Goal: Task Accomplishment & Management: Manage account settings

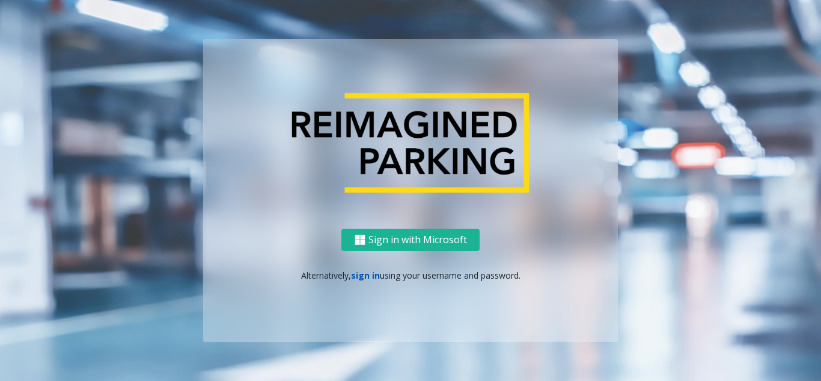
click at [363, 274] on link "sign in" at bounding box center [365, 274] width 29 height 11
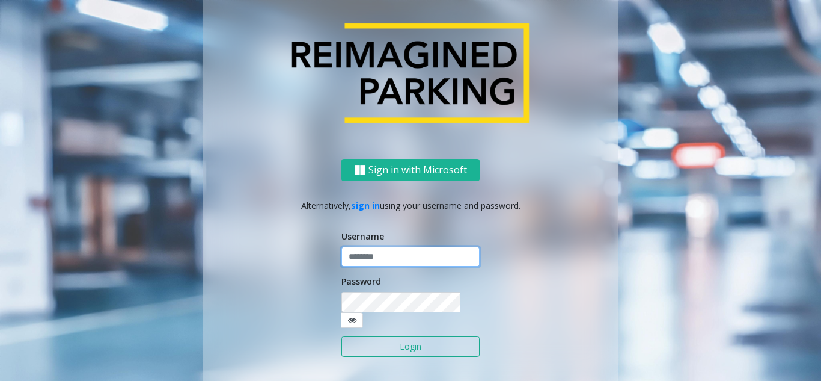
click at [366, 265] on input "text" at bounding box center [411, 257] width 138 height 20
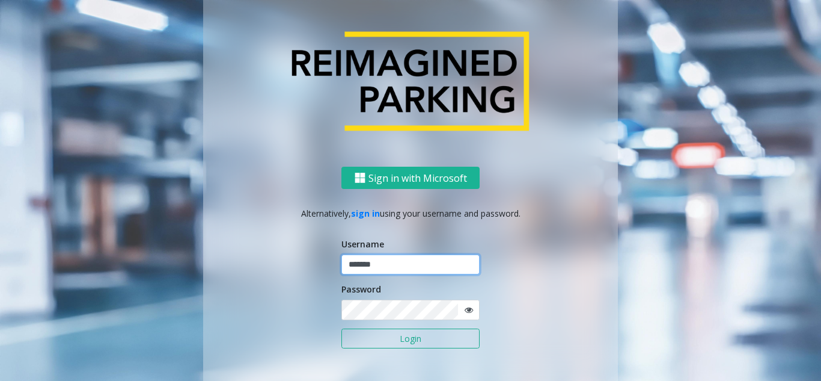
type input "*******"
click at [342, 328] on button "Login" at bounding box center [411, 338] width 138 height 20
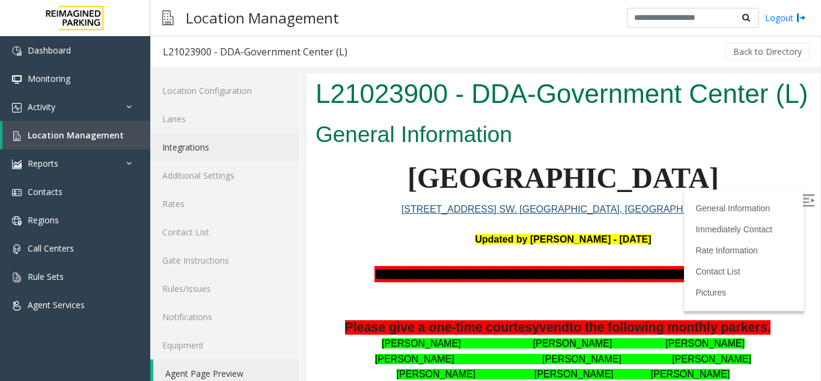
scroll to position [16, 0]
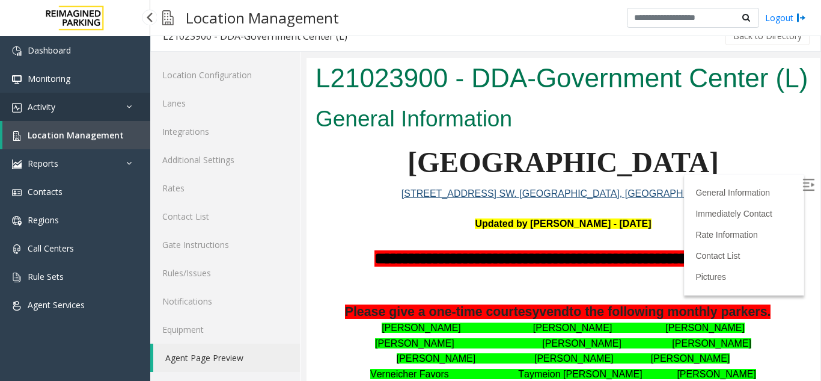
click at [41, 113] on link "Activity" at bounding box center [75, 107] width 150 height 28
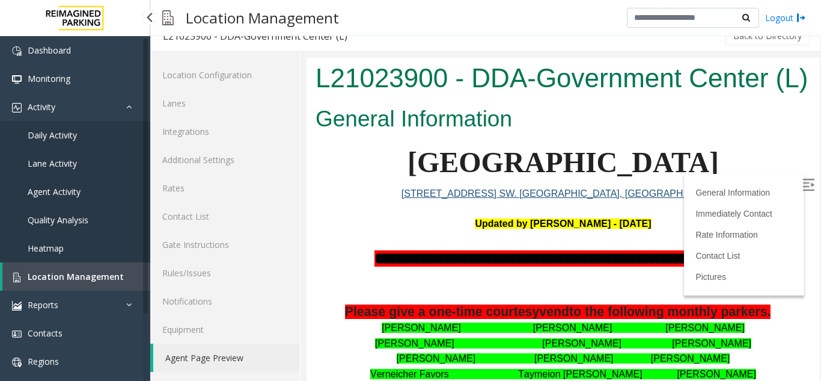
click at [52, 188] on span "Agent Activity" at bounding box center [54, 191] width 53 height 11
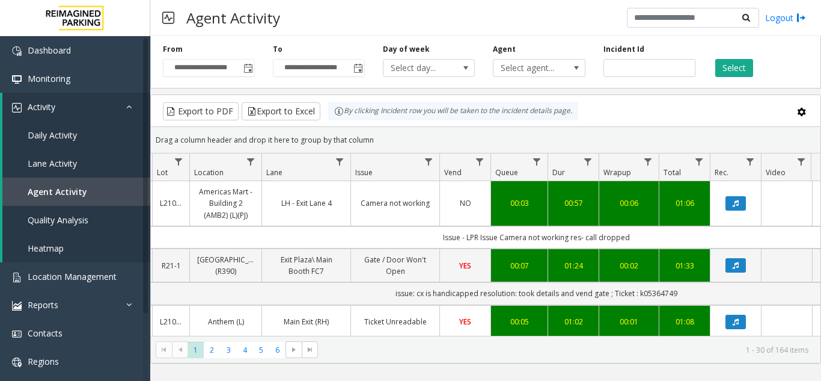
scroll to position [0, 180]
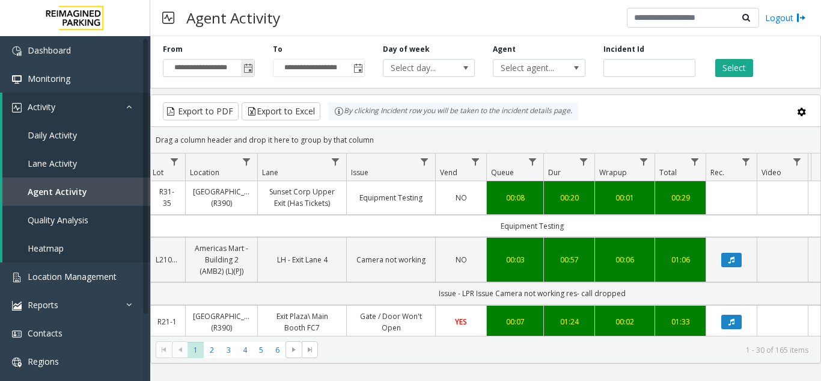
click at [245, 72] on span "Toggle popup" at bounding box center [249, 69] width 10 height 10
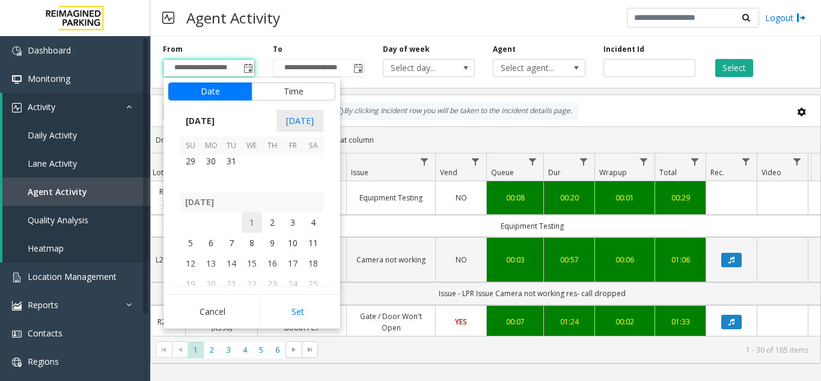
click at [254, 215] on span "1" at bounding box center [252, 222] width 20 height 20
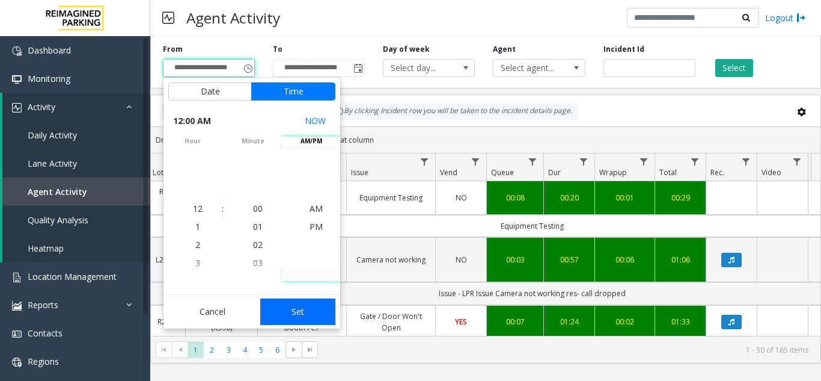
click at [289, 312] on button "Set" at bounding box center [298, 311] width 76 height 26
type input "**********"
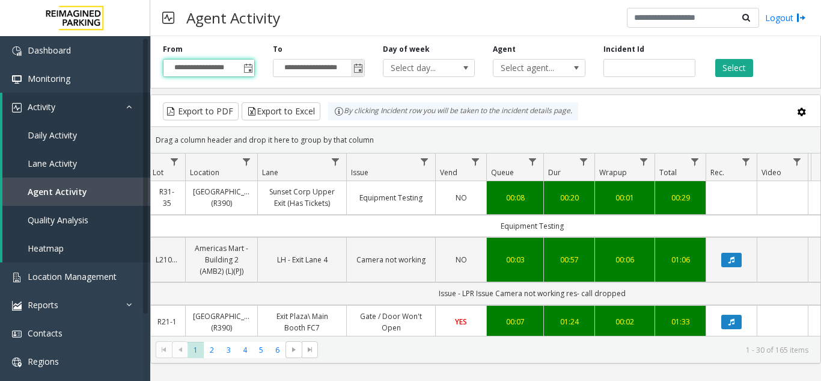
click at [346, 69] on input "**********" at bounding box center [319, 68] width 91 height 17
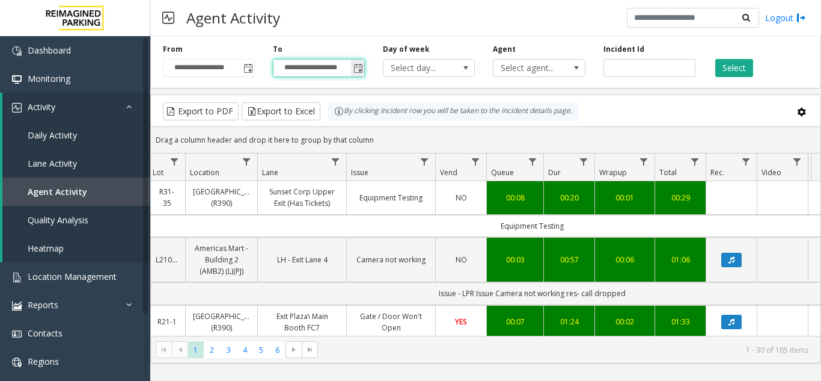
click at [360, 69] on span "Toggle popup" at bounding box center [359, 69] width 10 height 10
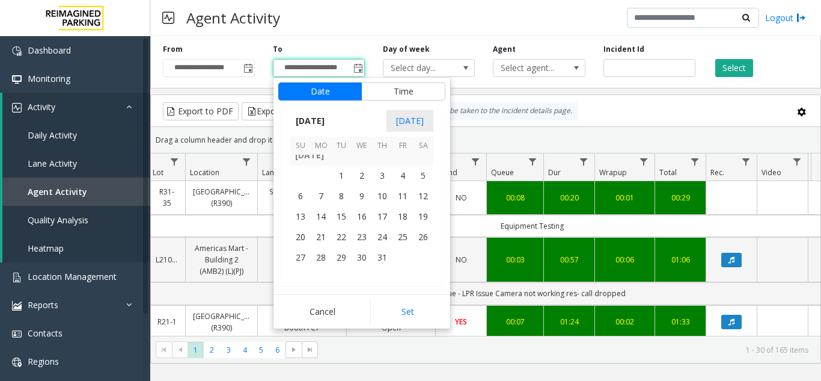
scroll to position [215531, 0]
click at [384, 260] on span "31" at bounding box center [382, 261] width 20 height 20
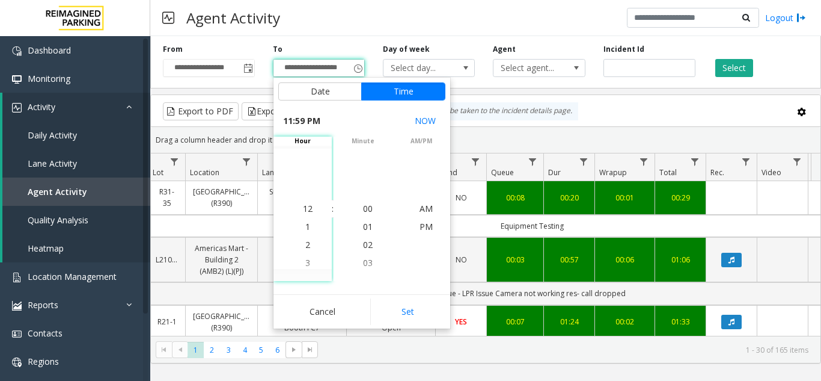
scroll to position [18, 0]
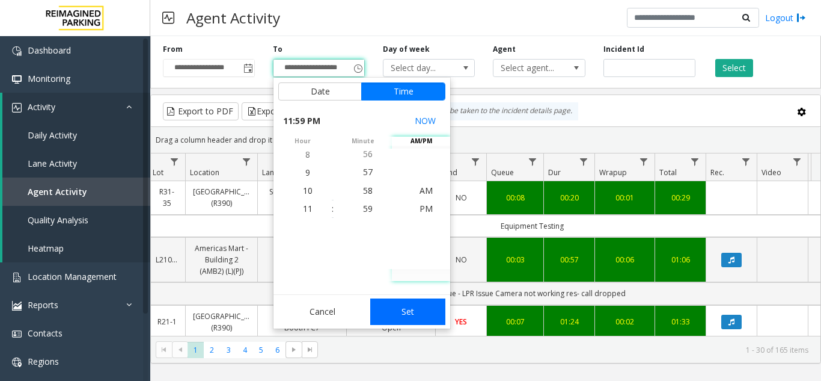
click at [390, 310] on button "Set" at bounding box center [408, 311] width 76 height 26
type input "**********"
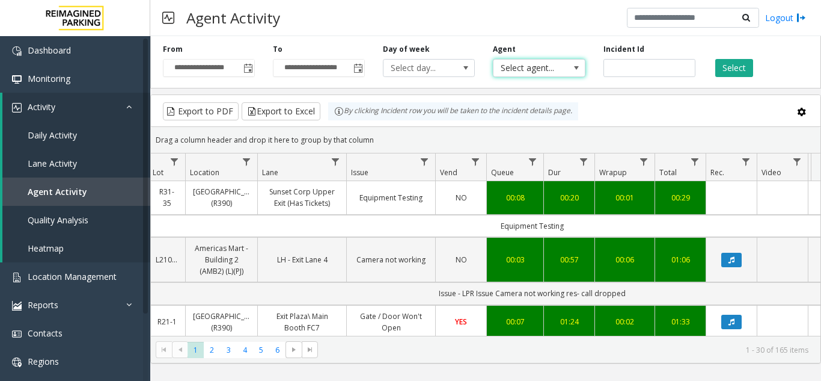
click at [550, 71] on span "Select agent..." at bounding box center [530, 68] width 73 height 17
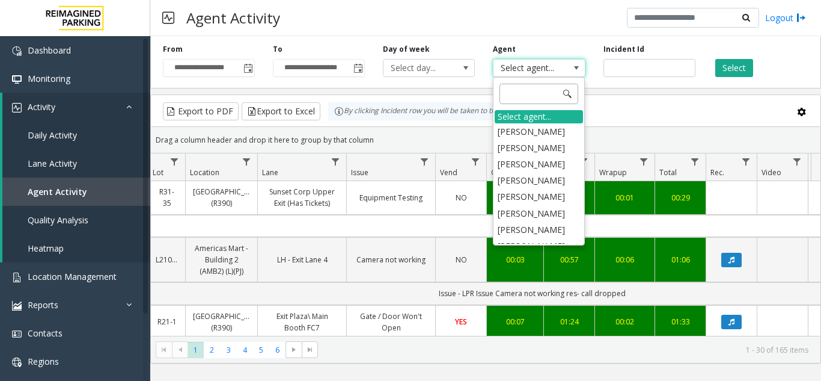
click at [547, 85] on input at bounding box center [539, 94] width 79 height 20
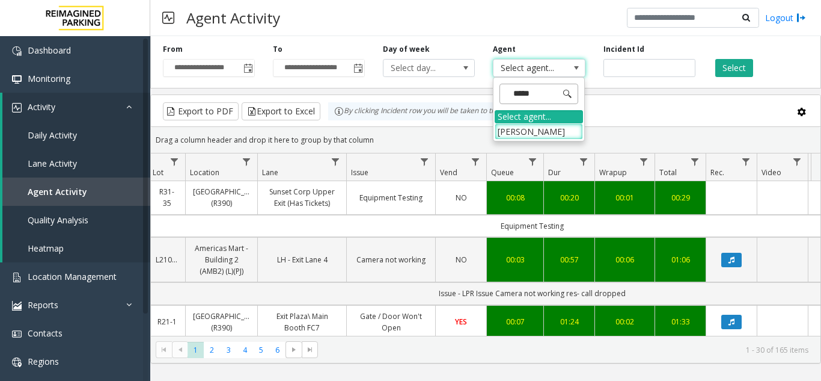
type input "****"
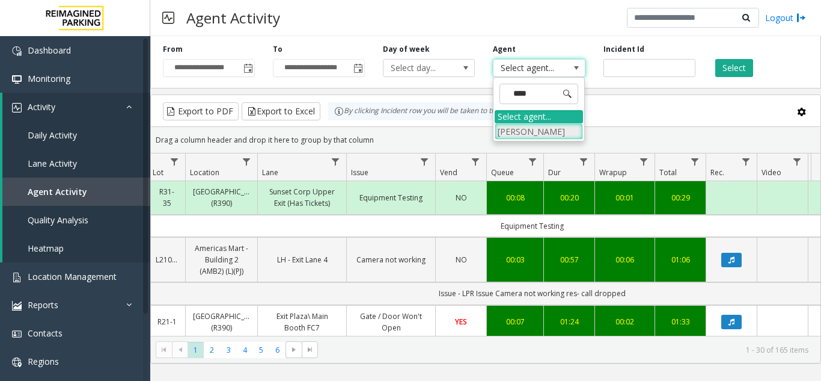
click at [548, 134] on li "[PERSON_NAME]" at bounding box center [539, 131] width 88 height 16
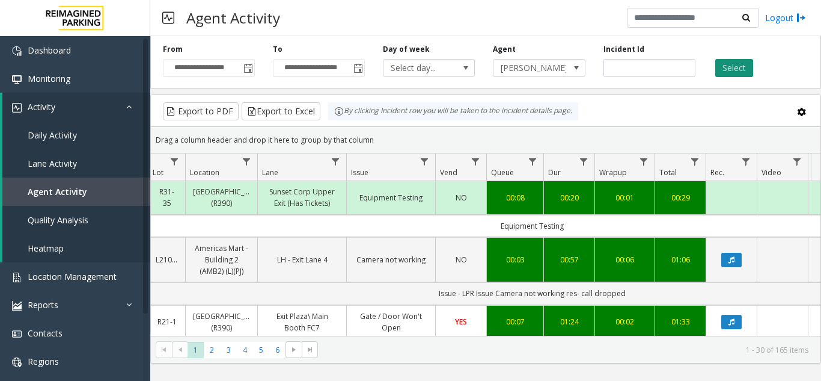
click at [736, 68] on button "Select" at bounding box center [735, 68] width 38 height 18
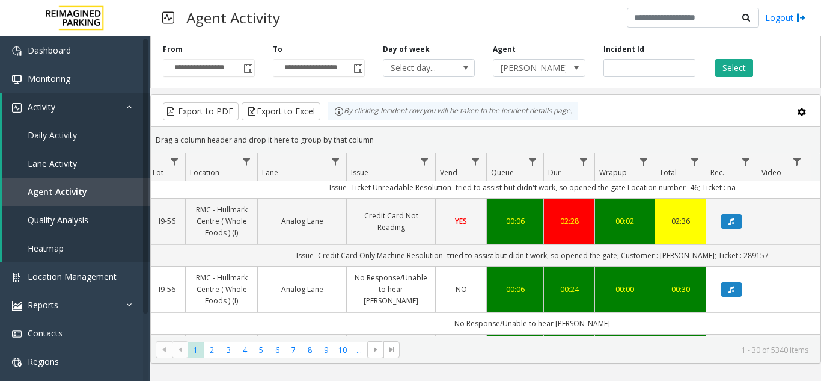
scroll to position [301, 180]
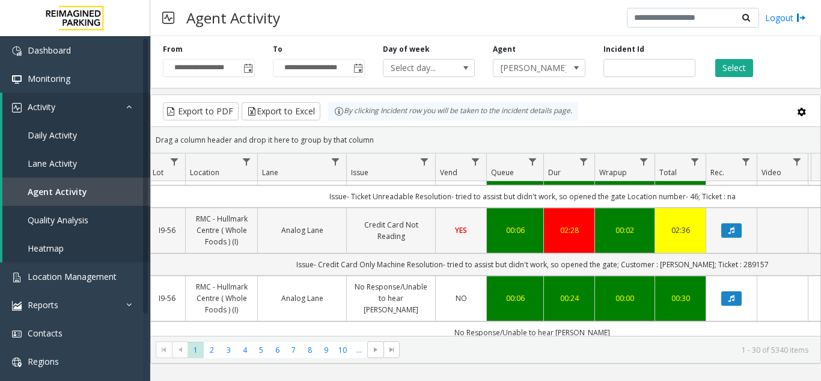
click at [230, 216] on link "RMC - Hullmark Centre ( Whole Foods ) (I)" at bounding box center [221, 230] width 57 height 35
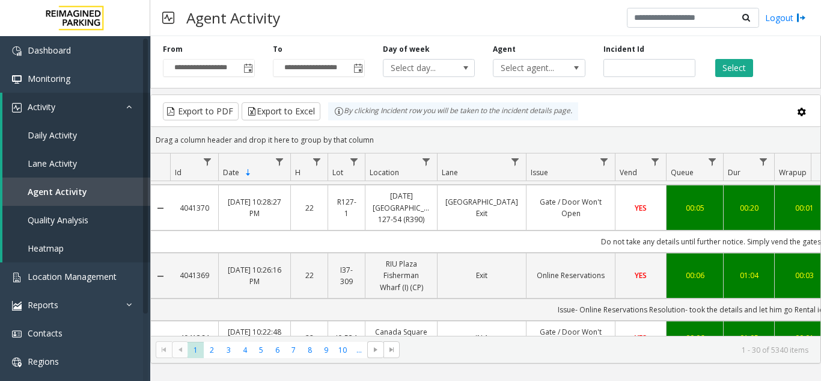
scroll to position [1383, 0]
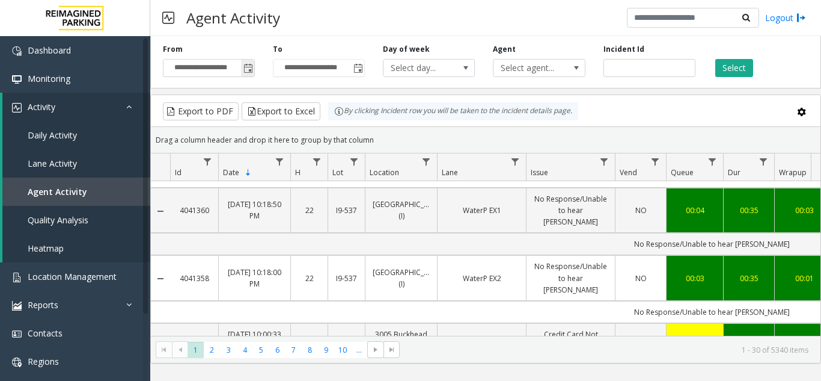
click at [248, 69] on span "Toggle popup" at bounding box center [249, 69] width 10 height 10
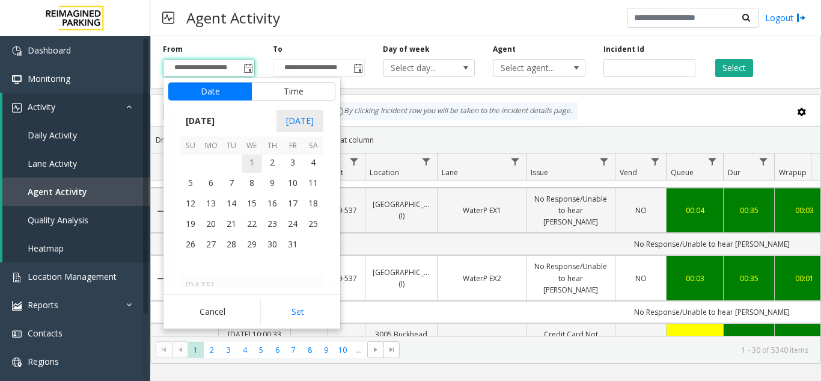
click at [253, 163] on span "1" at bounding box center [252, 162] width 20 height 20
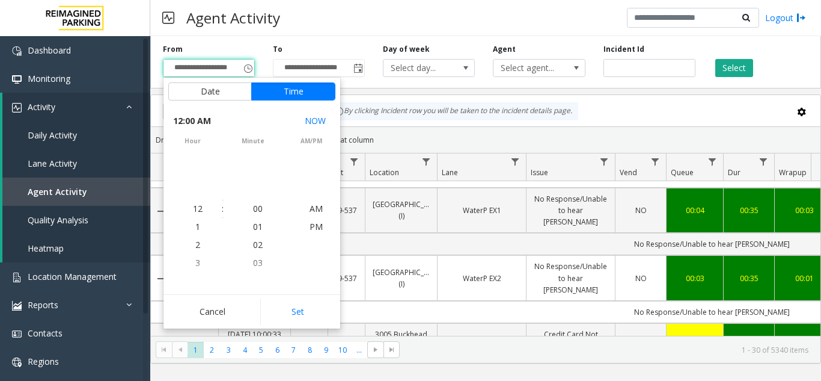
scroll to position [214687, 0]
click at [240, 311] on button "Cancel" at bounding box center [212, 311] width 88 height 26
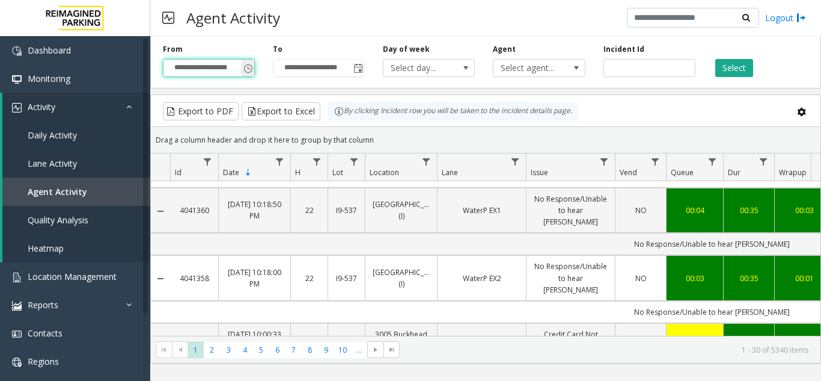
click at [240, 69] on input "**********" at bounding box center [209, 68] width 91 height 17
click at [251, 70] on span "Toggle popup" at bounding box center [249, 69] width 10 height 10
click at [242, 64] on span "Toggle popup" at bounding box center [247, 67] width 13 height 19
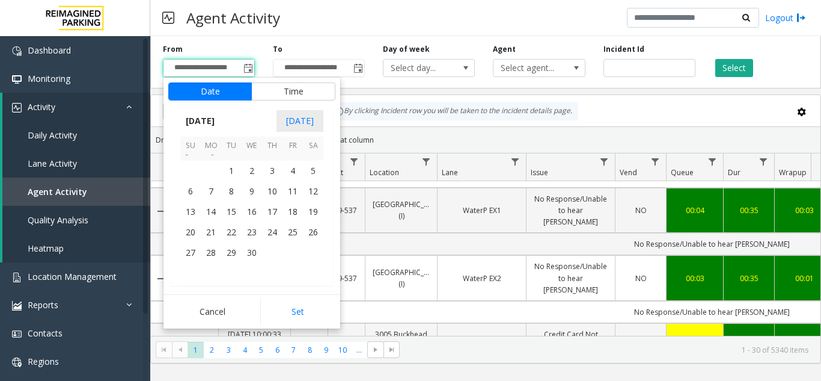
scroll to position [0, 0]
click at [258, 166] on span "1" at bounding box center [252, 162] width 20 height 20
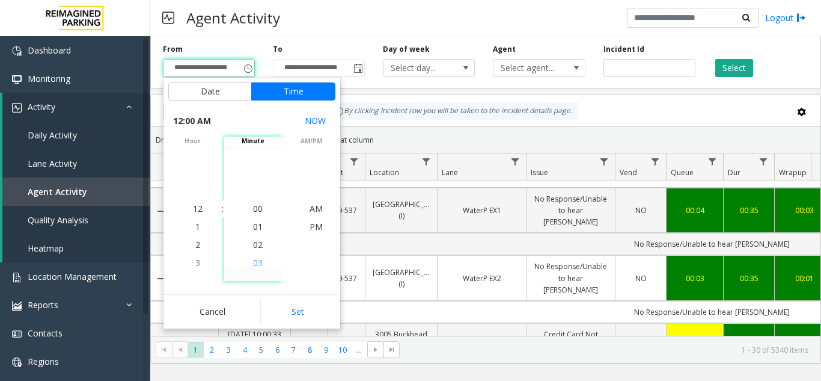
click at [263, 259] on li "03" at bounding box center [258, 263] width 42 height 18
click at [310, 204] on span "AM" at bounding box center [316, 208] width 13 height 11
click at [313, 211] on span "AM" at bounding box center [316, 208] width 13 height 11
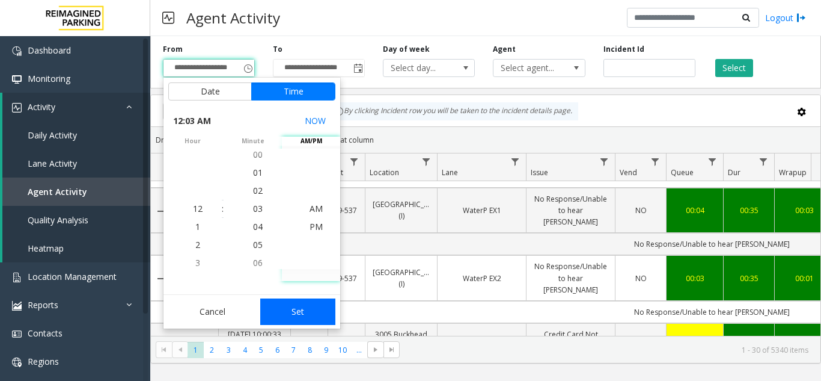
click at [299, 308] on button "Set" at bounding box center [298, 311] width 76 height 26
type input "**********"
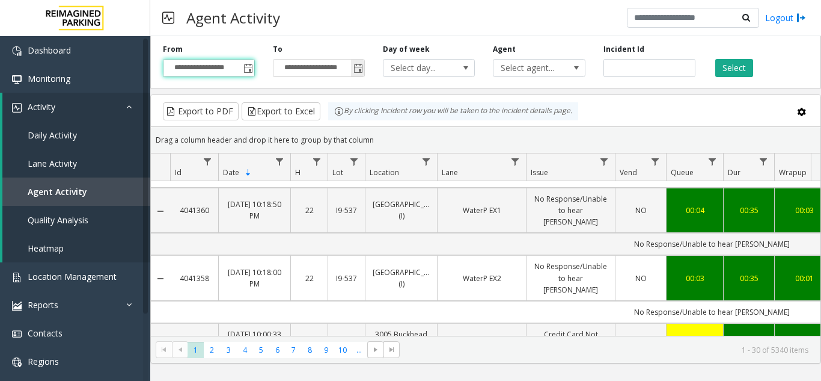
click at [359, 73] on span "Toggle popup" at bounding box center [359, 69] width 10 height 10
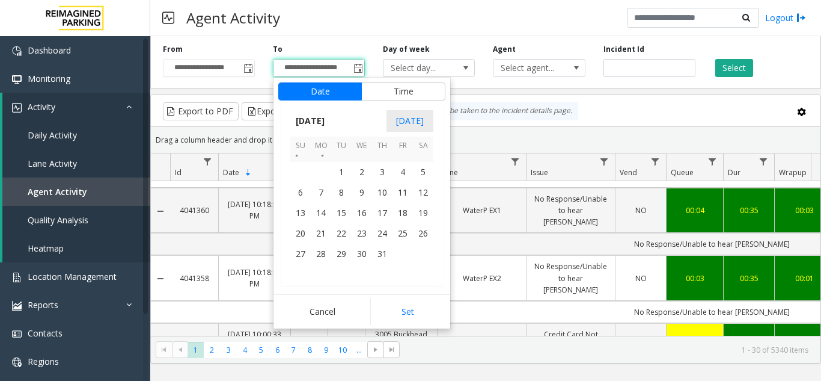
scroll to position [215531, 0]
click at [384, 255] on span "31" at bounding box center [382, 261] width 20 height 20
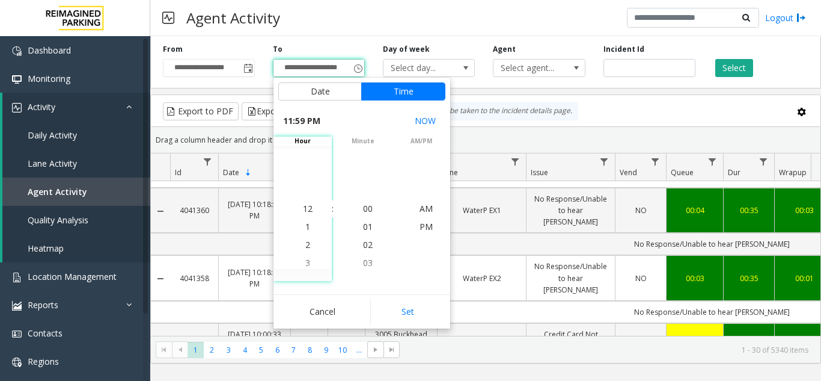
scroll to position [415, 0]
click at [363, 207] on span "59" at bounding box center [368, 208] width 10 height 11
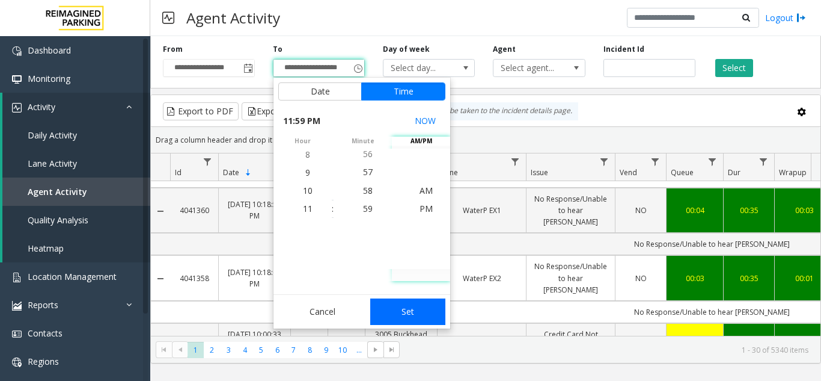
click at [420, 316] on button "Set" at bounding box center [408, 311] width 76 height 26
type input "**********"
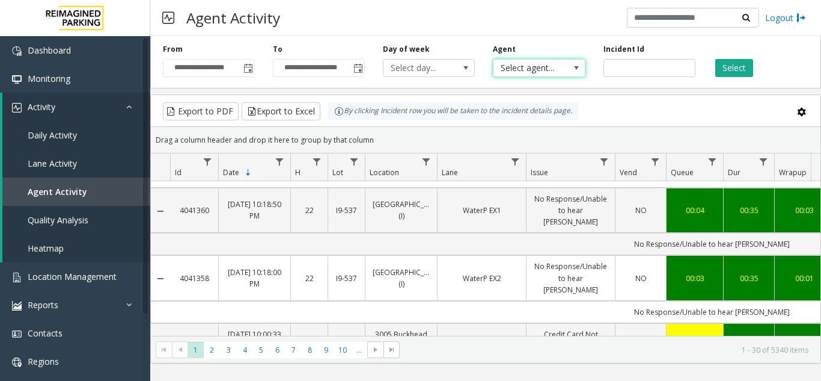
click at [548, 64] on span "Select agent..." at bounding box center [530, 68] width 73 height 17
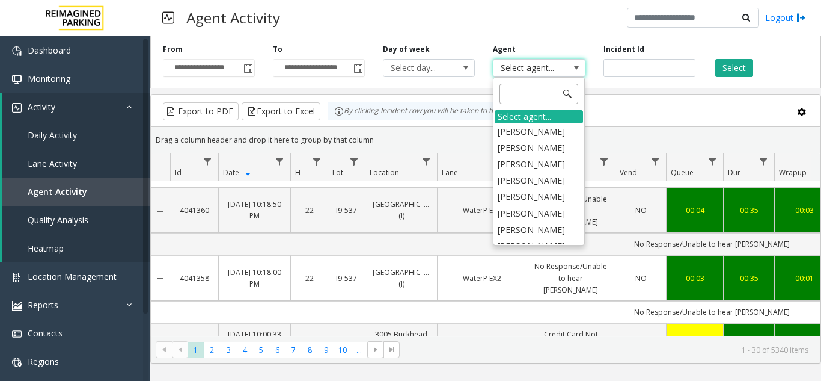
click at [526, 97] on input at bounding box center [539, 94] width 79 height 20
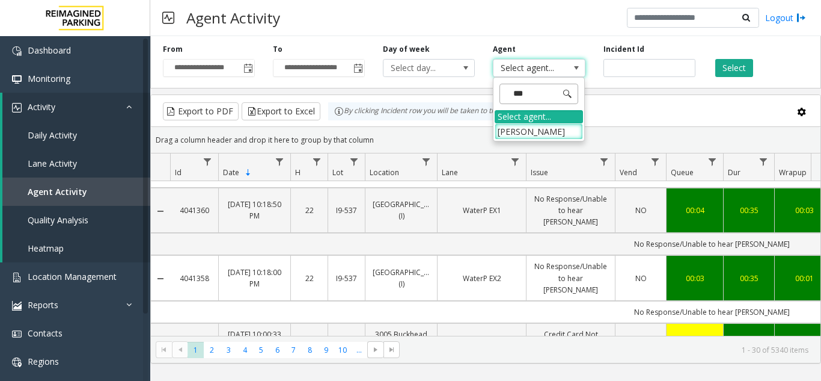
type input "****"
click at [545, 126] on li "[PERSON_NAME]" at bounding box center [539, 131] width 88 height 16
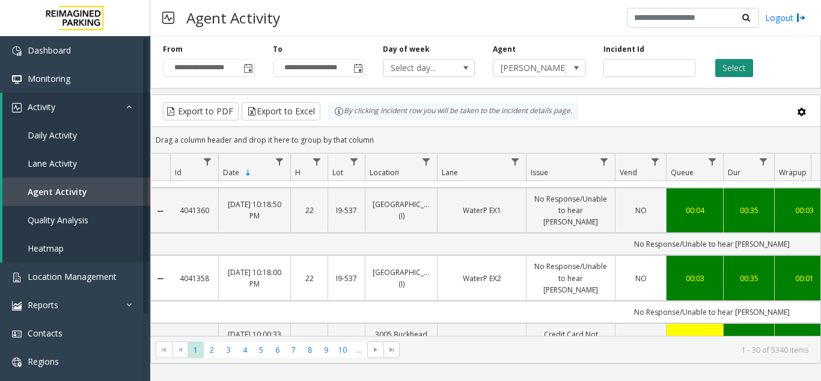
click at [743, 66] on button "Select" at bounding box center [735, 68] width 38 height 18
click at [384, 348] on span at bounding box center [392, 349] width 16 height 17
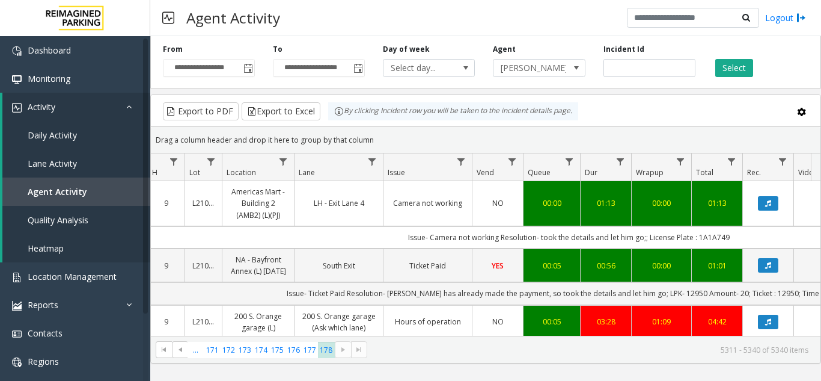
scroll to position [0, 283]
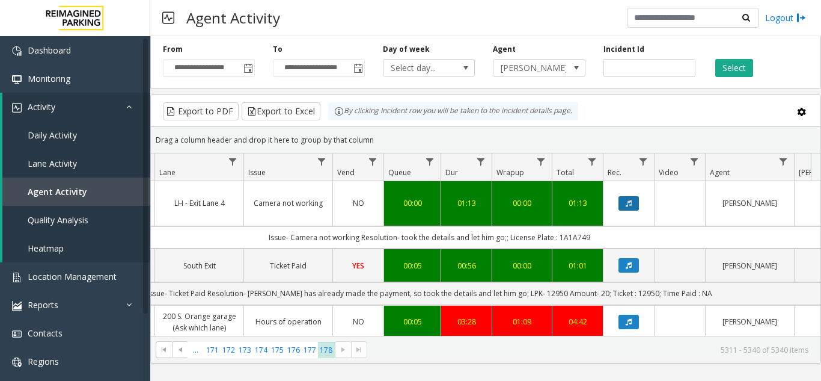
click at [630, 210] on button "Data table" at bounding box center [629, 203] width 20 height 14
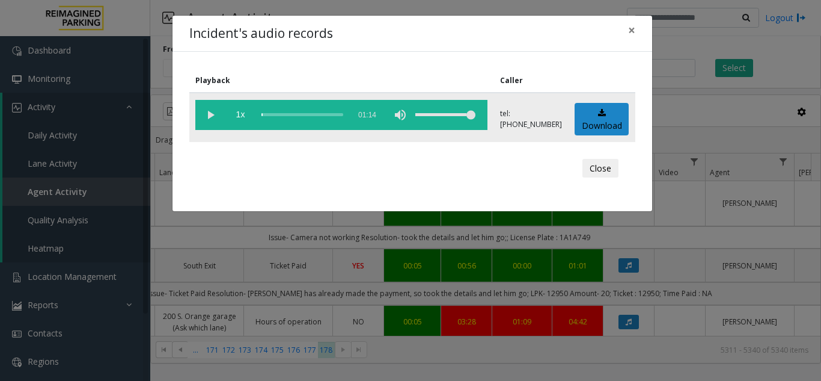
click at [204, 111] on vg-play-pause at bounding box center [210, 115] width 30 height 30
click at [634, 31] on span "×" at bounding box center [631, 30] width 7 height 17
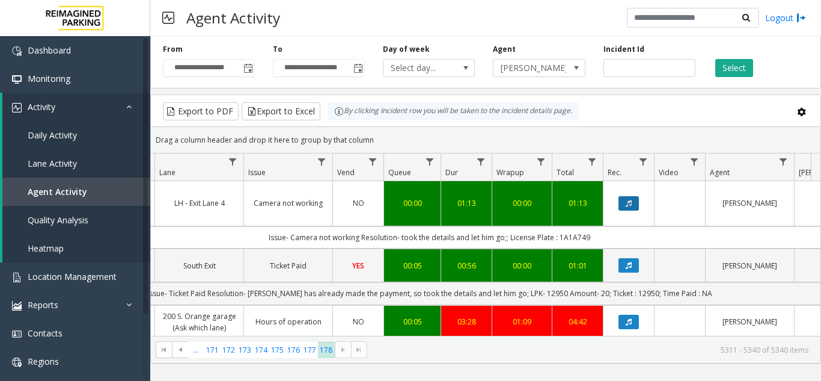
click at [628, 204] on icon "Data table" at bounding box center [629, 203] width 6 height 7
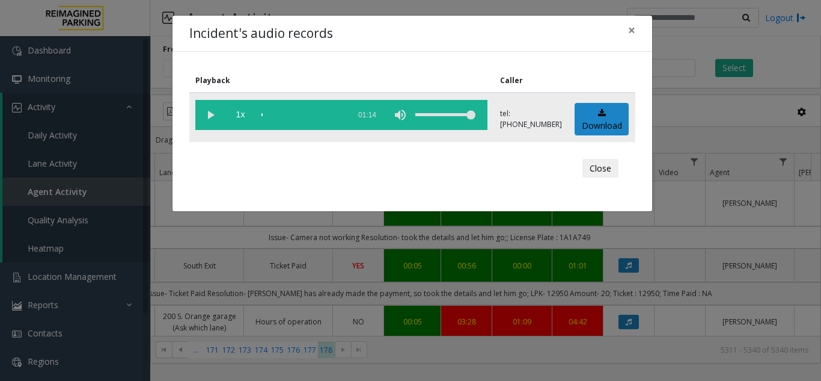
click at [209, 109] on vg-play-pause at bounding box center [210, 115] width 30 height 30
click at [635, 27] on span "×" at bounding box center [631, 30] width 7 height 17
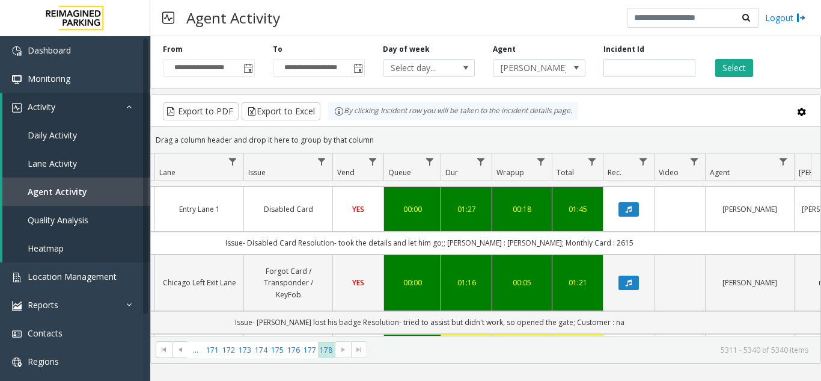
scroll to position [241, 283]
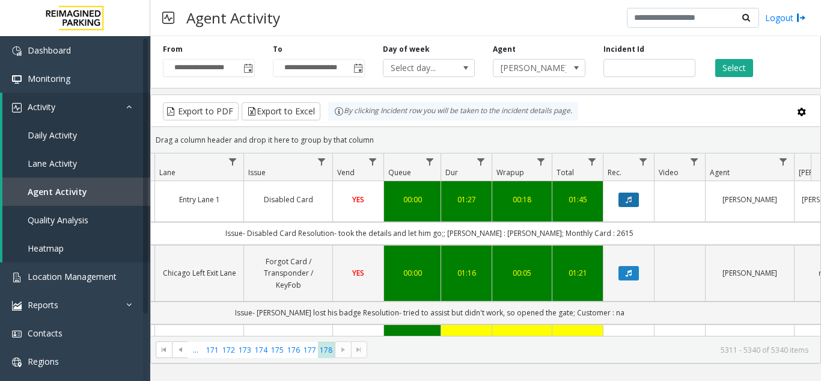
click at [627, 201] on button "Data table" at bounding box center [629, 199] width 20 height 14
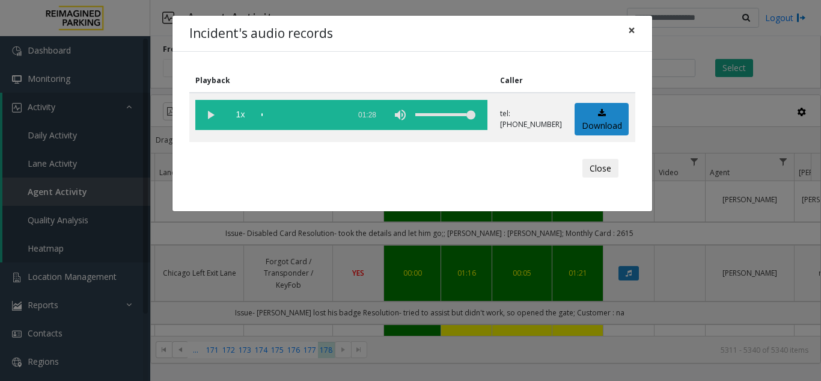
click at [630, 28] on span "×" at bounding box center [631, 30] width 7 height 17
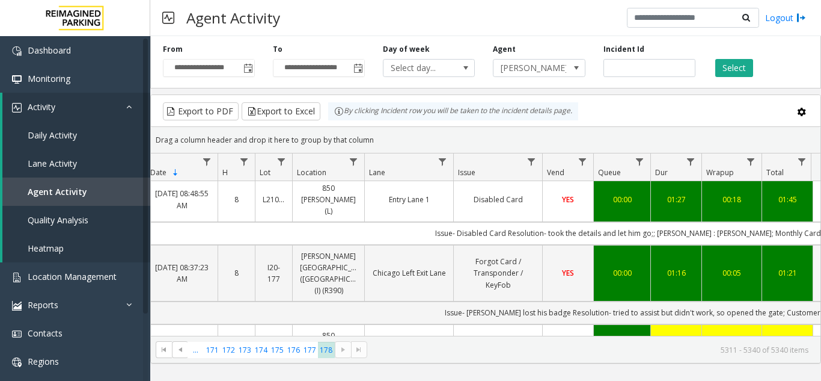
scroll to position [241, 103]
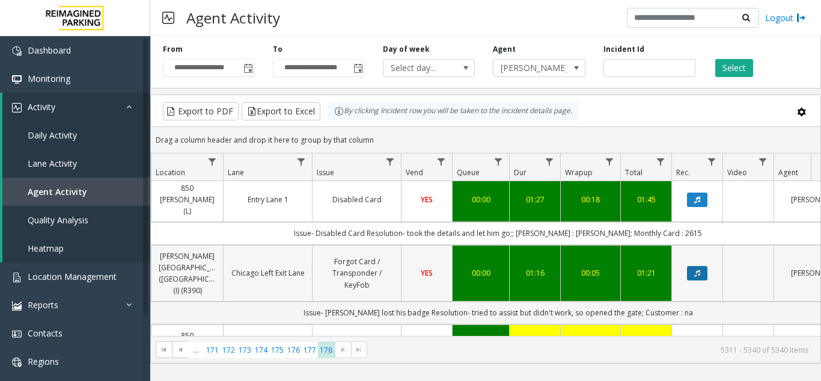
click at [704, 266] on button "Data table" at bounding box center [697, 273] width 20 height 14
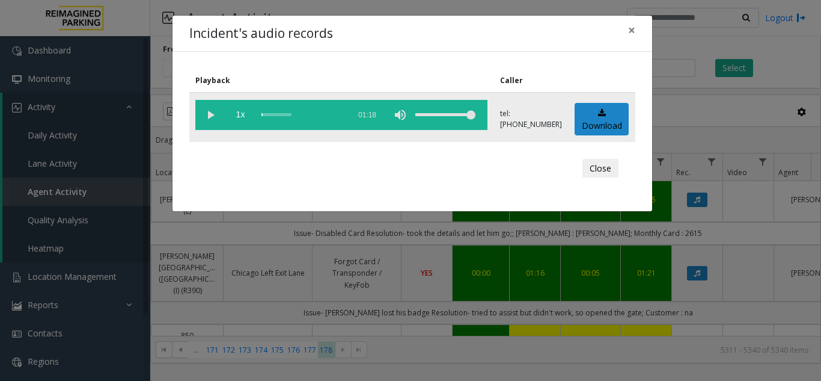
click at [207, 111] on vg-play-pause at bounding box center [210, 115] width 30 height 30
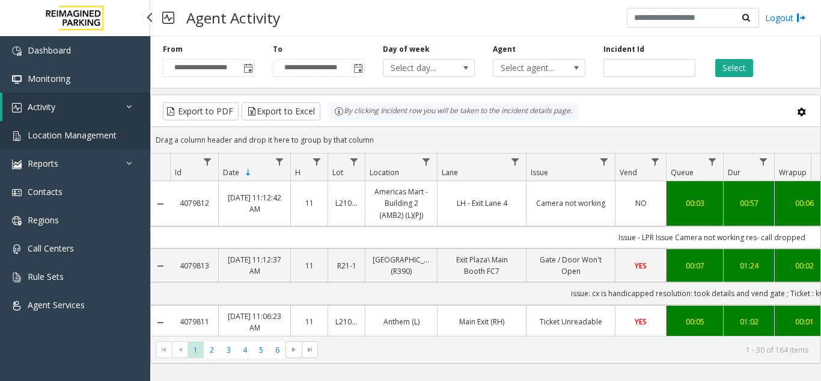
click at [91, 133] on span "Location Management" at bounding box center [72, 134] width 89 height 11
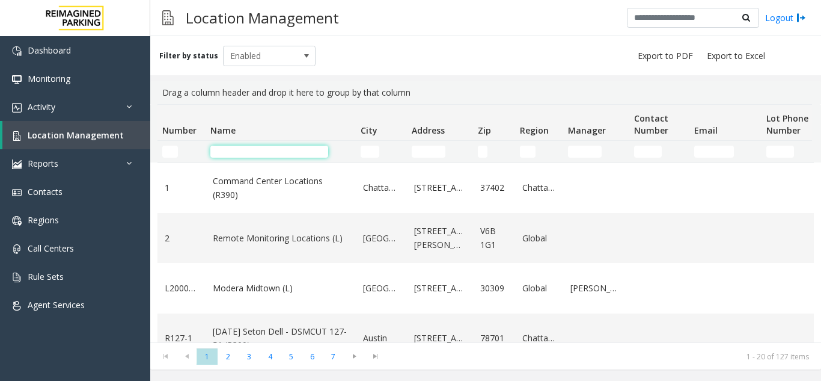
click at [253, 153] on input "Name Filter" at bounding box center [269, 152] width 118 height 12
click at [298, 150] on input "Name Filter" at bounding box center [269, 152] width 118 height 12
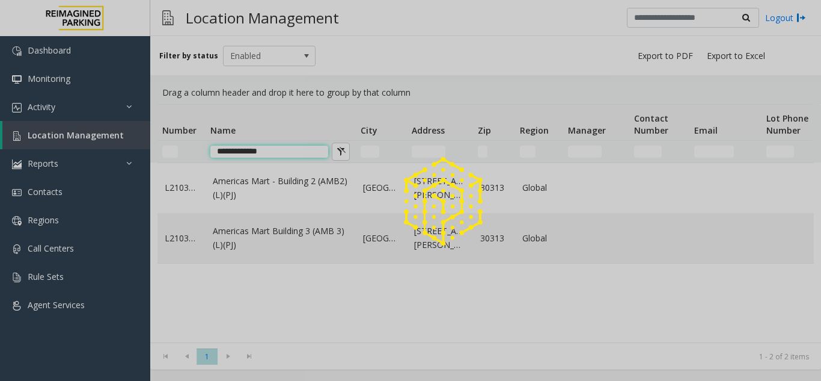
type input "**********"
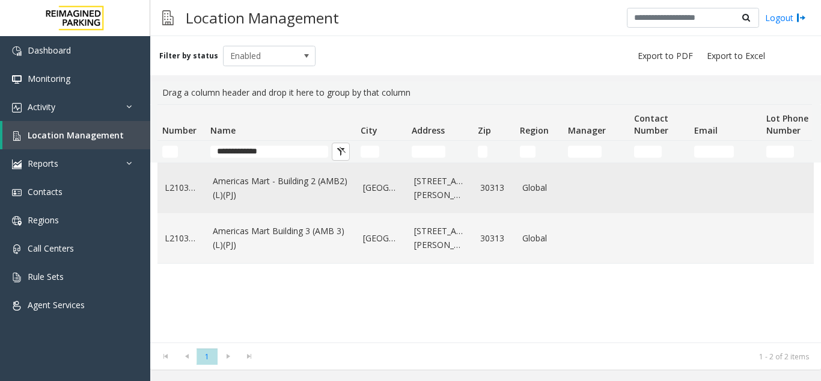
click at [271, 185] on link "Americas Mart - Building 2 (AMB2) (L)(PJ)" at bounding box center [281, 187] width 136 height 27
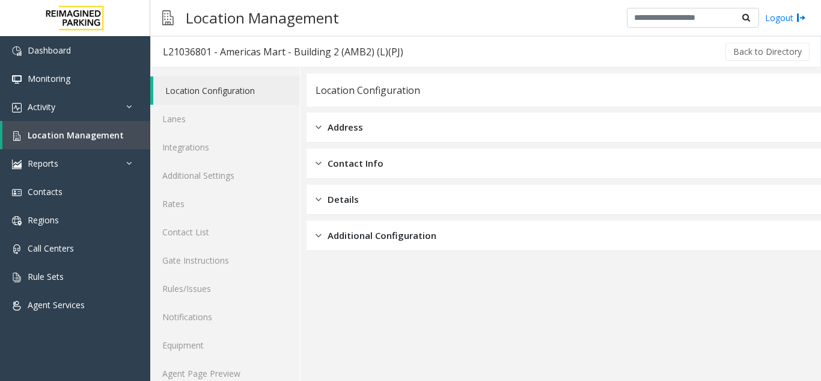
click at [317, 127] on img at bounding box center [319, 127] width 6 height 14
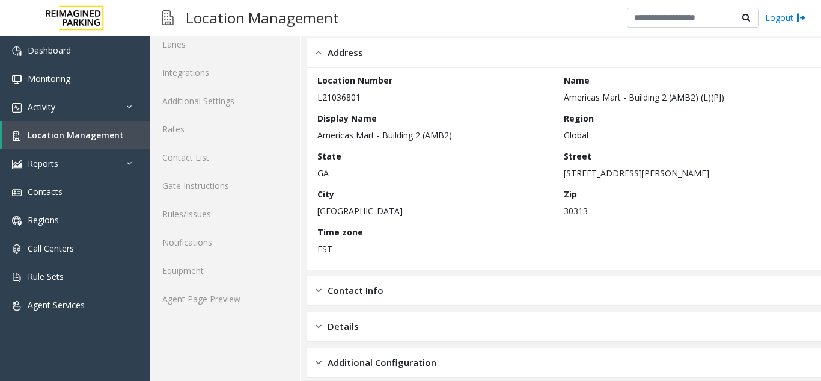
scroll to position [87, 0]
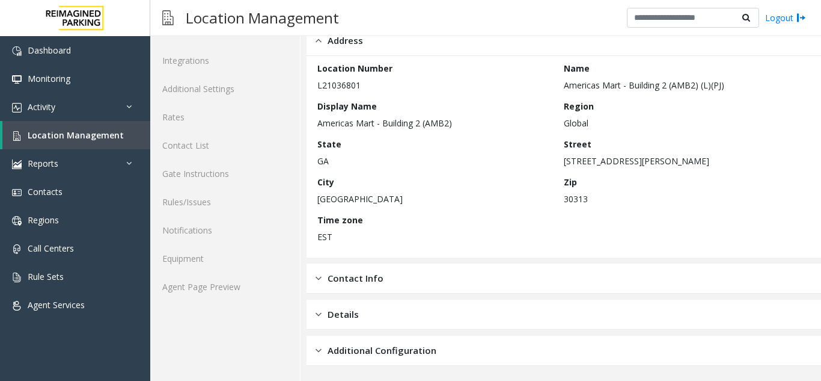
click at [322, 272] on div "Contact Info" at bounding box center [350, 278] width 68 height 14
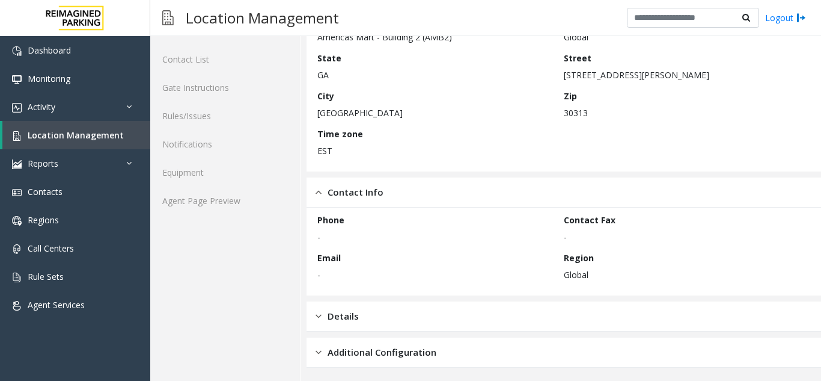
scroll to position [174, 0]
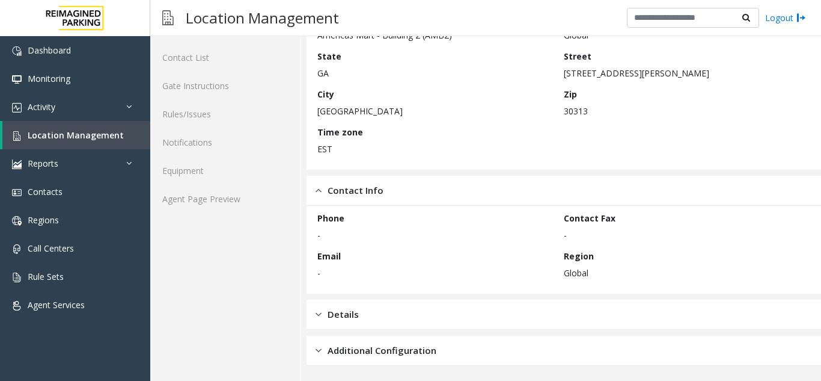
click at [329, 311] on span "Details" at bounding box center [343, 314] width 31 height 14
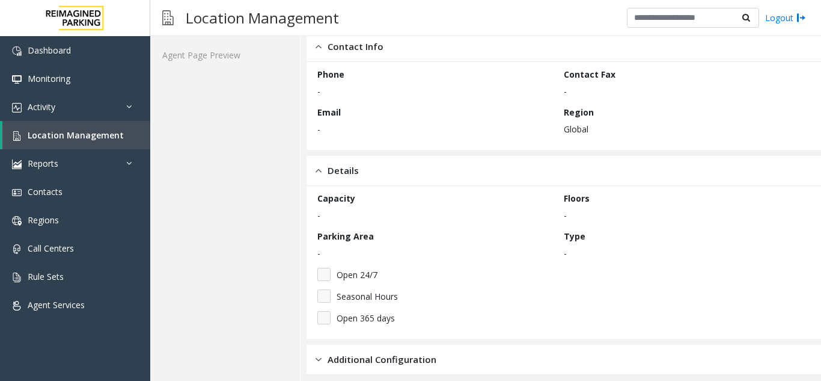
scroll to position [327, 0]
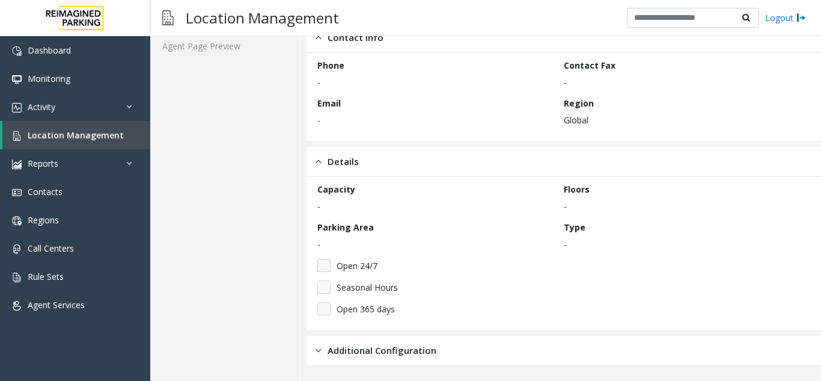
click at [319, 351] on img at bounding box center [319, 350] width 6 height 14
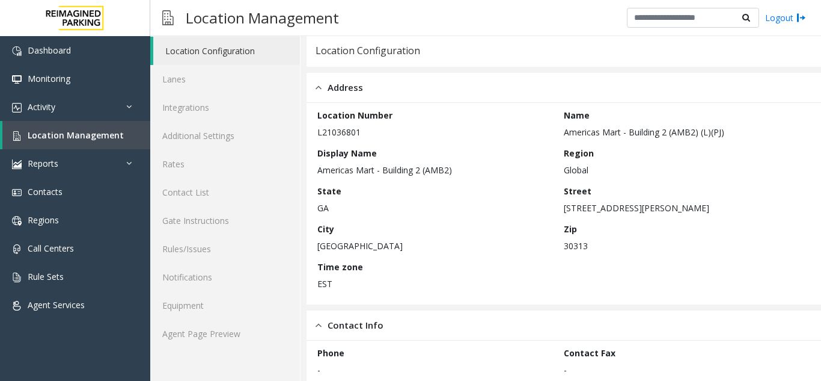
scroll to position [0, 0]
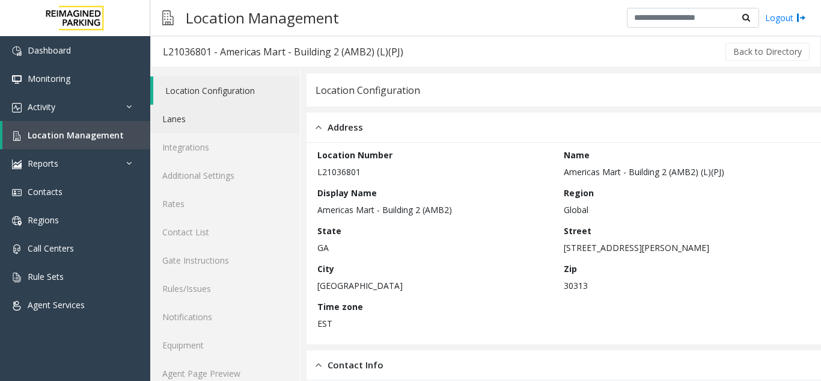
click at [221, 129] on link "Lanes" at bounding box center [225, 119] width 150 height 28
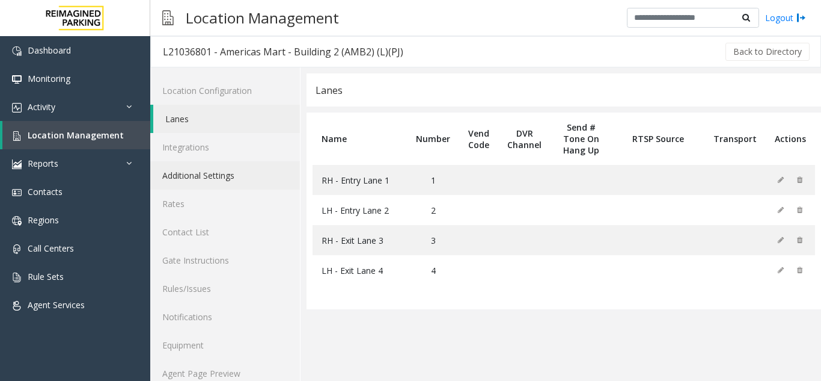
click at [221, 161] on link "Additional Settings" at bounding box center [225, 175] width 150 height 28
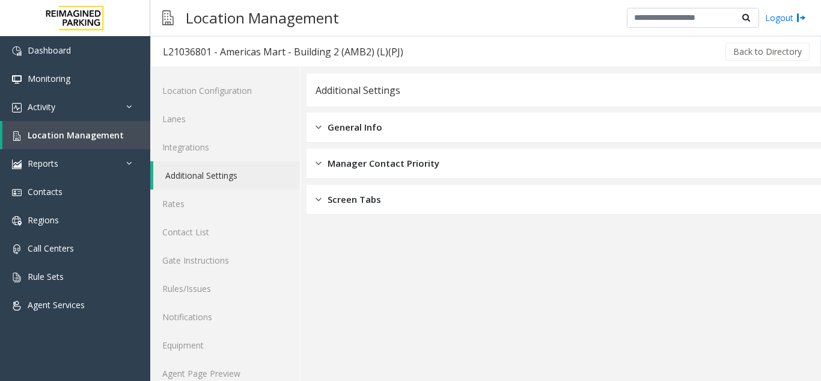
click at [321, 129] on img at bounding box center [319, 127] width 6 height 14
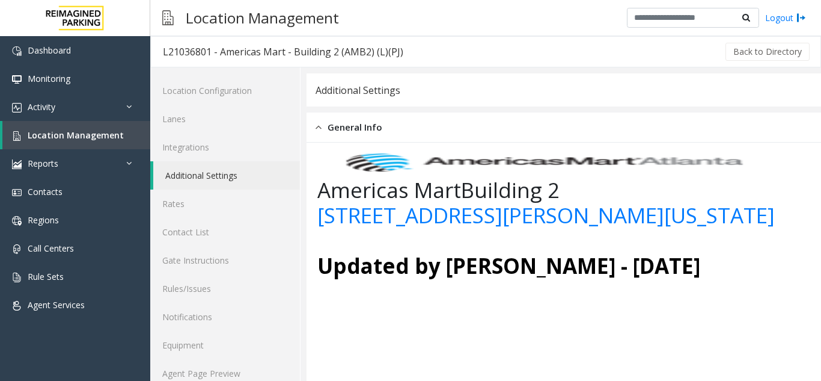
click at [325, 130] on div "General Info" at bounding box center [349, 127] width 67 height 14
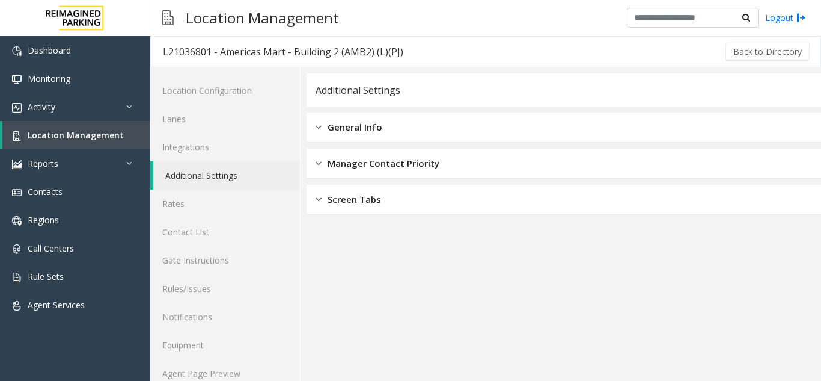
click at [316, 159] on img at bounding box center [319, 163] width 6 height 14
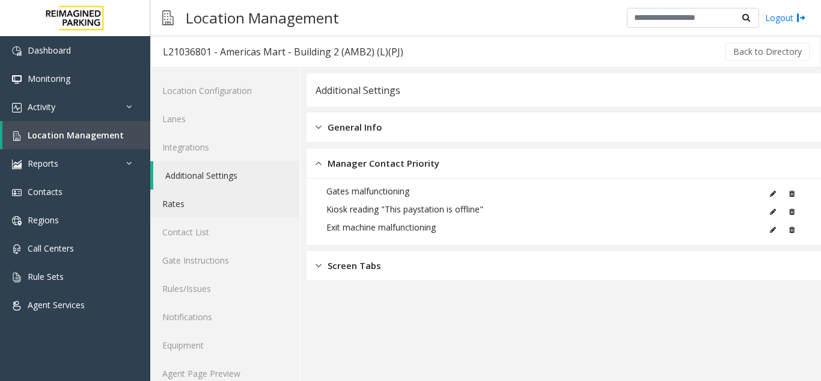
scroll to position [16, 0]
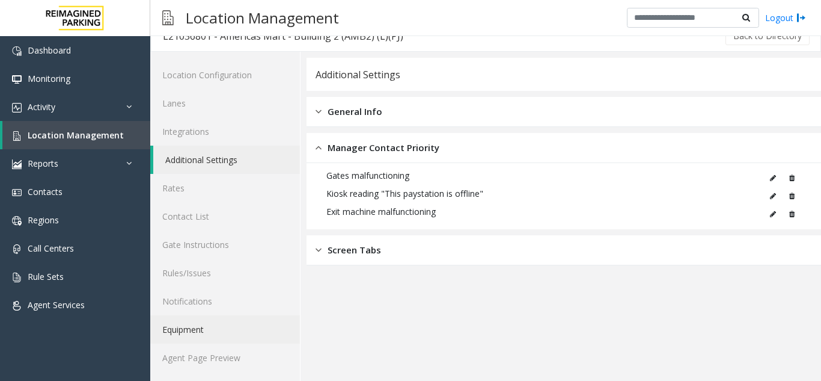
click at [198, 325] on link "Equipment" at bounding box center [225, 329] width 150 height 28
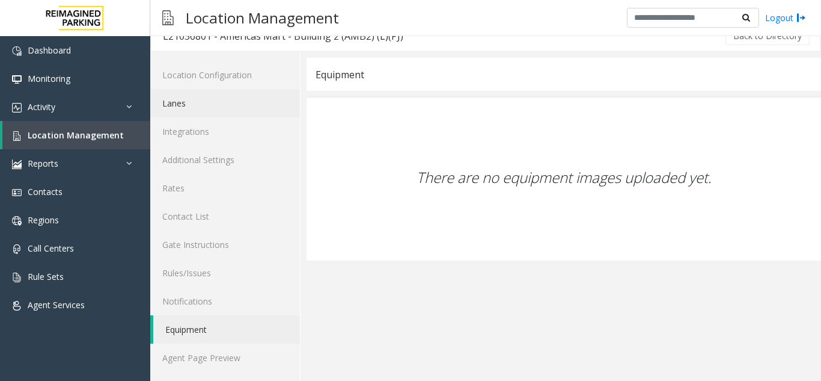
click at [199, 106] on link "Lanes" at bounding box center [225, 103] width 150 height 28
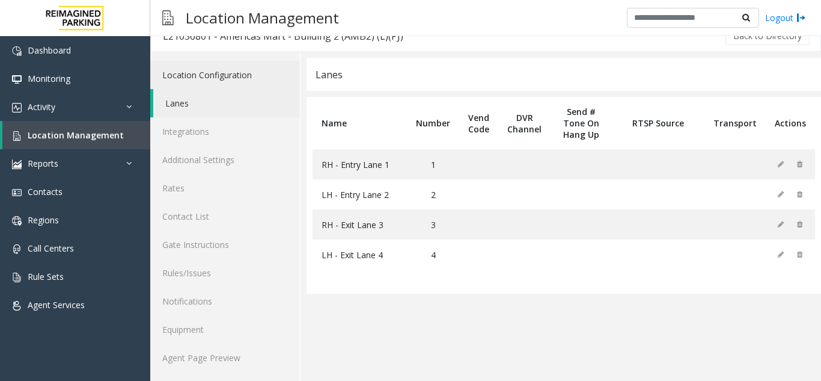
click at [213, 82] on link "Location Configuration" at bounding box center [225, 75] width 150 height 28
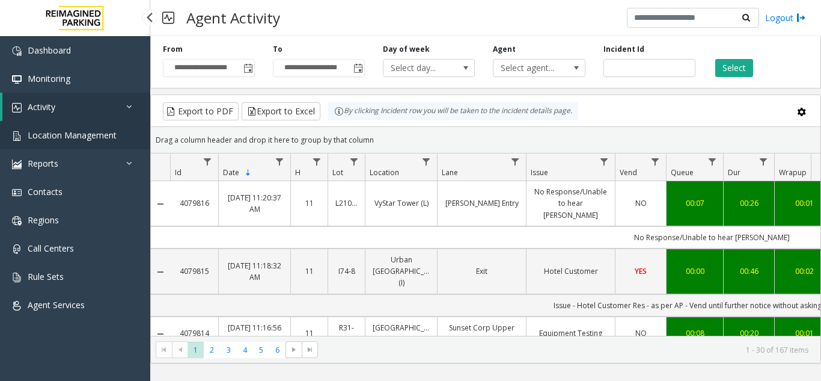
click at [72, 134] on span "Location Management" at bounding box center [72, 134] width 89 height 11
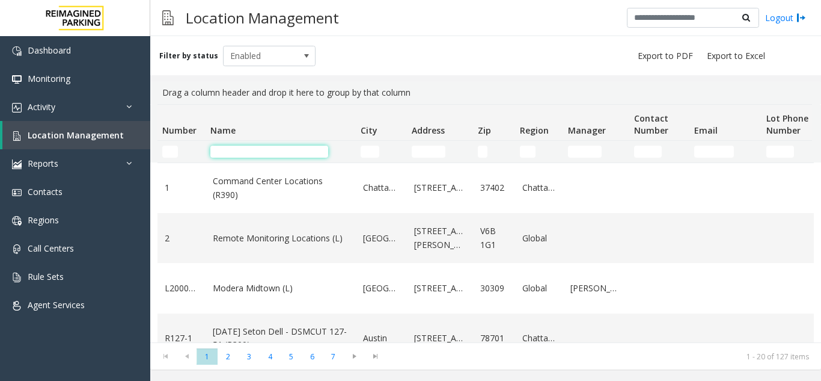
click at [236, 150] on input "Name Filter" at bounding box center [269, 152] width 118 height 12
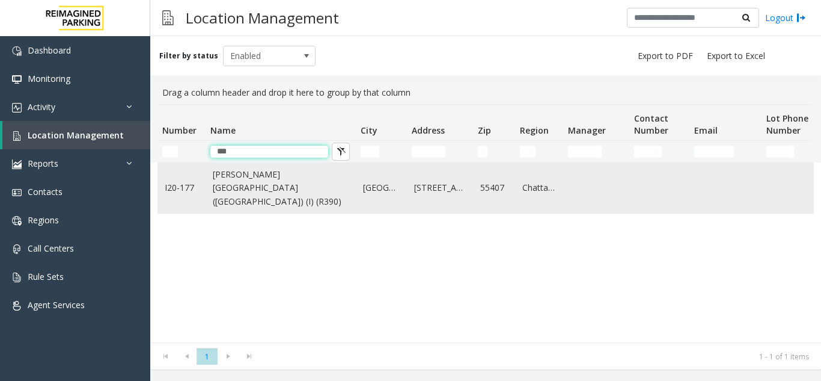
type input "***"
click at [459, 181] on link "800 East 28th Street" at bounding box center [440, 187] width 52 height 13
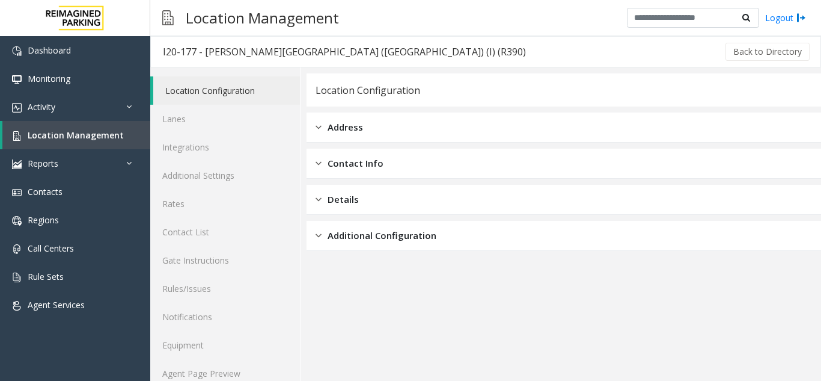
click at [322, 121] on div "Address" at bounding box center [340, 127] width 48 height 14
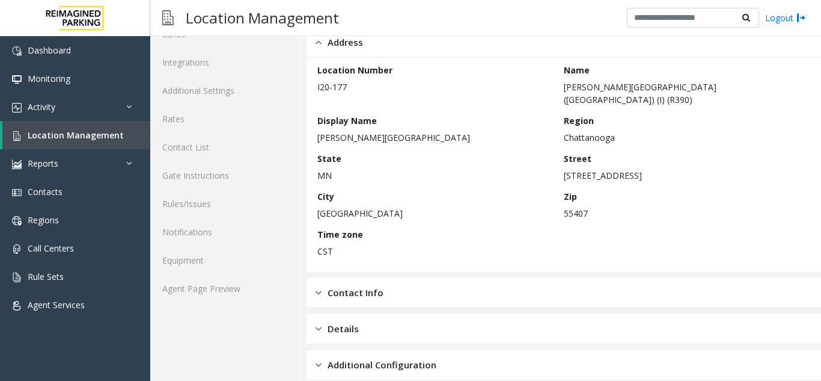
scroll to position [87, 0]
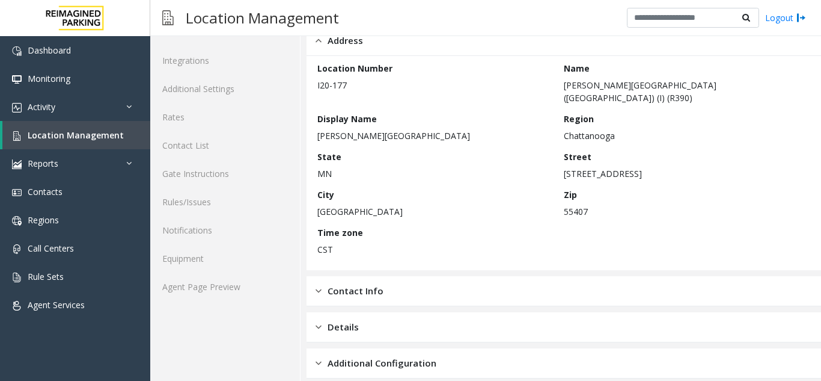
click at [326, 320] on div "Details" at bounding box center [337, 327] width 43 height 14
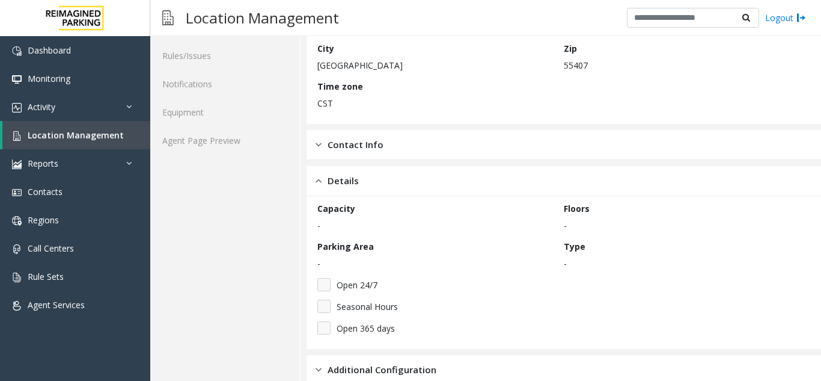
scroll to position [239, 0]
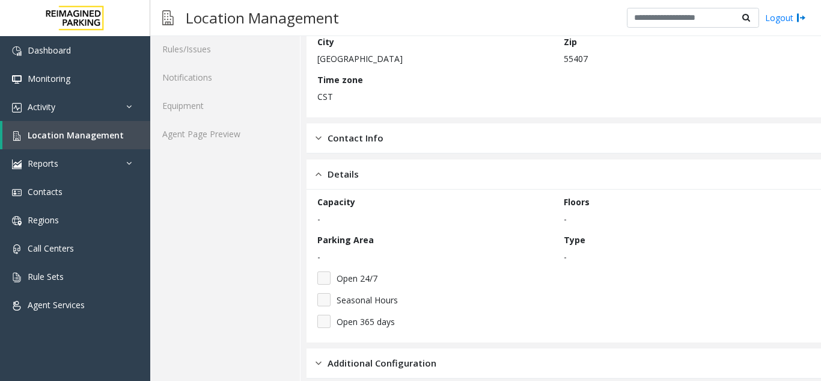
click at [325, 356] on div "Additional Configuration" at bounding box center [376, 363] width 121 height 14
click at [224, 136] on link "Agent Page Preview" at bounding box center [225, 134] width 150 height 28
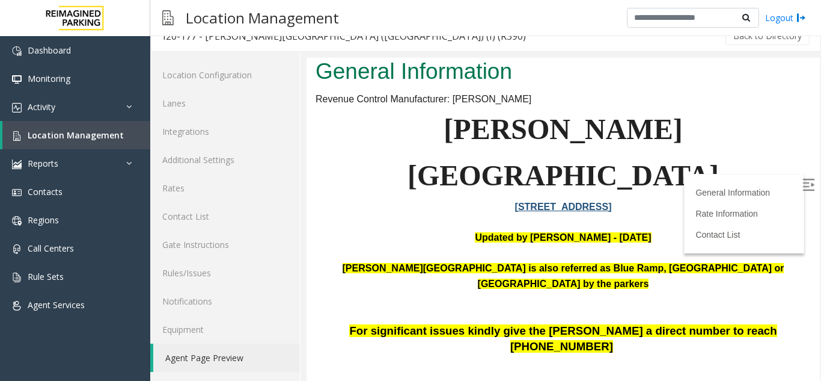
scroll to position [180, 0]
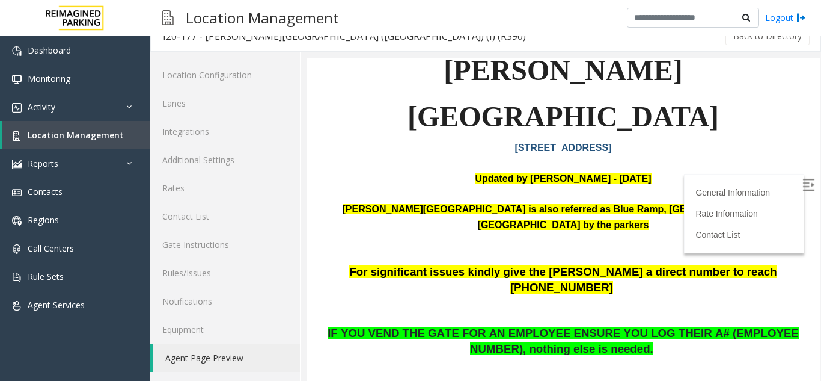
click at [736, 189] on link "General Information" at bounding box center [736, 193] width 80 height 10
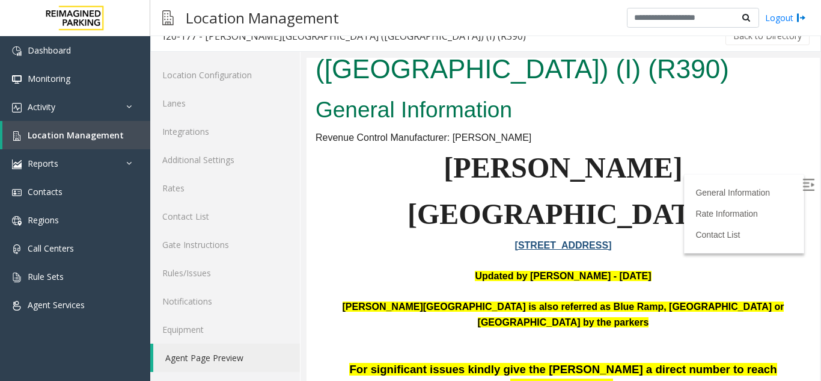
scroll to position [143, 0]
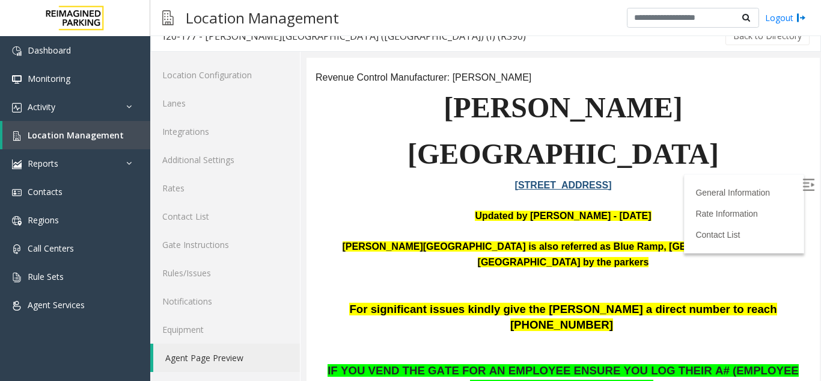
click at [803, 180] on img at bounding box center [809, 185] width 12 height 12
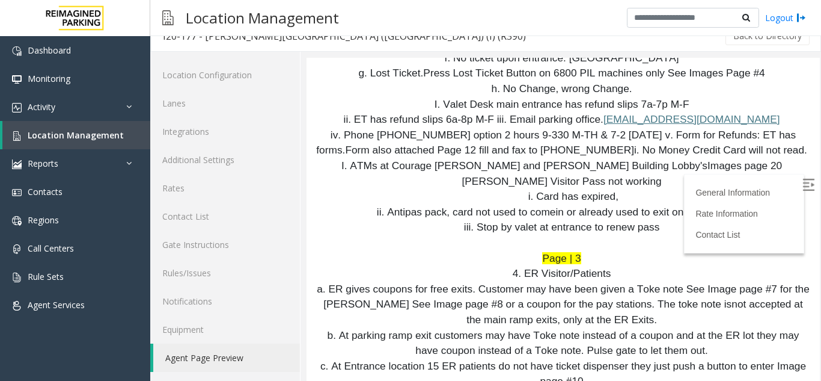
scroll to position [180, 0]
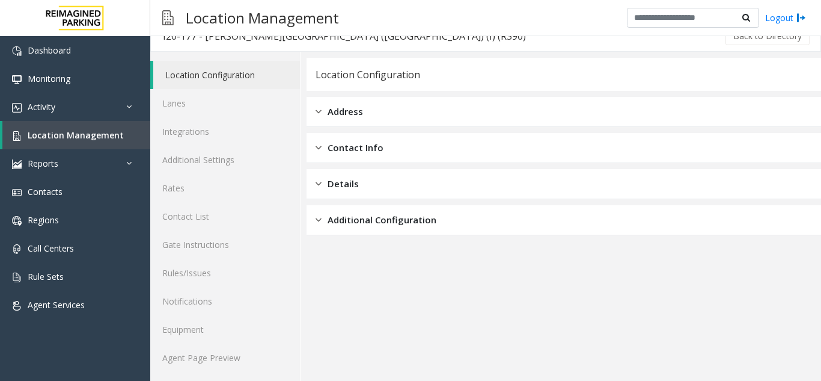
click at [160, 21] on div "Location Management" at bounding box center [250, 17] width 189 height 29
click at [161, 21] on div "Location Management" at bounding box center [250, 17] width 189 height 29
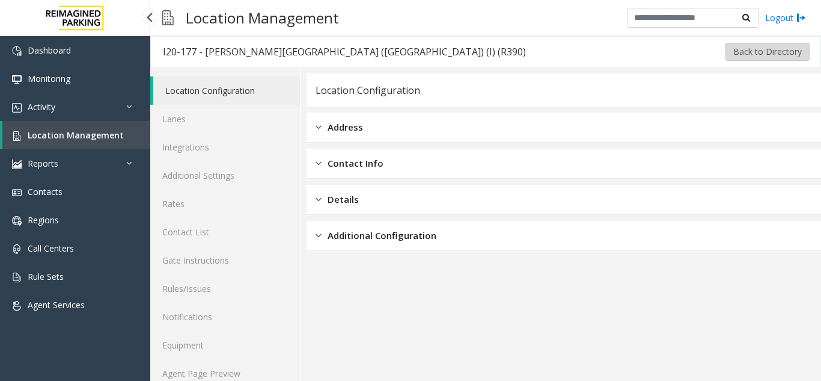
click at [755, 55] on button "Back to Directory" at bounding box center [768, 52] width 84 height 18
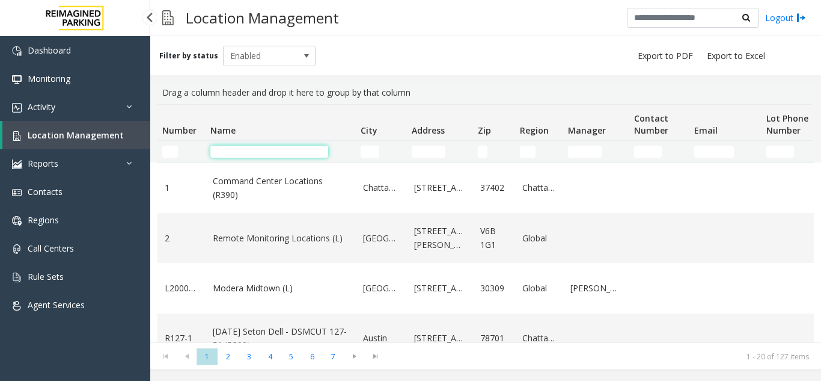
click at [224, 147] on input "Name Filter" at bounding box center [269, 152] width 118 height 12
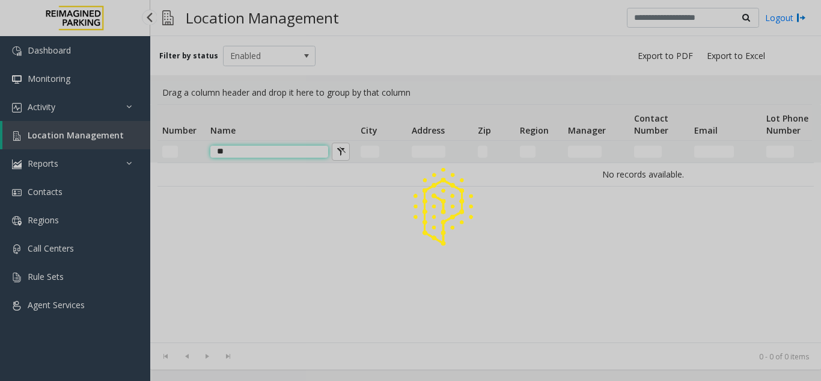
type input "*"
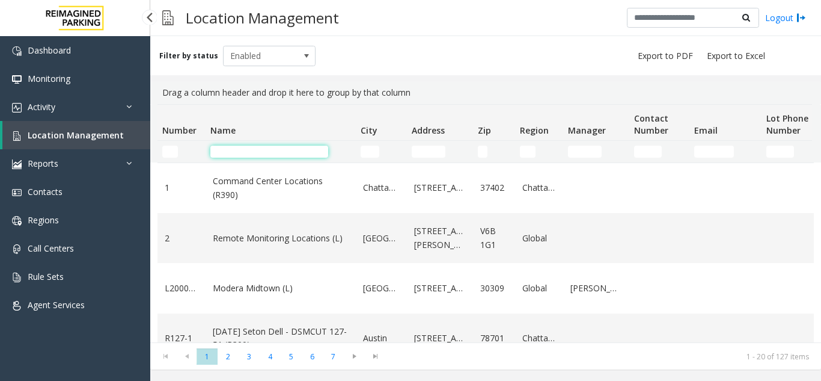
click at [246, 152] on input "Name Filter" at bounding box center [269, 152] width 118 height 12
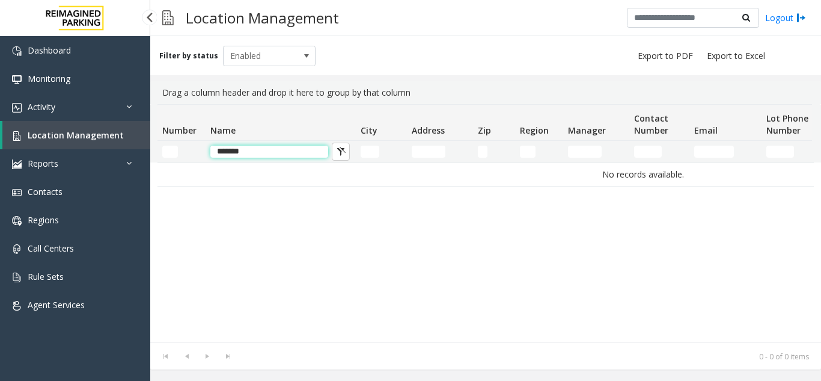
click at [248, 150] on input "******" at bounding box center [269, 152] width 118 height 12
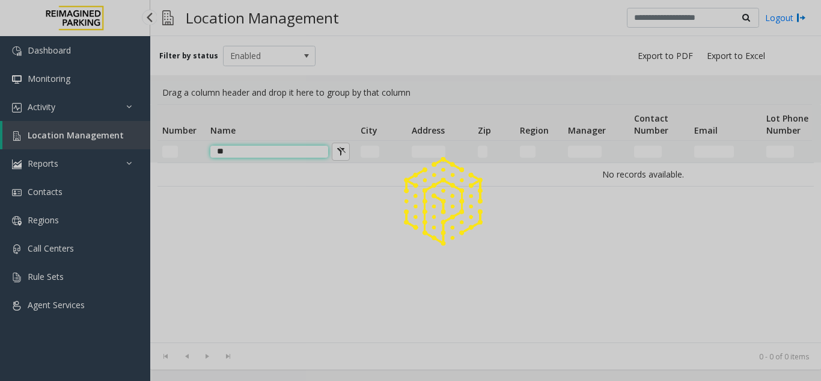
type input "*"
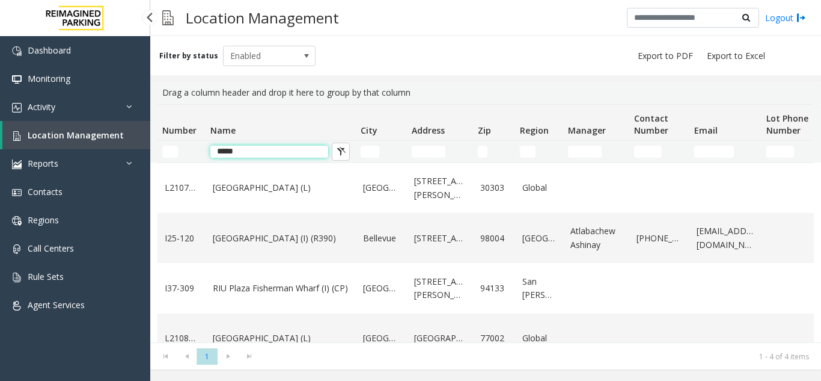
click at [262, 147] on input "*****" at bounding box center [269, 152] width 118 height 12
type input "*"
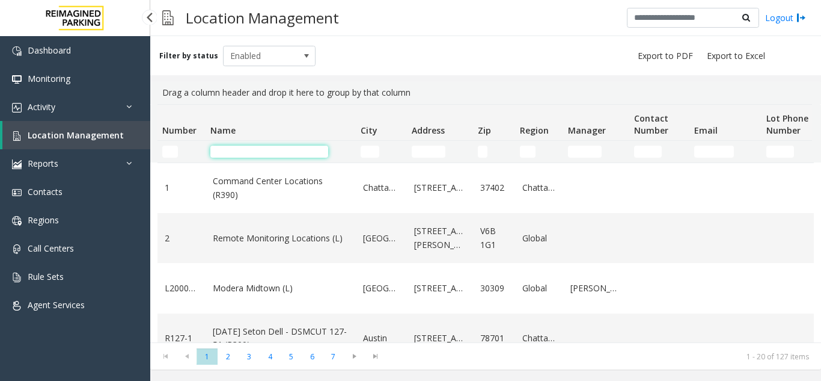
click at [235, 152] on input "Name Filter" at bounding box center [269, 152] width 118 height 12
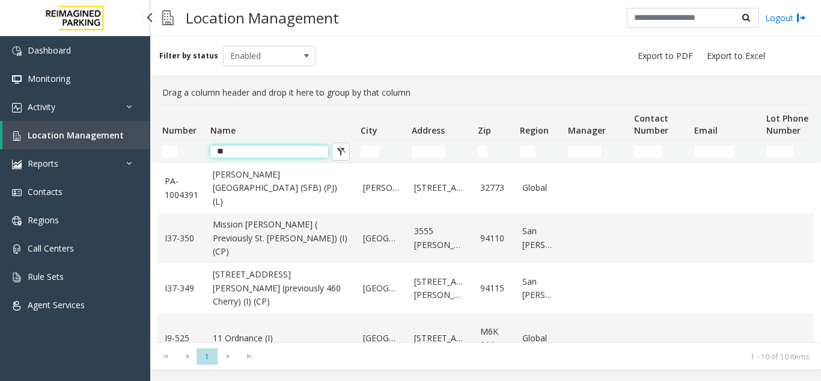
click at [242, 155] on input "**" at bounding box center [269, 152] width 118 height 12
type input "*"
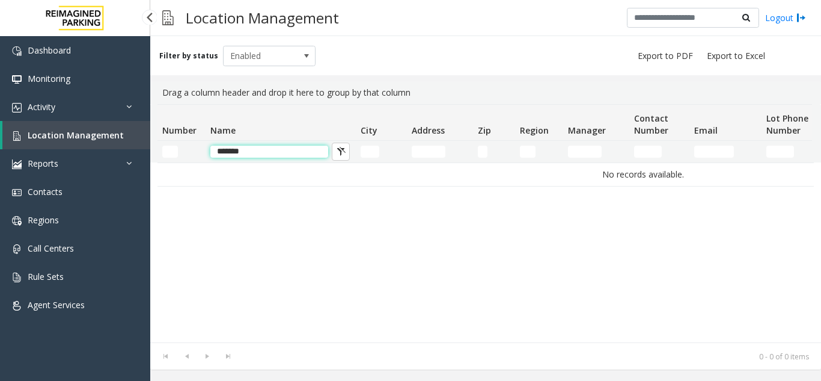
click at [289, 151] on input "*******" at bounding box center [269, 152] width 118 height 12
type input "*"
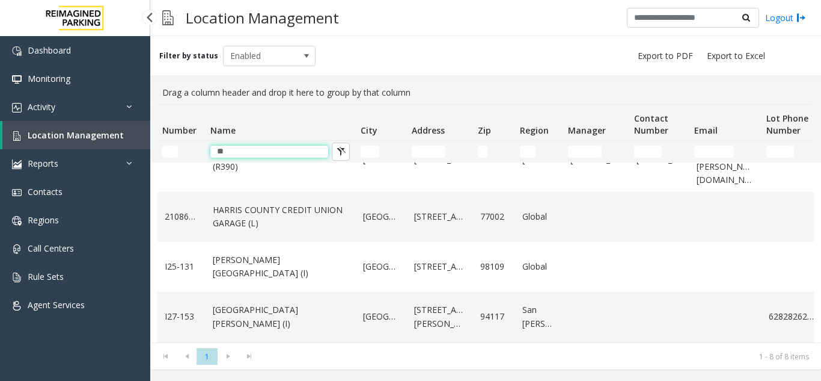
scroll to position [244, 0]
type input "**"
click at [251, 143] on td "**" at bounding box center [281, 152] width 150 height 22
drag, startPoint x: 250, startPoint y: 153, endPoint x: 198, endPoint y: 152, distance: 51.1
click at [198, 152] on tr "**" at bounding box center [643, 152] width 971 height 22
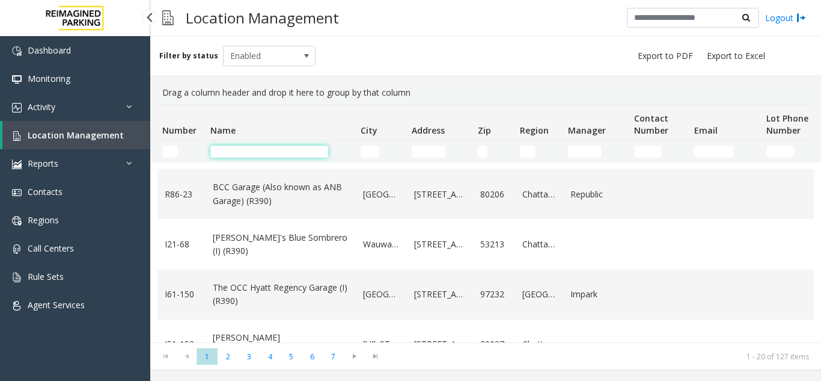
click at [242, 149] on input "Name Filter" at bounding box center [269, 152] width 118 height 12
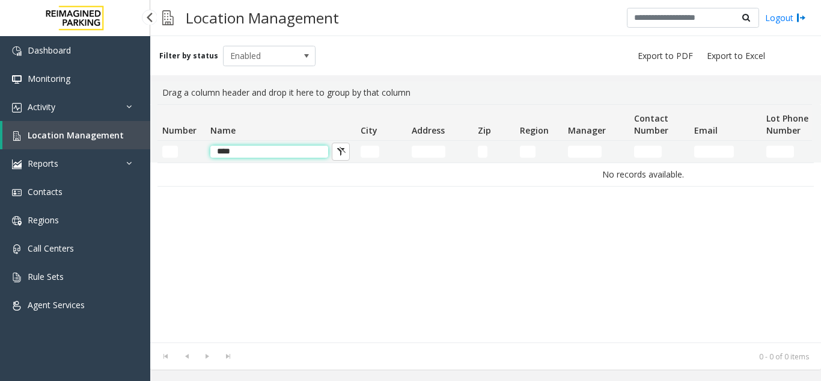
scroll to position [0, 0]
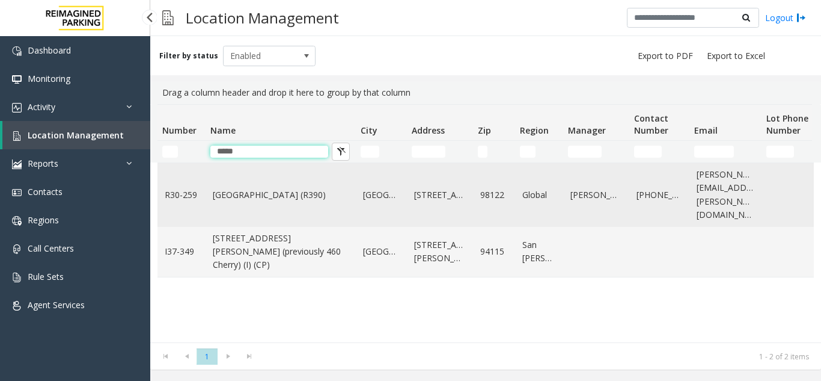
type input "*****"
click at [318, 193] on link "Cherry Hill (R390)" at bounding box center [281, 194] width 136 height 13
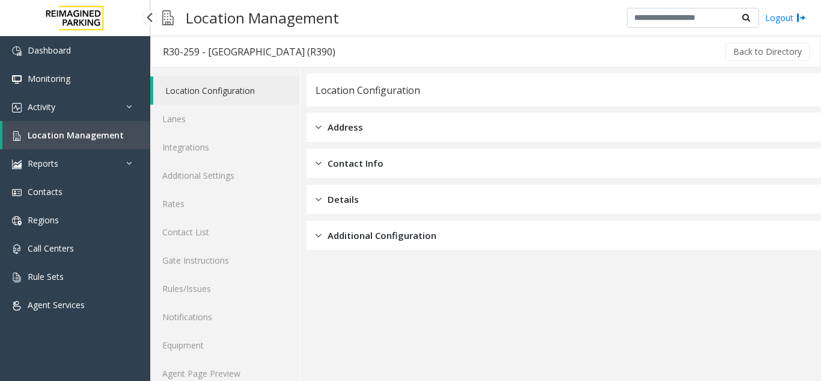
click at [380, 125] on div "Address" at bounding box center [564, 127] width 515 height 30
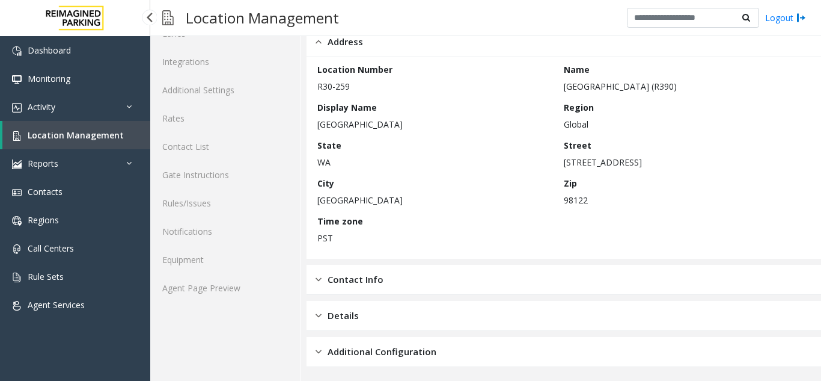
scroll to position [87, 0]
click at [372, 283] on span "Contact Info" at bounding box center [356, 278] width 56 height 14
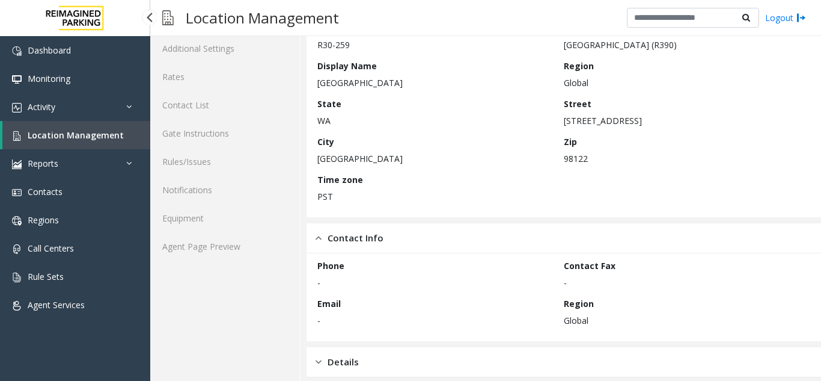
scroll to position [174, 0]
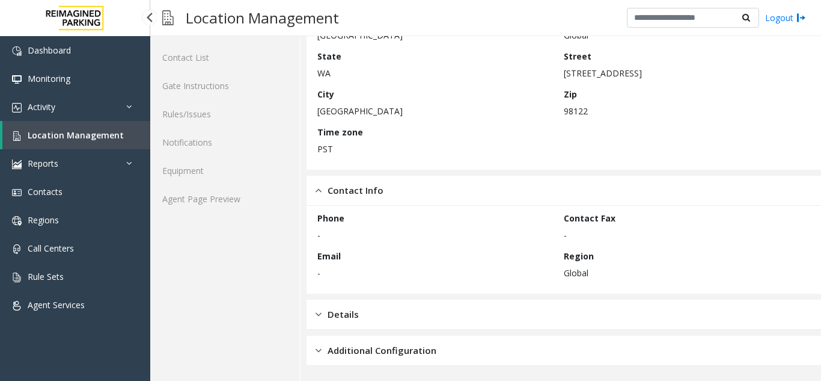
click at [347, 348] on span "Additional Configuration" at bounding box center [382, 350] width 109 height 14
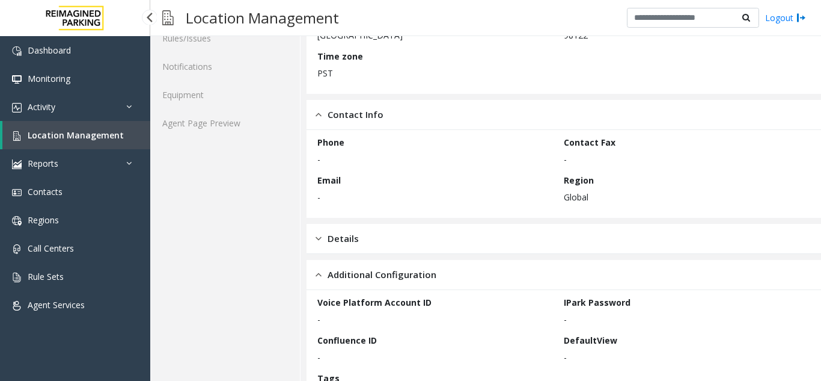
scroll to position [346, 0]
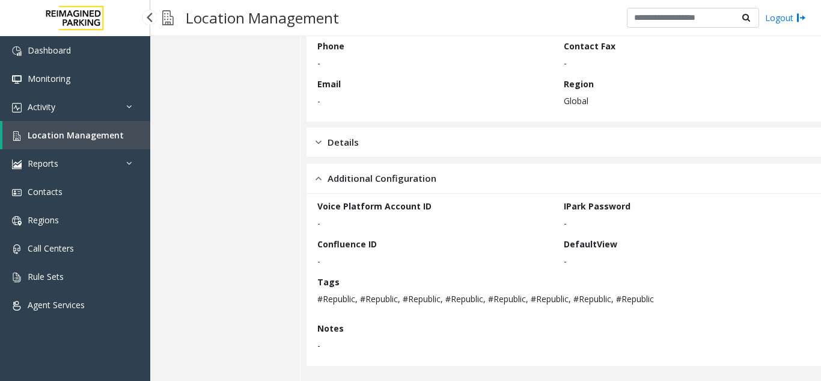
click at [353, 134] on div "Details" at bounding box center [564, 142] width 515 height 30
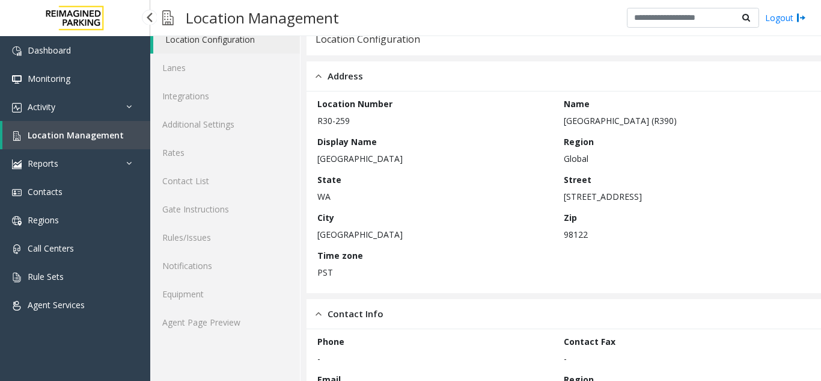
scroll to position [0, 0]
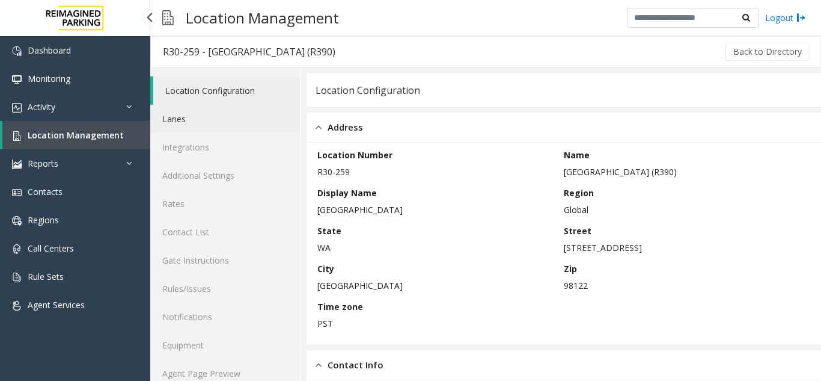
click at [206, 119] on link "Lanes" at bounding box center [225, 119] width 150 height 28
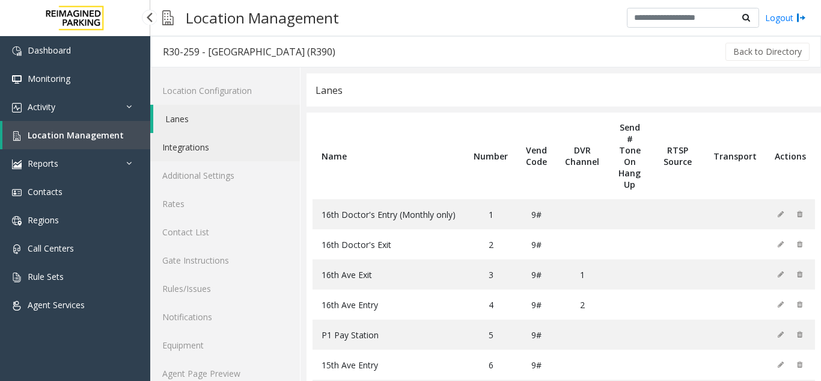
click at [210, 150] on link "Integrations" at bounding box center [225, 147] width 150 height 28
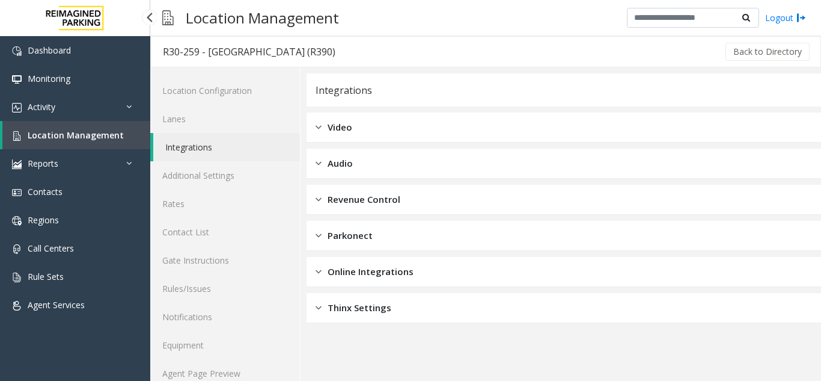
click at [325, 123] on div "Video" at bounding box center [334, 127] width 37 height 14
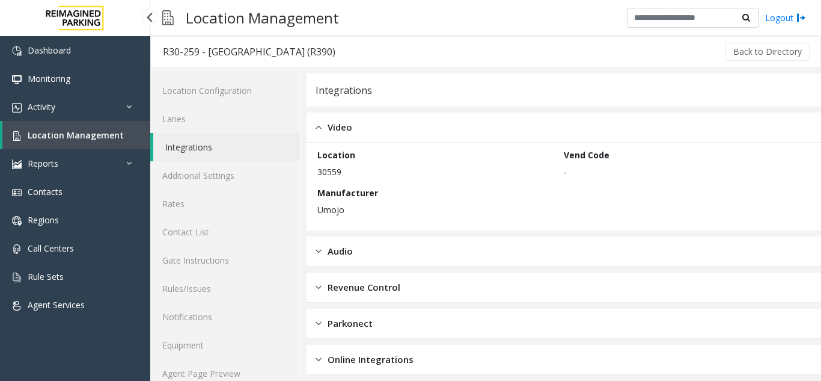
click at [321, 130] on img at bounding box center [319, 127] width 6 height 14
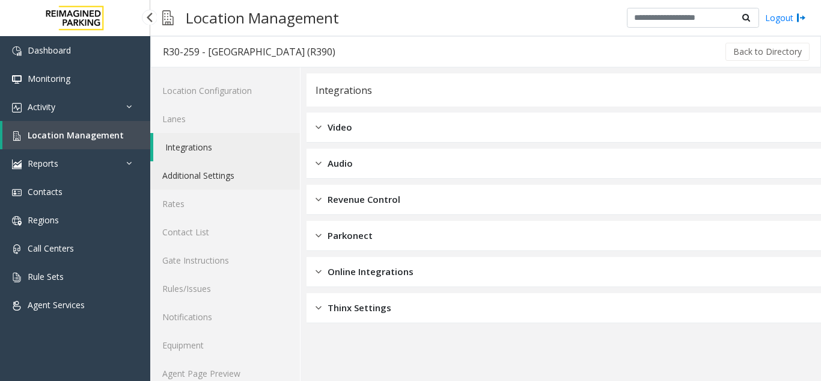
click at [194, 185] on link "Additional Settings" at bounding box center [225, 175] width 150 height 28
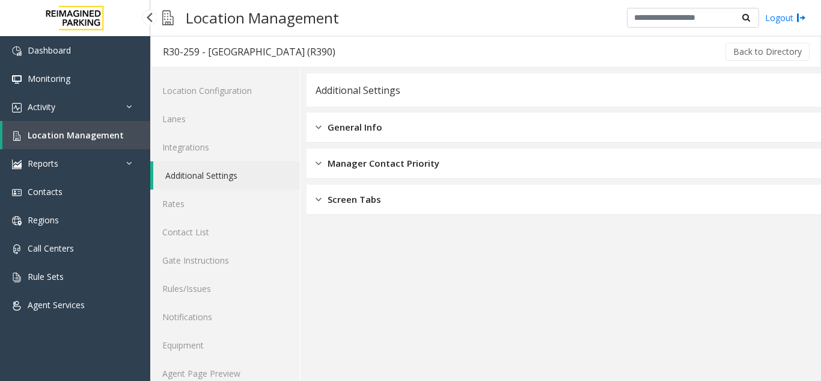
click at [320, 119] on div "General Info" at bounding box center [564, 127] width 515 height 30
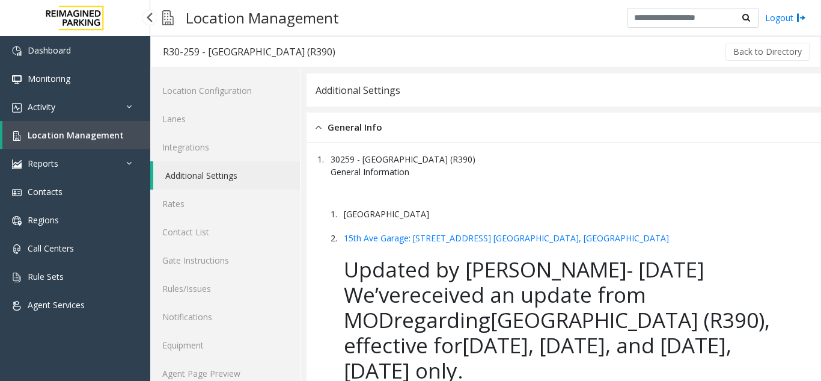
click at [317, 124] on img at bounding box center [319, 127] width 6 height 14
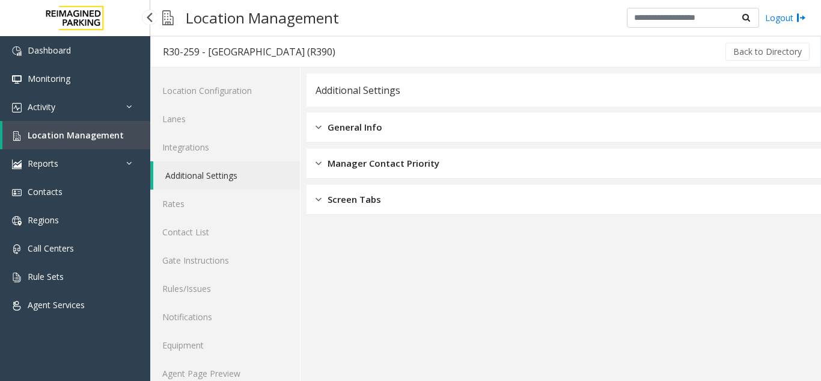
click at [326, 159] on div "Manager Contact Priority" at bounding box center [378, 163] width 124 height 14
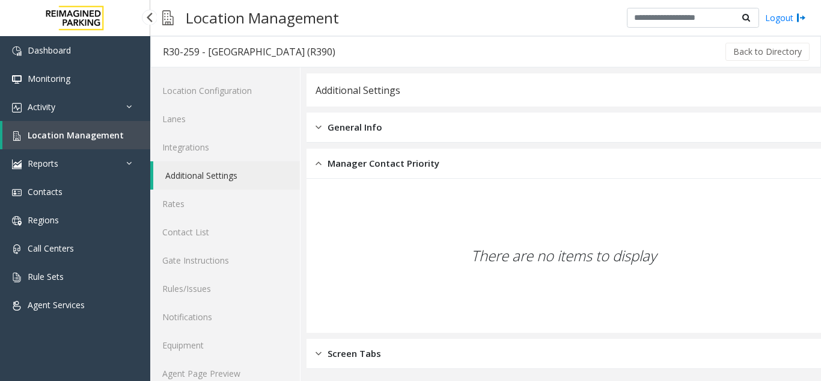
click at [320, 162] on img at bounding box center [319, 163] width 6 height 14
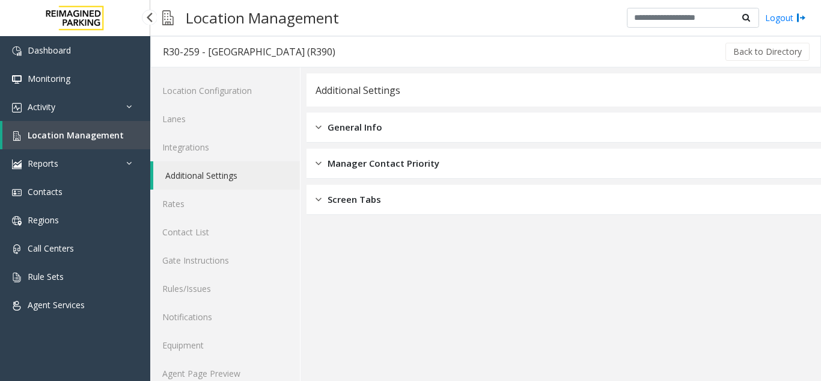
click at [316, 201] on img at bounding box center [319, 199] width 6 height 14
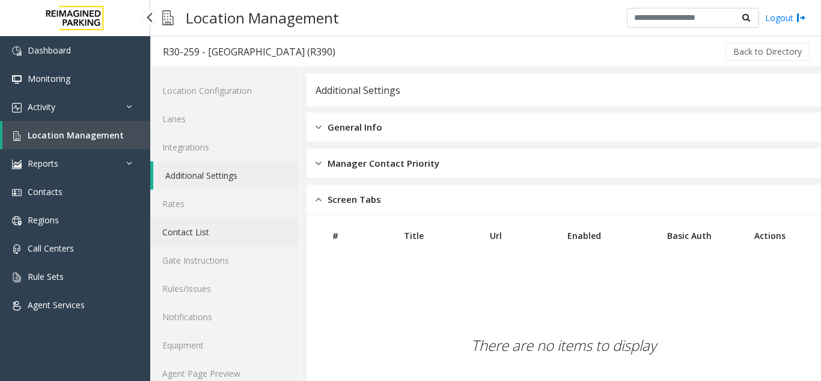
click at [224, 219] on link "Contact List" at bounding box center [225, 232] width 150 height 28
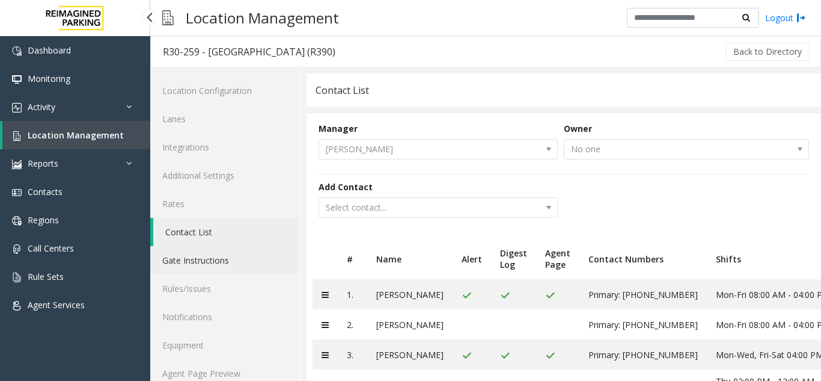
click at [221, 260] on link "Gate Instructions" at bounding box center [225, 260] width 150 height 28
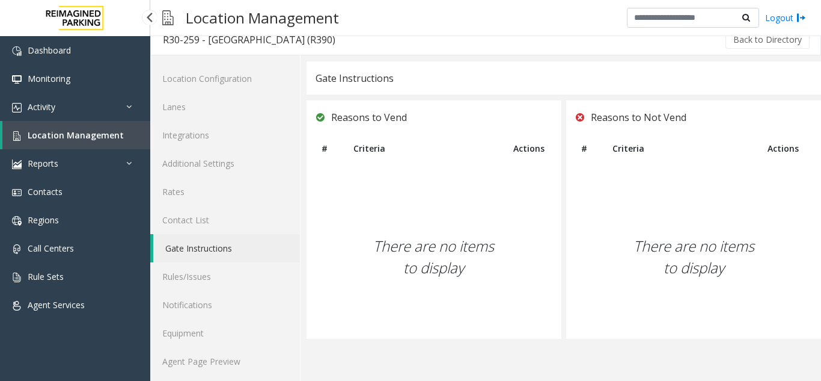
scroll to position [16, 0]
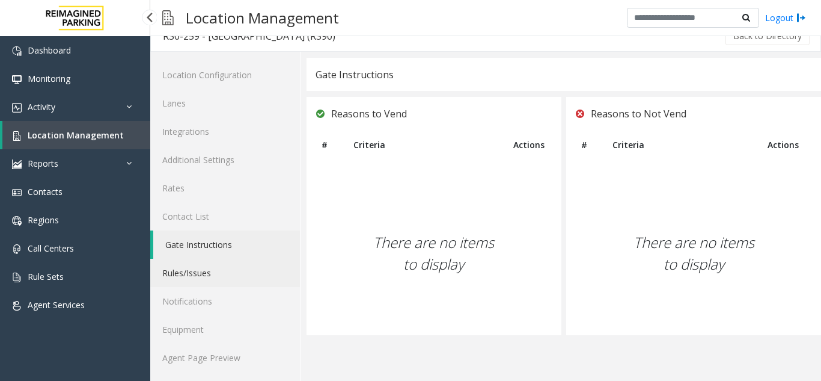
click at [168, 272] on link "Rules/Issues" at bounding box center [225, 273] width 150 height 28
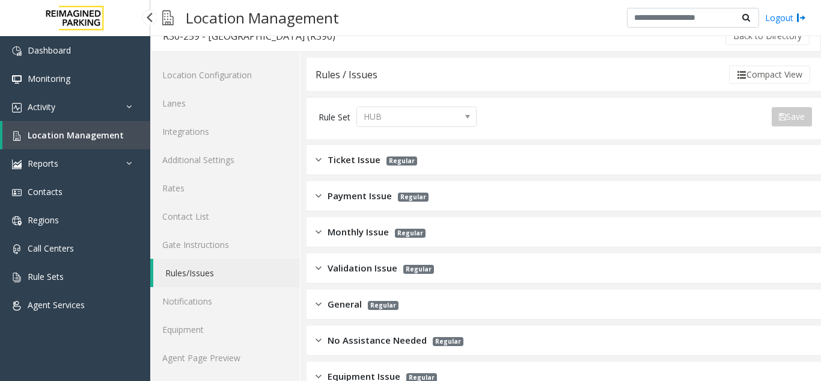
click at [322, 155] on div "Ticket Issue Regular" at bounding box center [367, 160] width 102 height 14
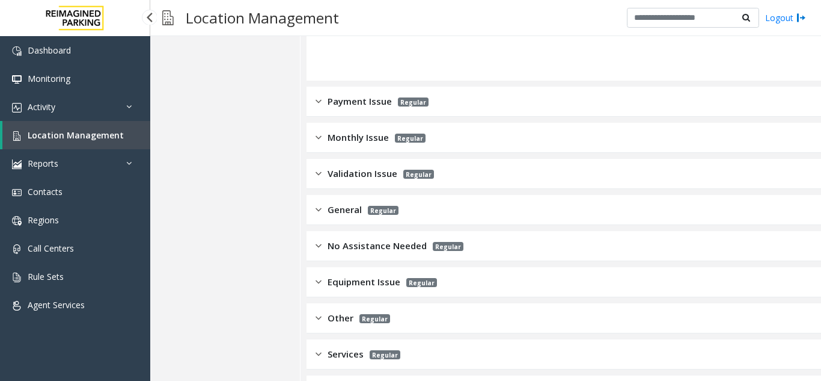
scroll to position [1772, 0]
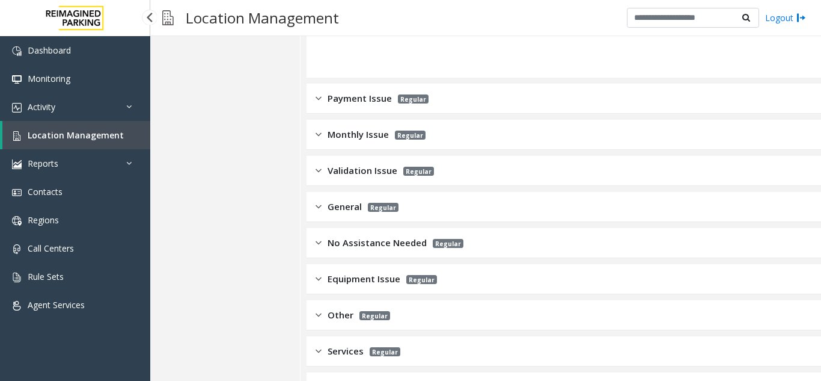
click at [325, 91] on div "Payment Issue Regular" at bounding box center [372, 98] width 113 height 14
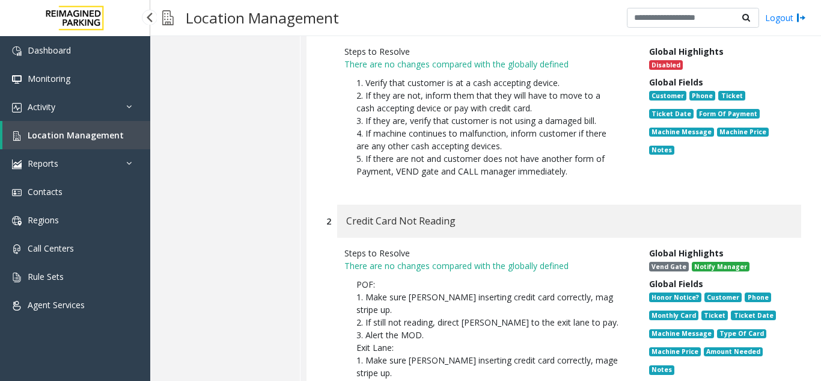
scroll to position [1892, 0]
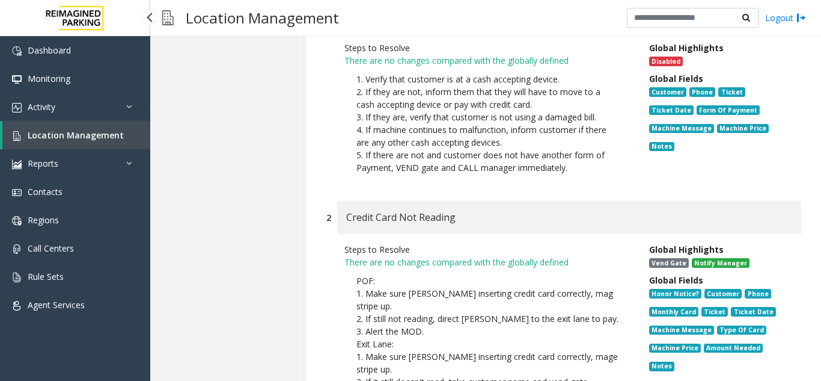
click at [77, 15] on img at bounding box center [75, 18] width 72 height 36
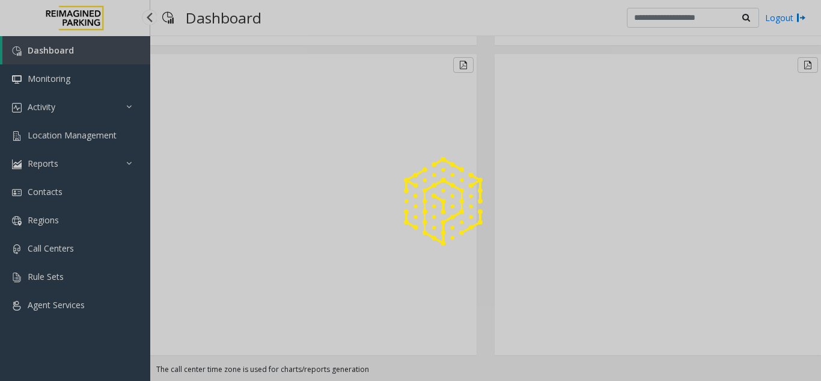
scroll to position [274, 0]
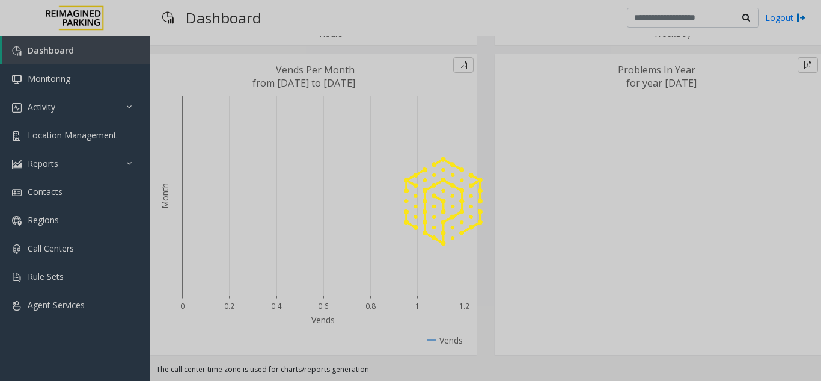
click at [77, 15] on div at bounding box center [410, 190] width 821 height 381
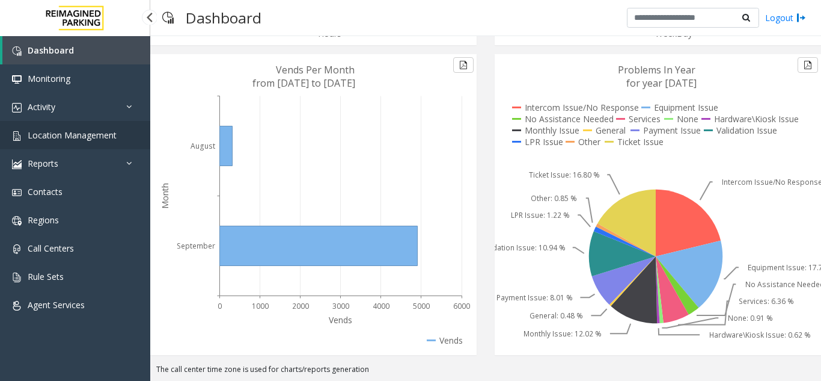
click at [40, 126] on link "Location Management" at bounding box center [75, 135] width 150 height 28
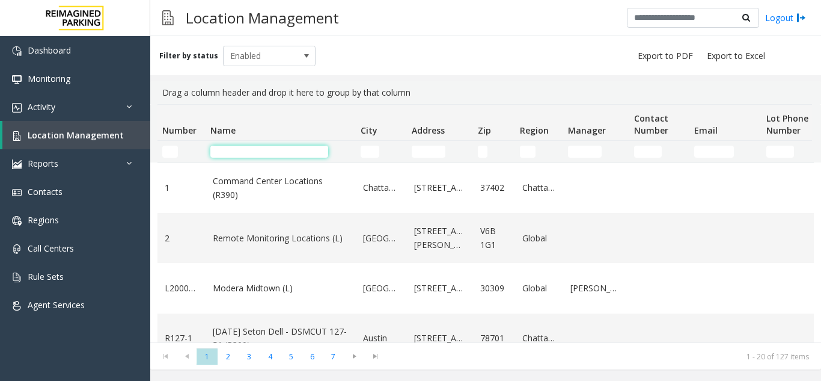
click at [280, 152] on input "Name Filter" at bounding box center [269, 152] width 118 height 12
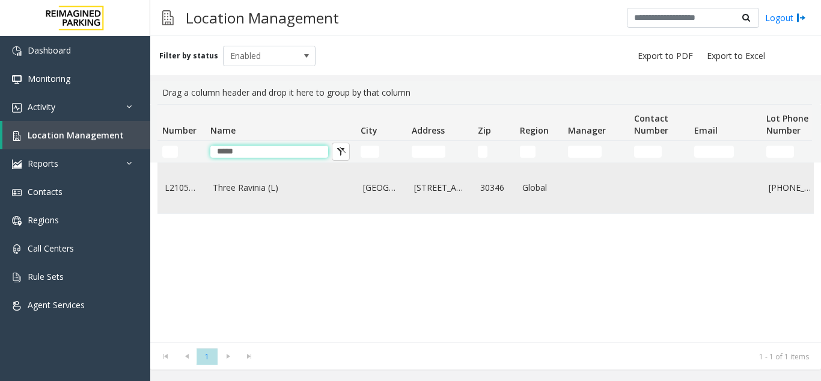
type input "*****"
click at [284, 177] on td "Three Ravinia (L)" at bounding box center [281, 188] width 150 height 50
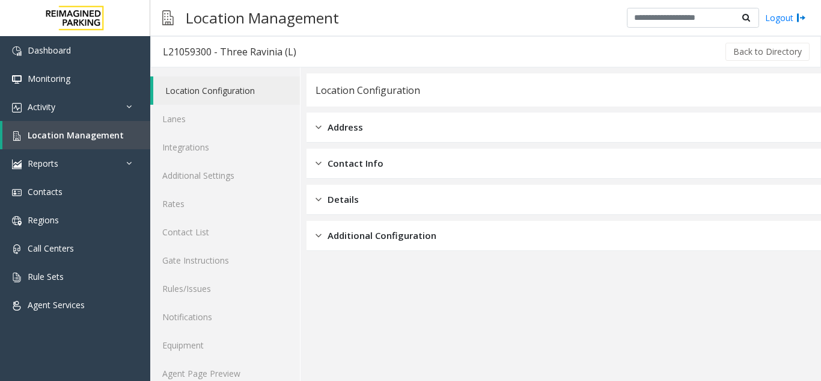
click at [208, 87] on link "Location Configuration" at bounding box center [226, 90] width 147 height 28
click at [236, 55] on div "L21059300 - Three Ravinia (L)" at bounding box center [230, 52] width 134 height 16
click at [197, 48] on div "L21059300 - Three Ravinia (L)" at bounding box center [230, 52] width 134 height 16
click at [741, 55] on button "Back to Directory" at bounding box center [768, 52] width 84 height 18
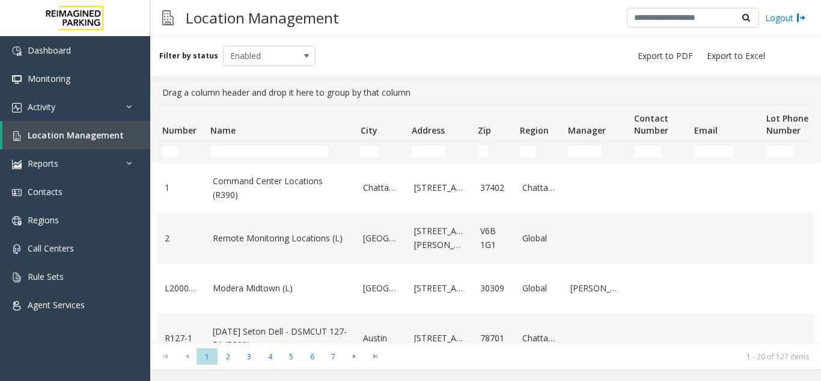
click at [239, 140] on th "Name" at bounding box center [281, 123] width 150 height 36
click at [239, 155] on input "Name Filter" at bounding box center [269, 152] width 118 height 12
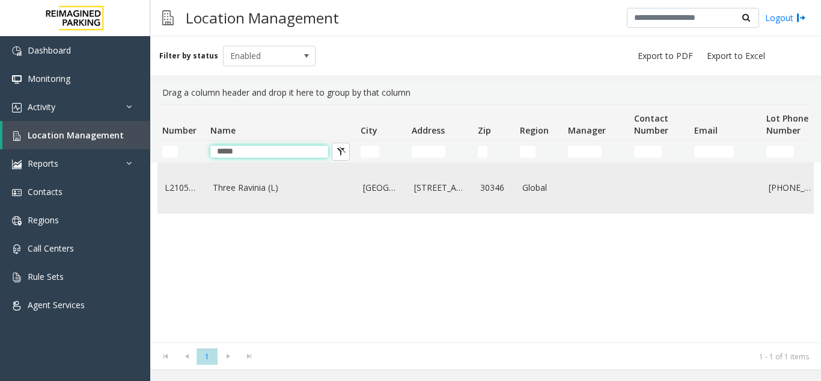
type input "*****"
click at [173, 191] on link "L21059300" at bounding box center [182, 187] width 34 height 13
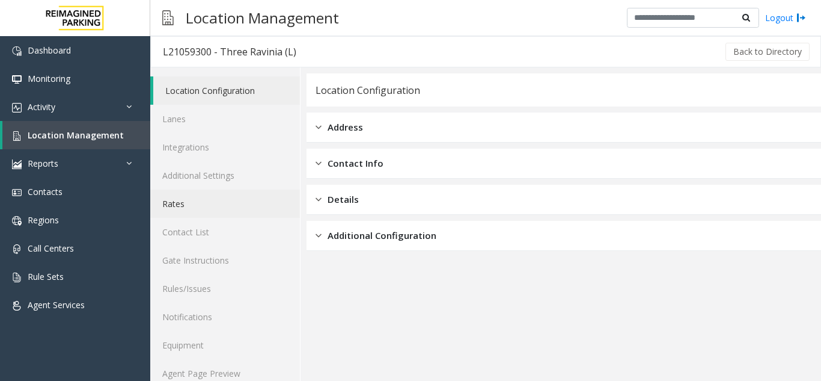
scroll to position [16, 0]
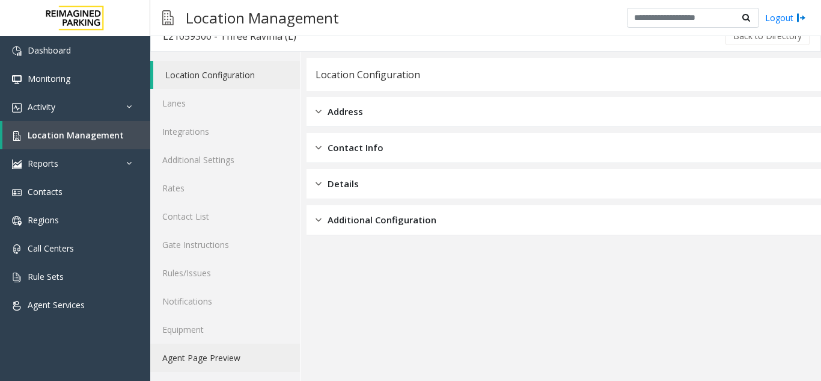
click at [236, 359] on link "Agent Page Preview" at bounding box center [225, 357] width 150 height 28
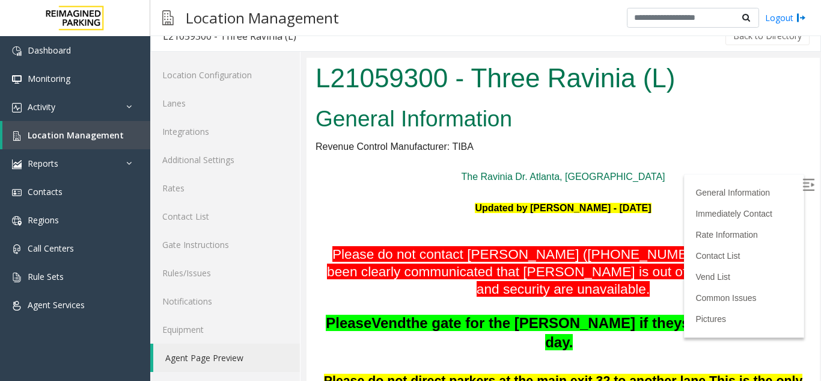
click at [803, 185] on img at bounding box center [809, 185] width 12 height 12
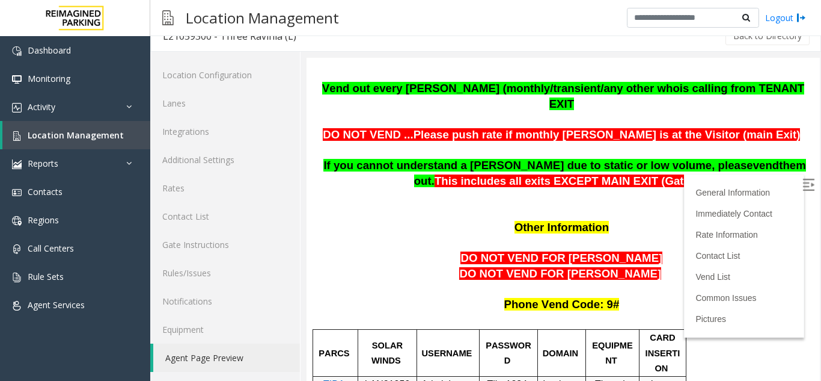
scroll to position [842, 0]
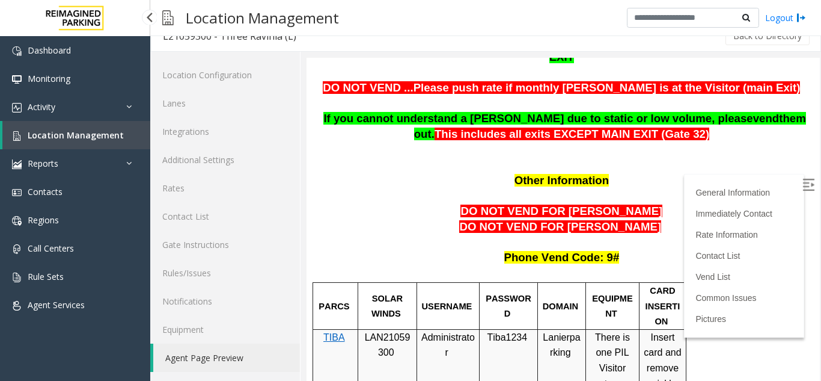
click at [66, 12] on img at bounding box center [75, 18] width 72 height 36
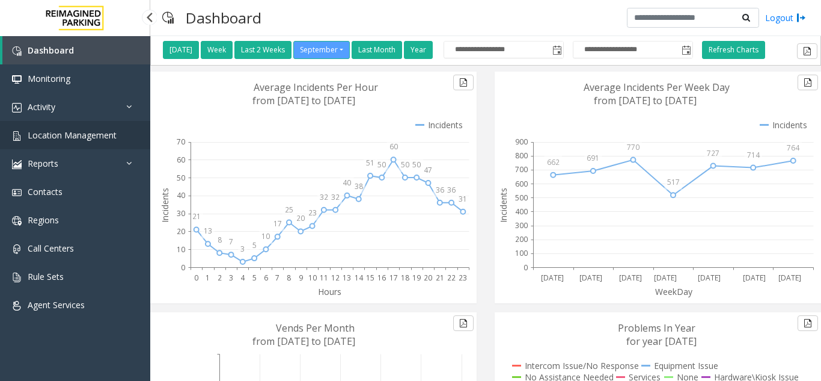
click at [66, 136] on span "Location Management" at bounding box center [72, 134] width 89 height 11
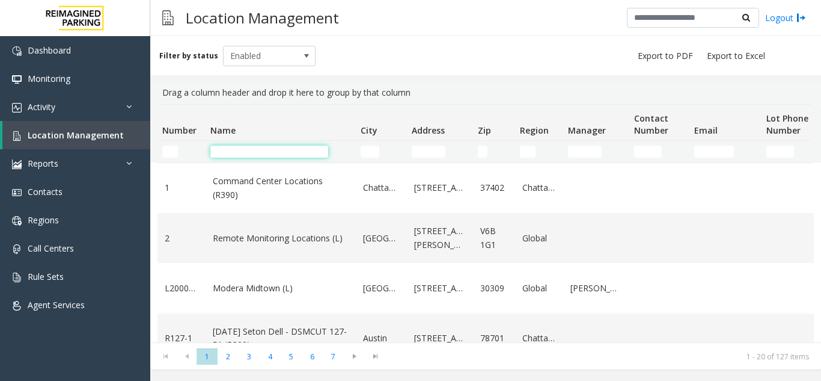
click at [290, 156] on input "Name Filter" at bounding box center [269, 152] width 118 height 12
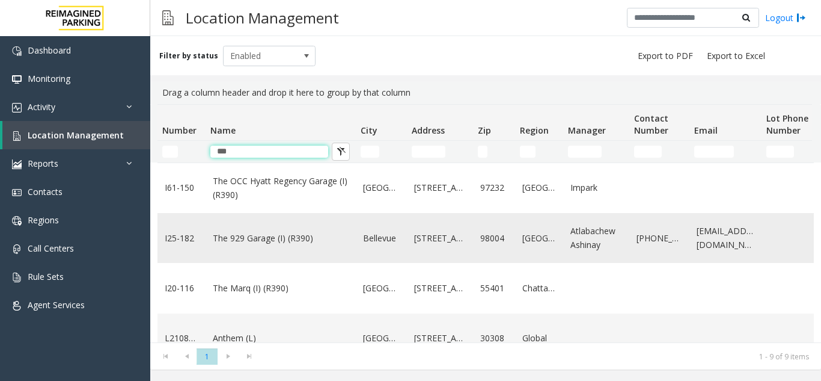
type input "***"
click at [299, 250] on td "The 929 Garage (I) (R390)" at bounding box center [281, 238] width 150 height 50
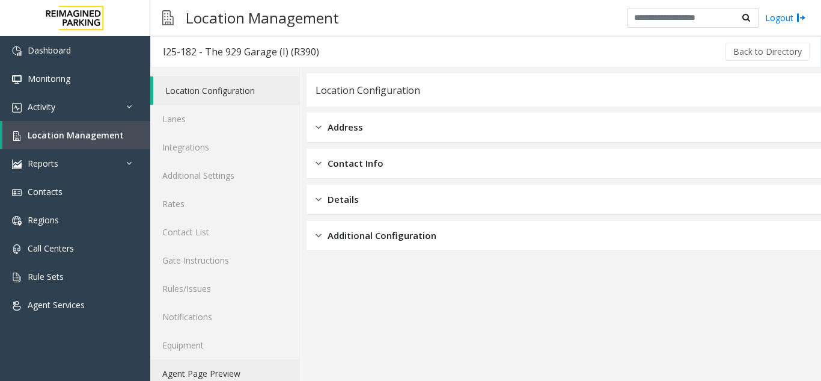
click at [209, 369] on link "Agent Page Preview" at bounding box center [225, 373] width 150 height 28
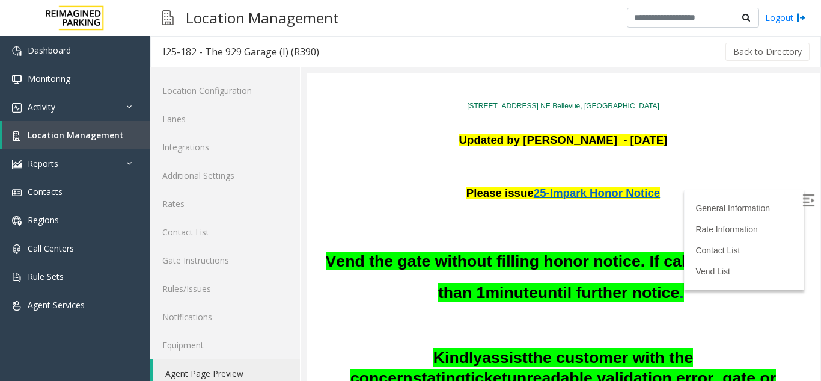
scroll to position [120, 0]
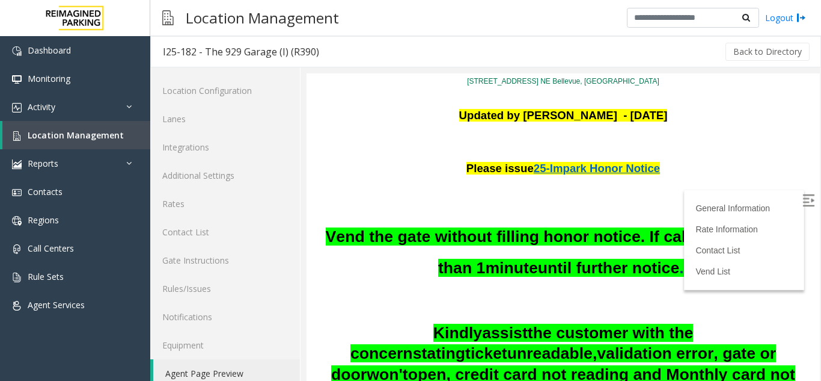
click at [803, 198] on img at bounding box center [809, 200] width 12 height 12
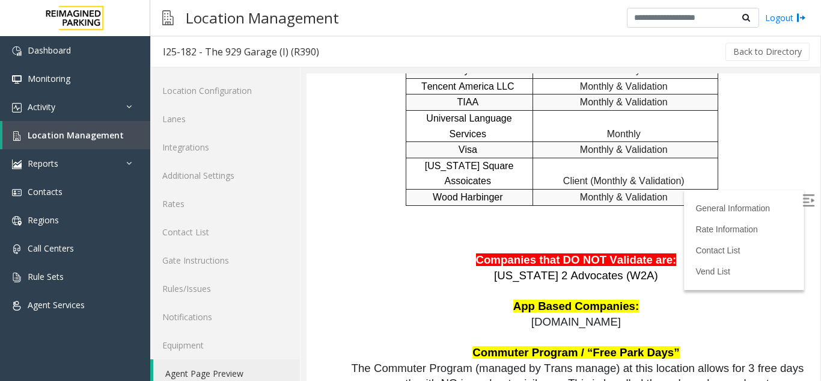
scroll to position [2562, 0]
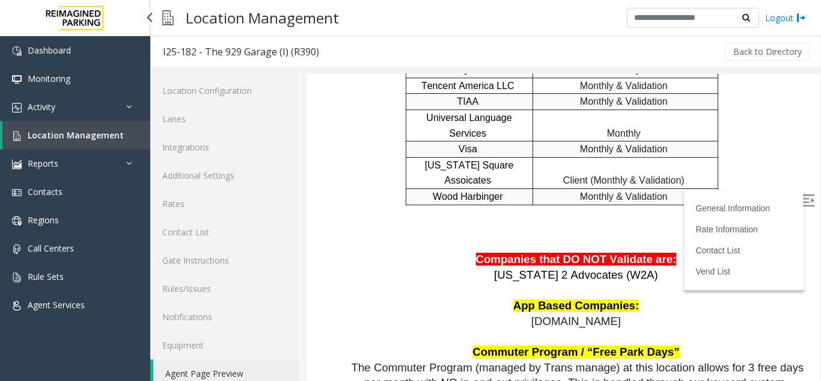
click at [74, 135] on span "Location Management" at bounding box center [76, 134] width 96 height 11
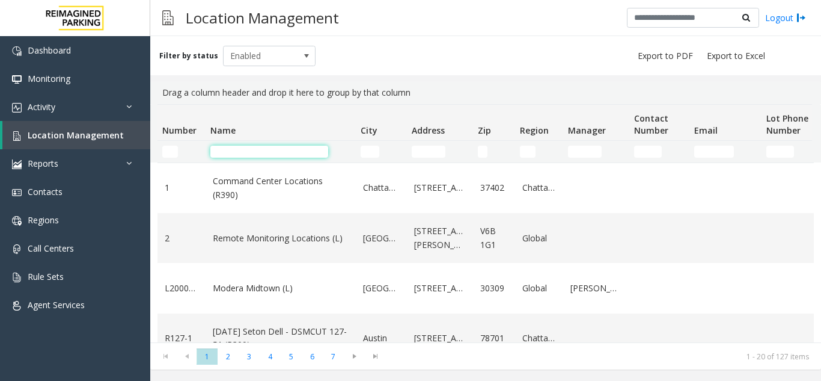
click at [293, 157] on input "Name Filter" at bounding box center [269, 152] width 118 height 12
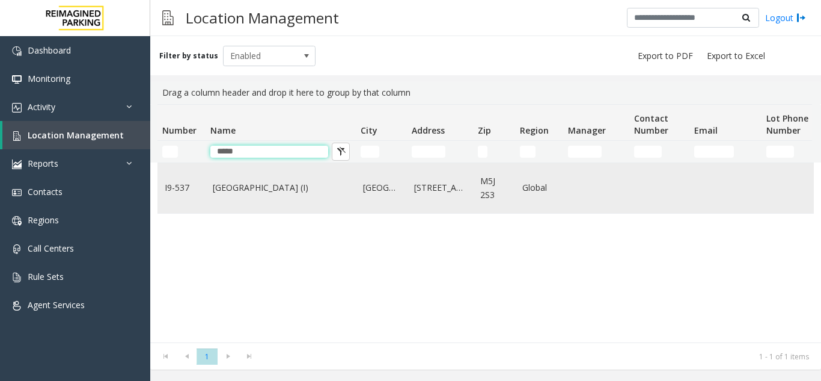
type input "*****"
click at [285, 180] on td "[GEOGRAPHIC_DATA] (I)" at bounding box center [281, 188] width 150 height 50
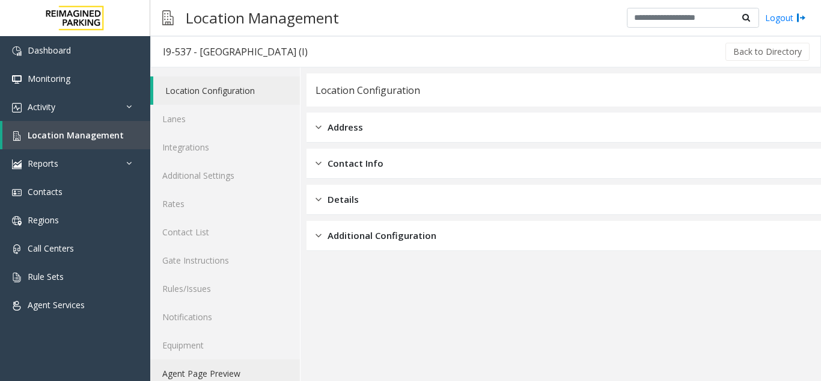
click at [209, 375] on link "Agent Page Preview" at bounding box center [225, 373] width 150 height 28
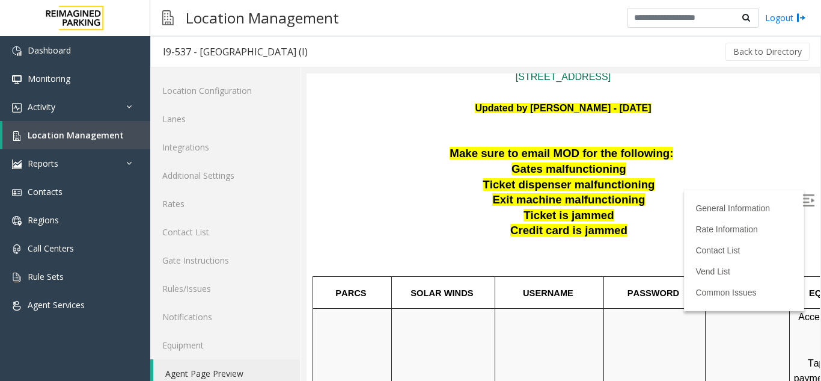
scroll to position [120, 0]
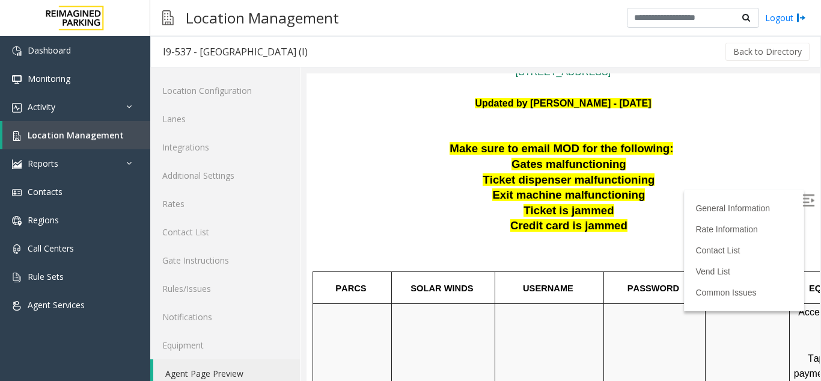
click at [801, 195] on label at bounding box center [810, 202] width 18 height 18
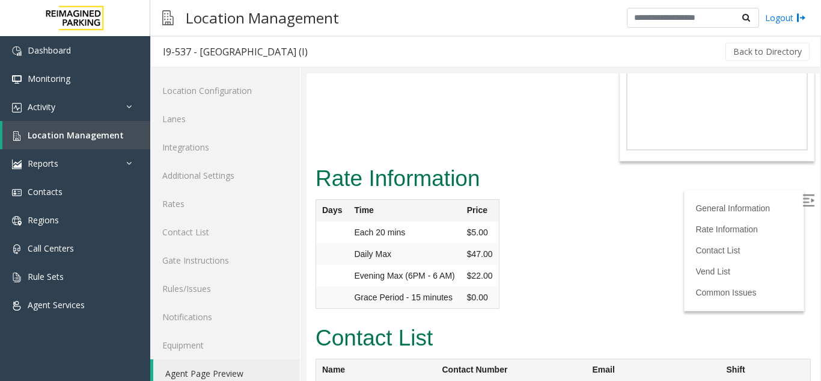
scroll to position [1034, 0]
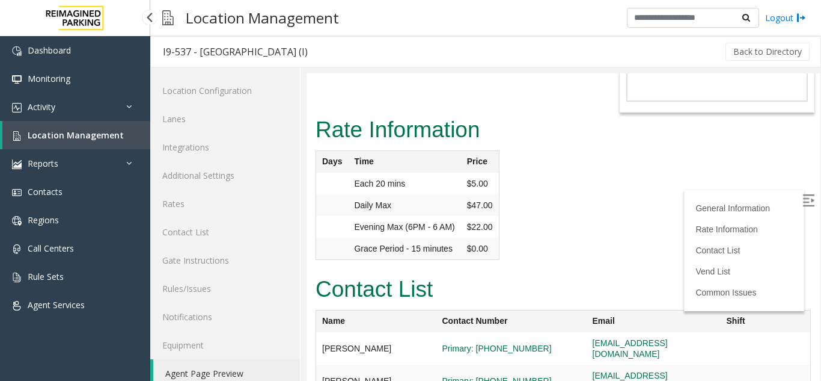
click at [74, 130] on span "Location Management" at bounding box center [76, 134] width 96 height 11
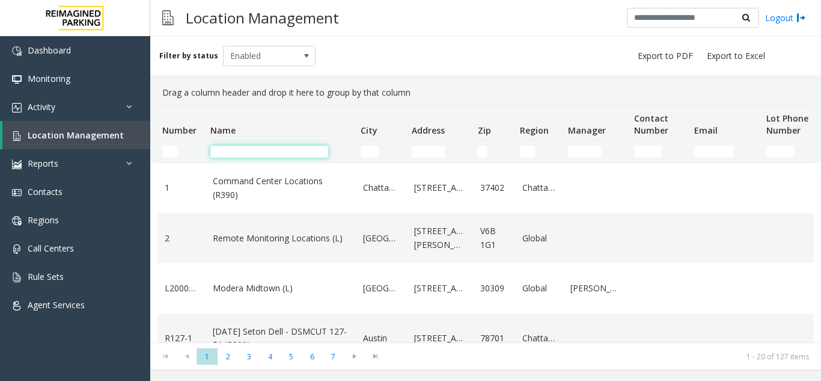
click at [231, 149] on input "Name Filter" at bounding box center [269, 152] width 118 height 12
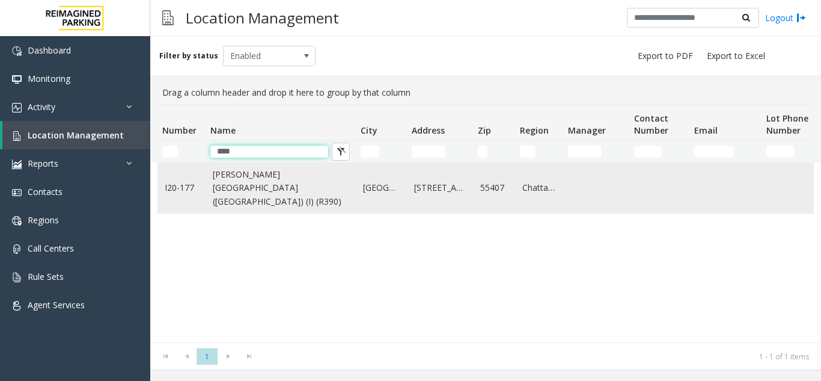
type input "****"
click at [232, 191] on link "[PERSON_NAME][GEOGRAPHIC_DATA] ([GEOGRAPHIC_DATA]) (I) (R390)" at bounding box center [281, 188] width 136 height 40
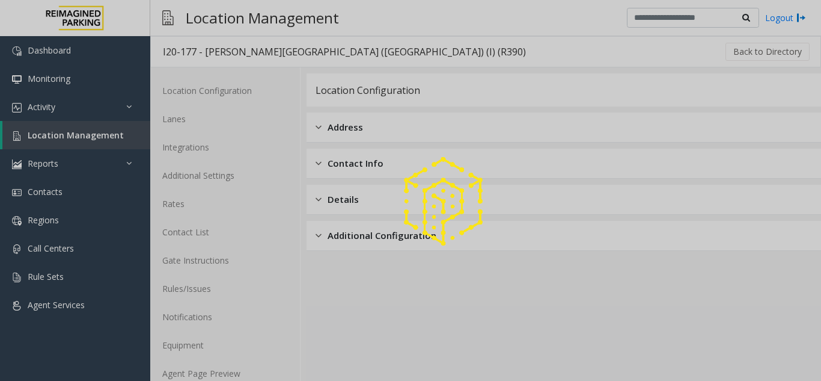
click at [218, 370] on div at bounding box center [410, 190] width 821 height 381
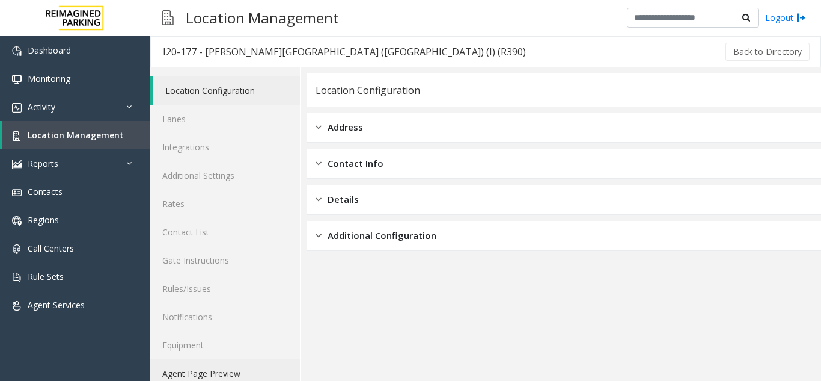
click at [224, 369] on link "Agent Page Preview" at bounding box center [225, 373] width 150 height 28
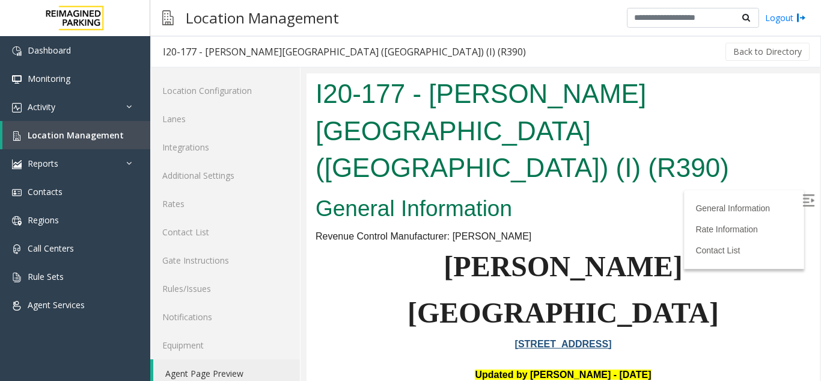
scroll to position [120, 0]
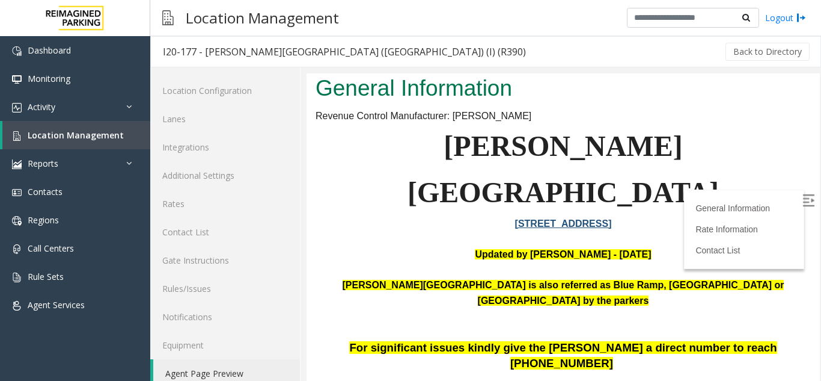
click at [801, 205] on label at bounding box center [810, 202] width 18 height 18
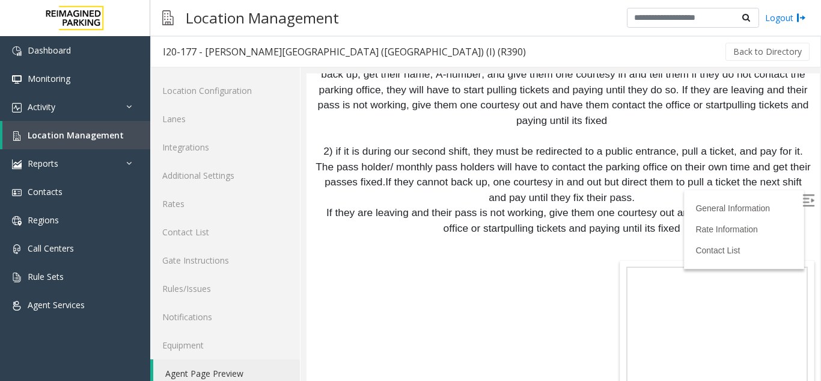
scroll to position [7625, 0]
click at [48, 135] on span "Location Management" at bounding box center [76, 134] width 96 height 11
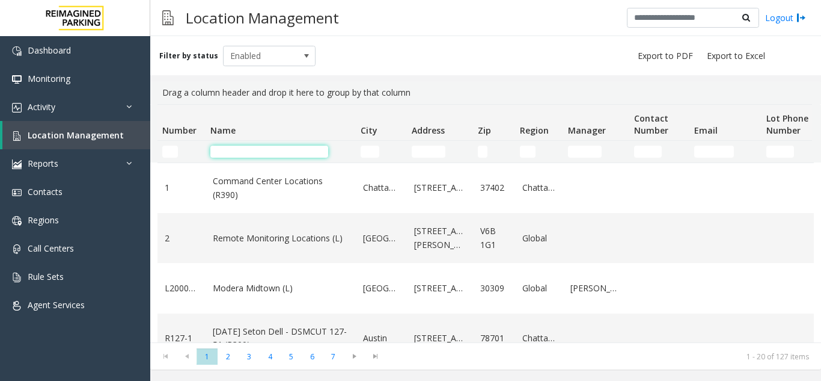
click at [276, 149] on input "Name Filter" at bounding box center [269, 152] width 118 height 12
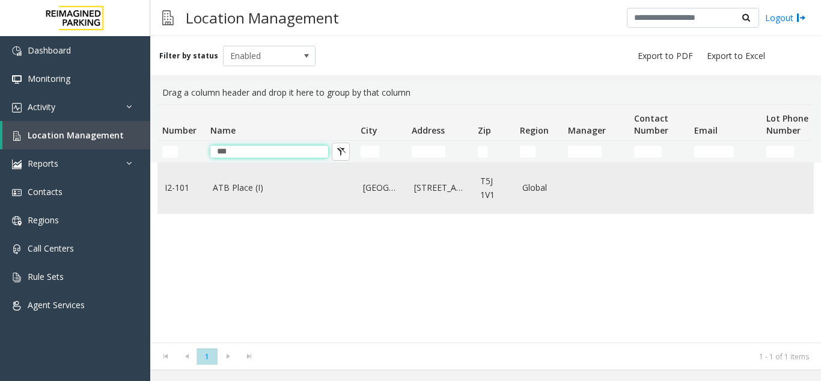
type input "***"
click at [270, 186] on link "ATB Place (I)" at bounding box center [281, 187] width 136 height 13
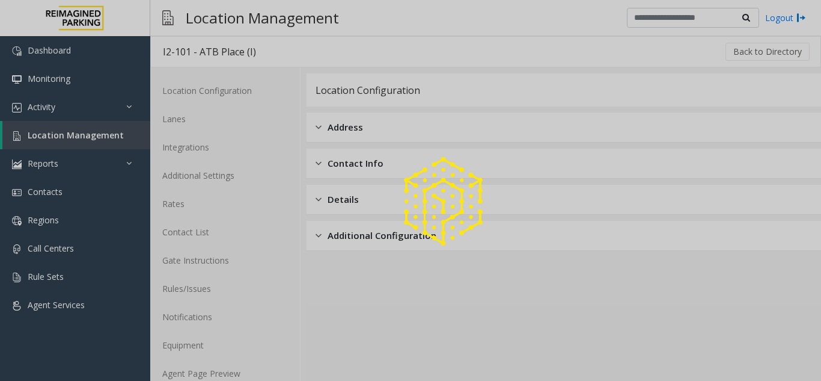
click at [200, 368] on div at bounding box center [410, 190] width 821 height 381
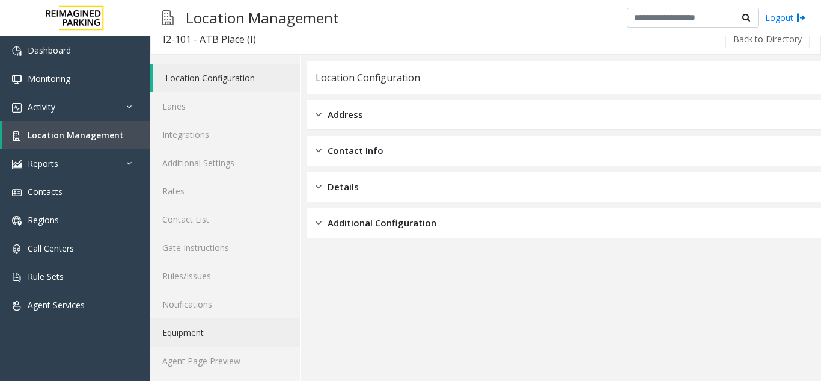
scroll to position [16, 0]
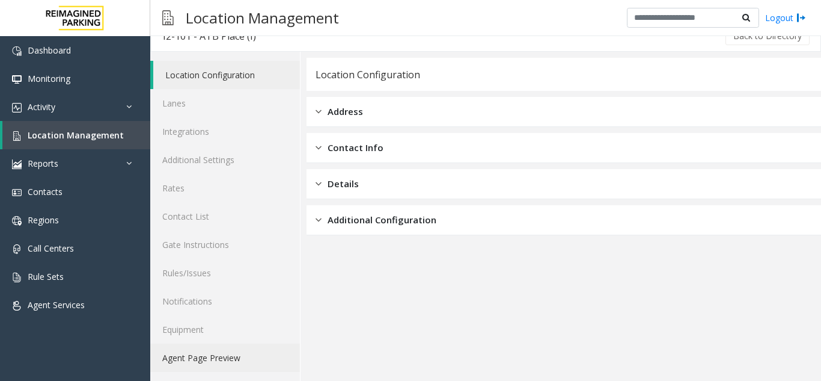
click at [242, 358] on link "Agent Page Preview" at bounding box center [225, 357] width 150 height 28
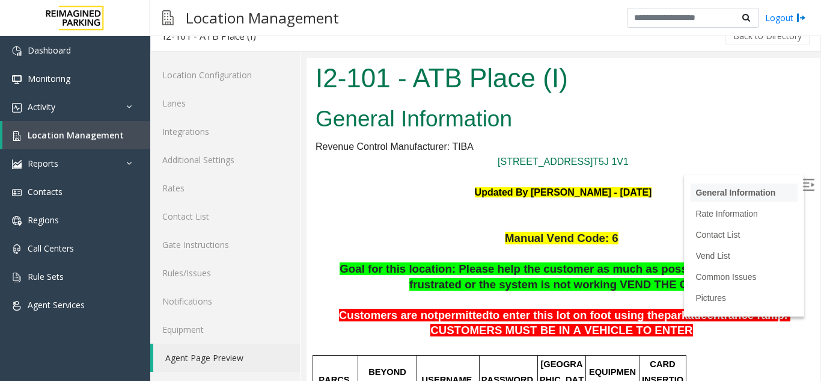
scroll to position [60, 0]
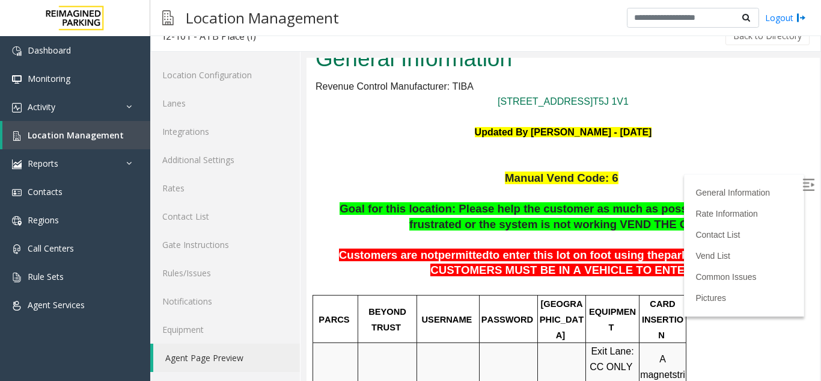
click at [803, 186] on img at bounding box center [809, 185] width 12 height 12
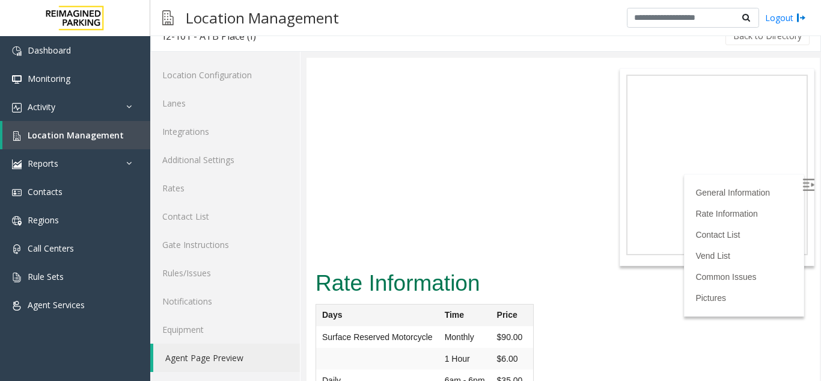
scroll to position [1840, 0]
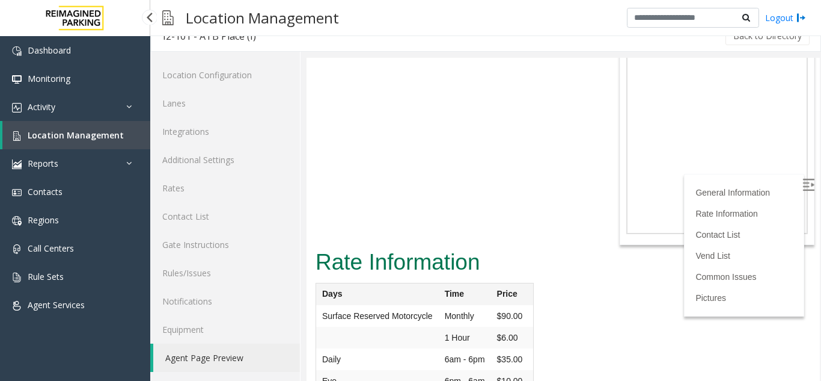
click at [73, 137] on span "Location Management" at bounding box center [76, 134] width 96 height 11
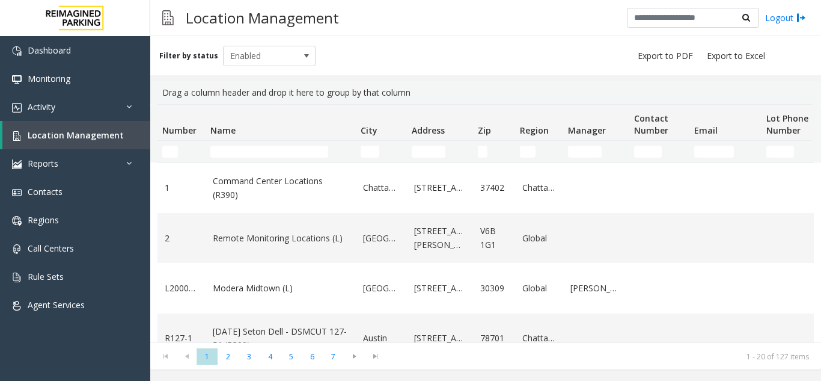
click at [245, 143] on td "Name Filter" at bounding box center [281, 152] width 150 height 22
click at [244, 149] on input "Name Filter" at bounding box center [269, 152] width 118 height 12
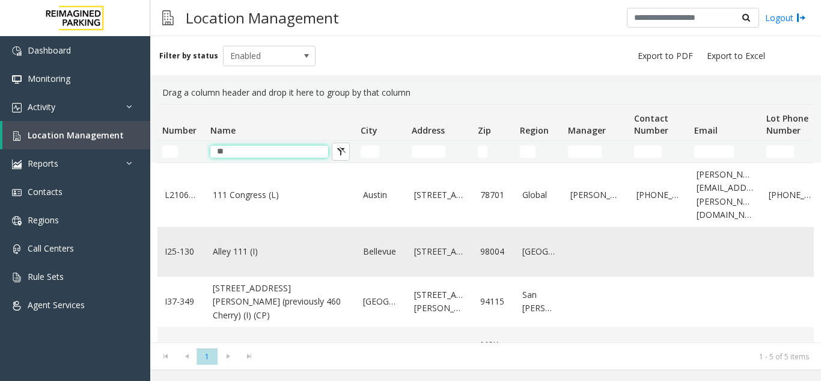
type input "**"
click at [247, 245] on link "Alley 111 (I)" at bounding box center [281, 251] width 136 height 13
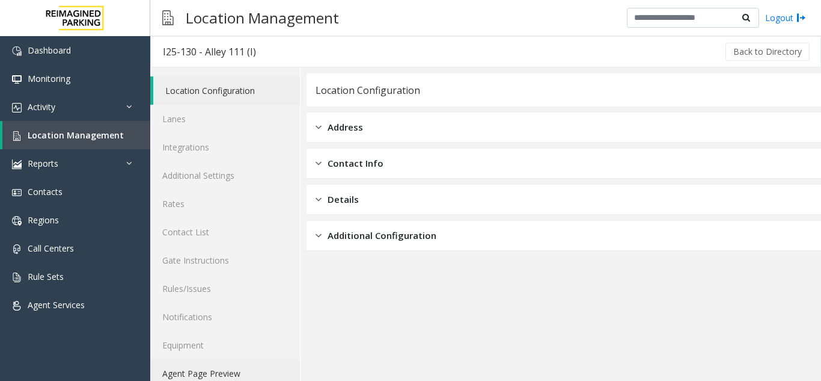
click at [253, 372] on link "Agent Page Preview" at bounding box center [225, 373] width 150 height 28
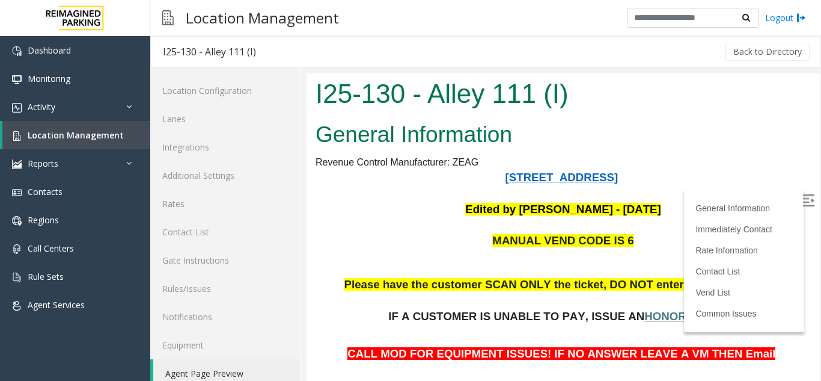
click at [803, 203] on img at bounding box center [809, 200] width 12 height 12
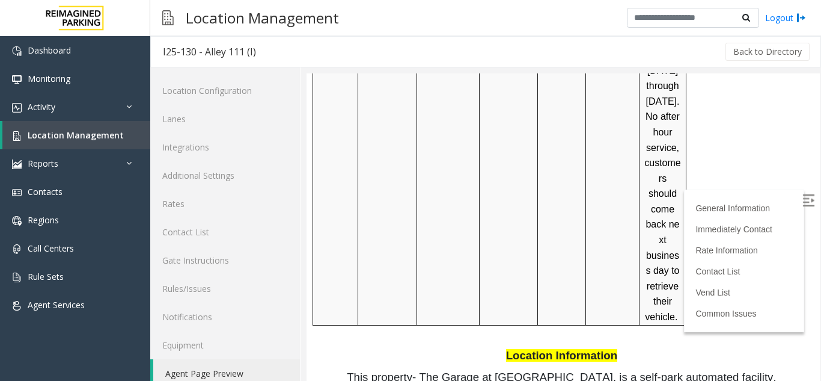
scroll to position [1383, 0]
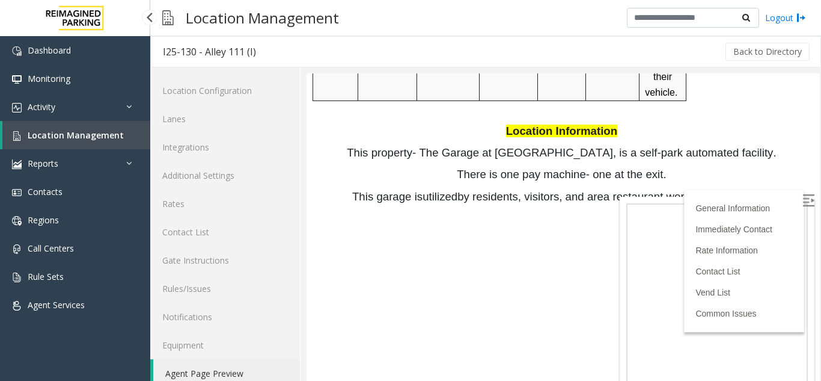
click at [62, 132] on span "Location Management" at bounding box center [76, 134] width 96 height 11
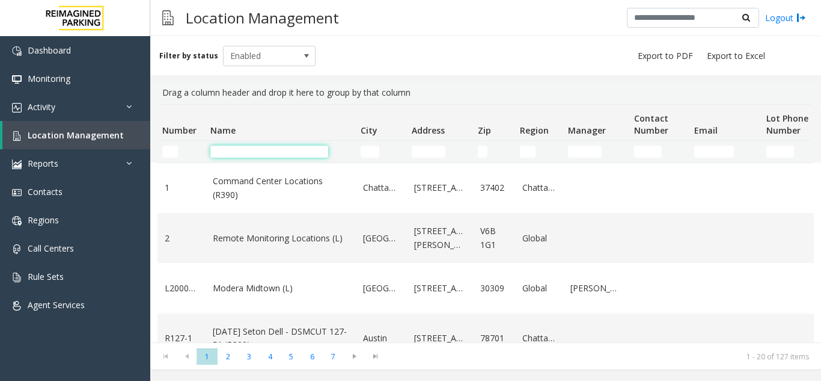
click at [238, 151] on input "Name Filter" at bounding box center [269, 152] width 118 height 12
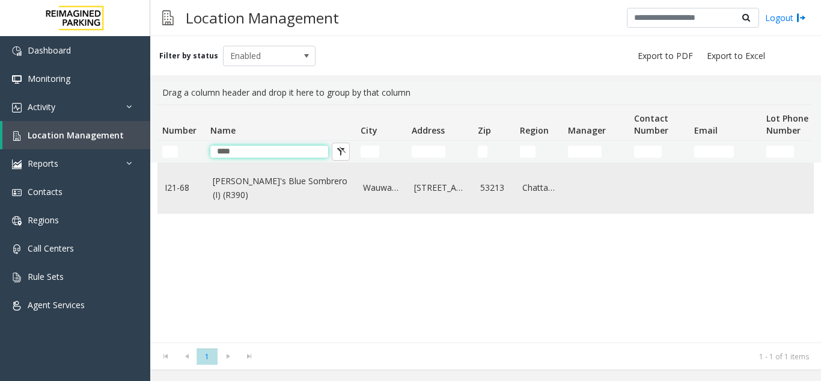
type input "****"
click at [264, 177] on td "[PERSON_NAME]'s Blue Sombrero (I) (R390)" at bounding box center [281, 188] width 150 height 50
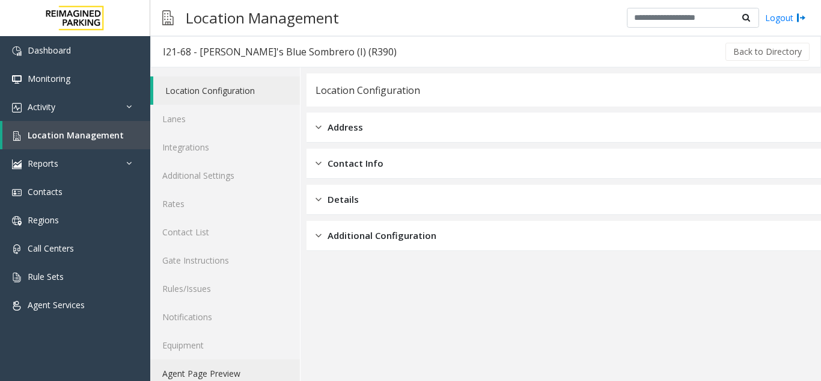
click at [241, 370] on link "Agent Page Preview" at bounding box center [225, 373] width 150 height 28
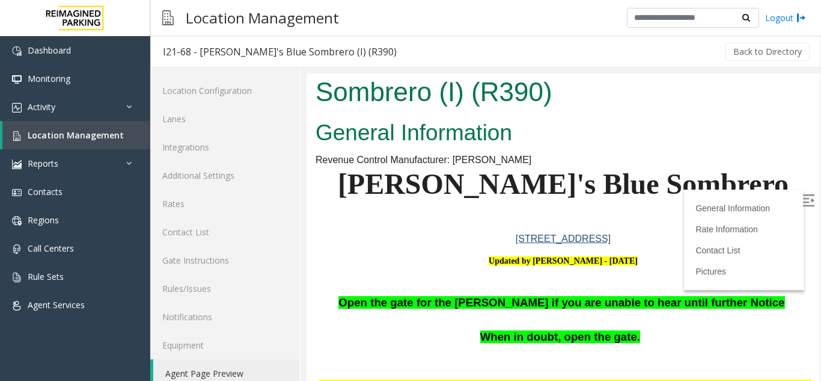
scroll to position [60, 0]
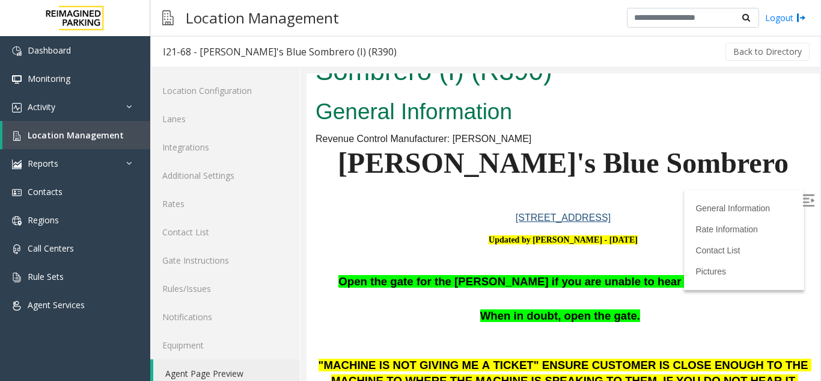
click at [801, 193] on label at bounding box center [810, 202] width 18 height 18
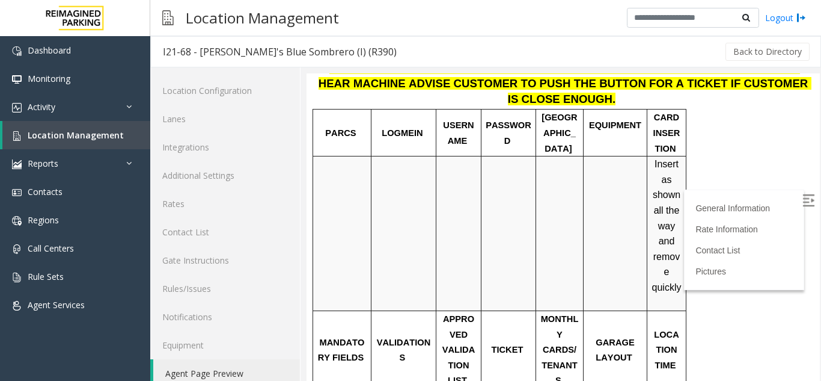
scroll to position [409, 0]
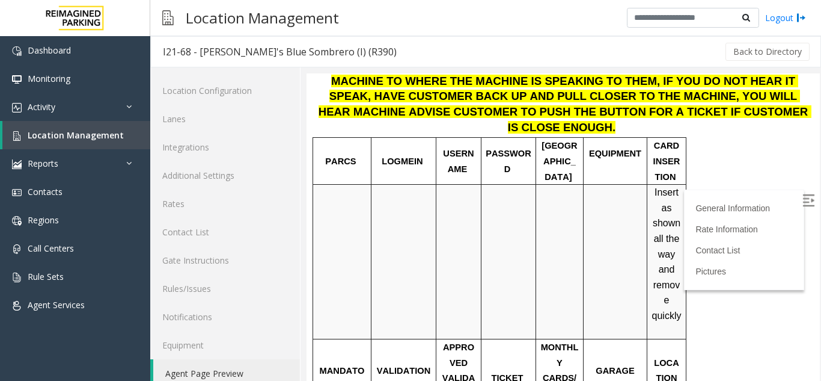
scroll to position [349, 0]
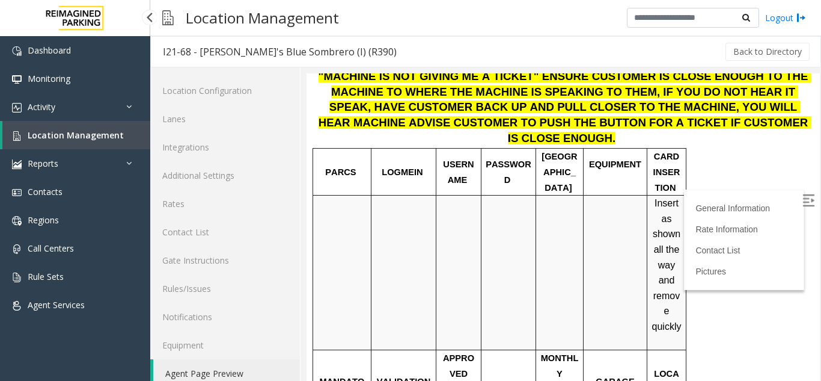
click at [60, 127] on link "Location Management" at bounding box center [76, 135] width 148 height 28
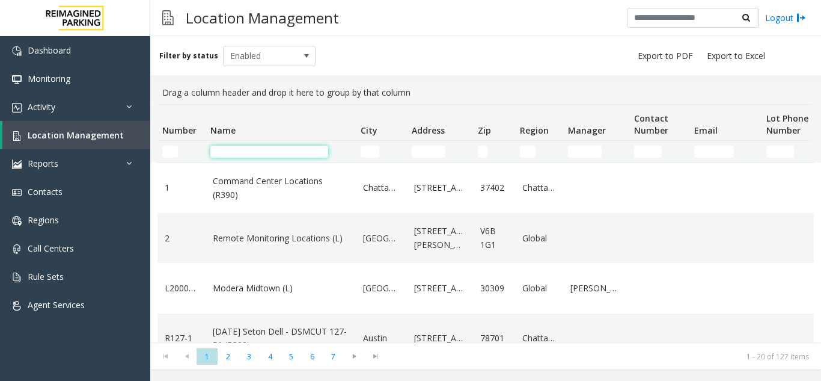
click at [257, 152] on input "Name Filter" at bounding box center [269, 152] width 118 height 12
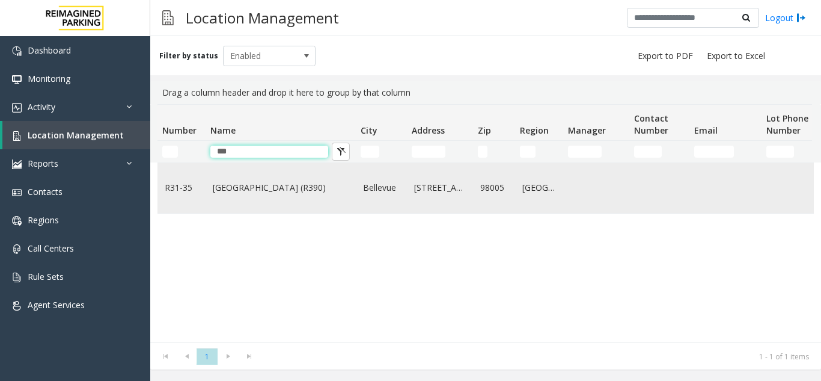
type input "***"
click at [284, 191] on link "[GEOGRAPHIC_DATA] (R390)" at bounding box center [281, 187] width 136 height 13
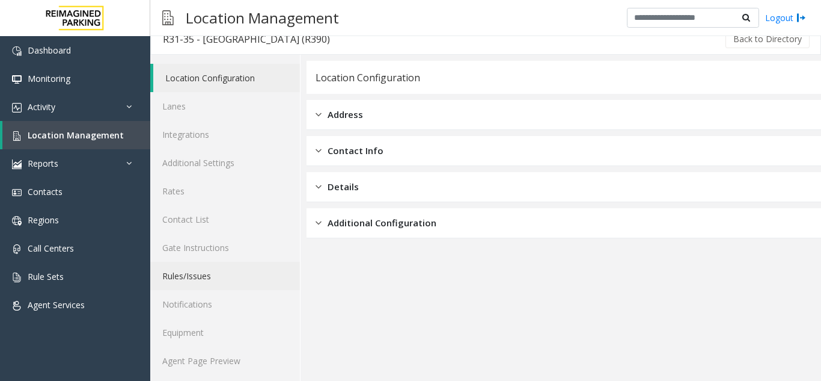
scroll to position [16, 0]
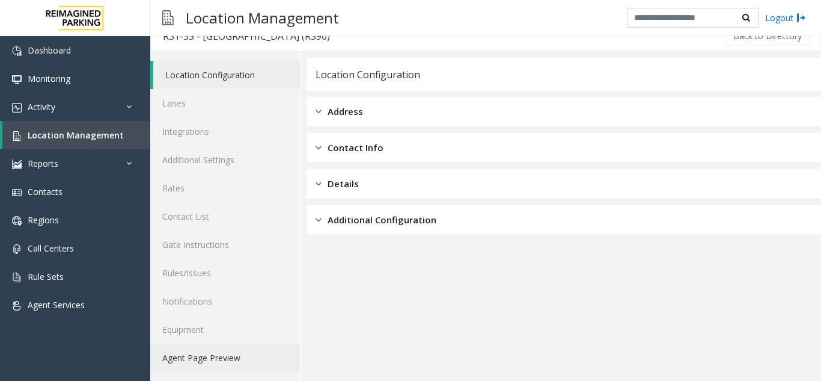
click at [200, 359] on link "Agent Page Preview" at bounding box center [225, 357] width 150 height 28
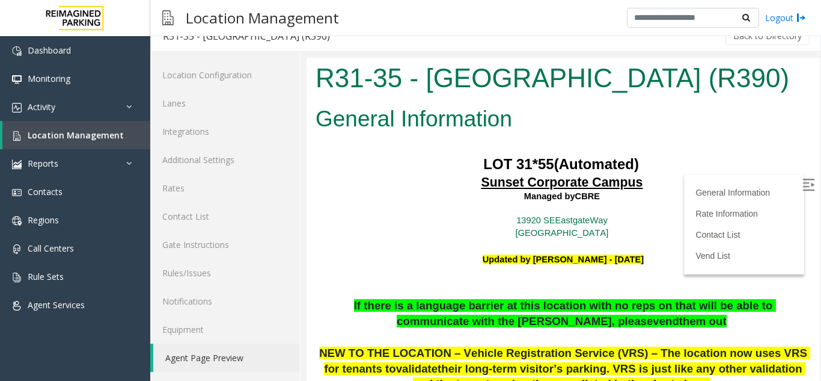
click at [803, 183] on img at bounding box center [809, 185] width 12 height 12
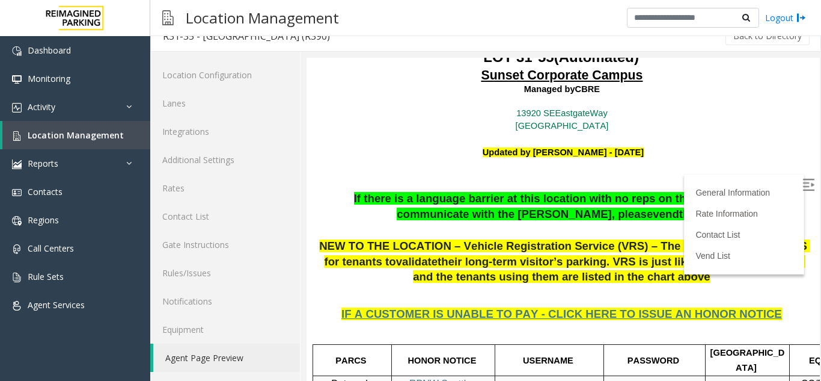
scroll to position [120, 0]
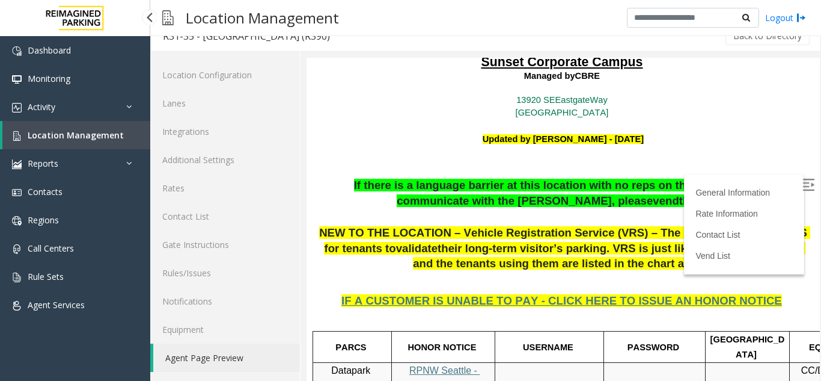
click at [97, 136] on span "Location Management" at bounding box center [76, 134] width 96 height 11
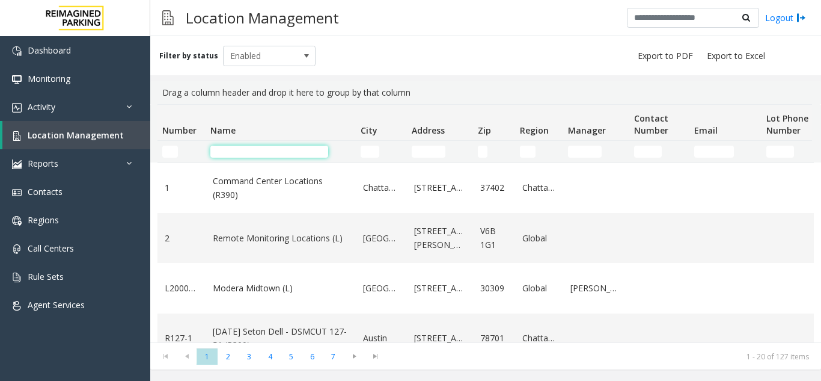
click at [260, 153] on input "Name Filter" at bounding box center [269, 152] width 118 height 12
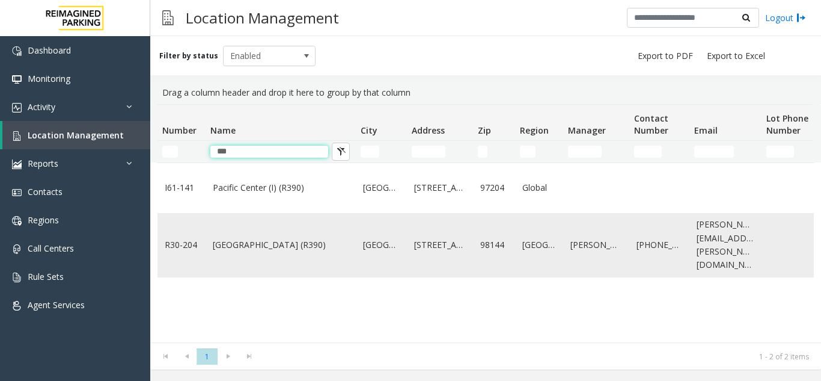
type input "***"
click at [278, 246] on td "[GEOGRAPHIC_DATA] (R390)" at bounding box center [281, 245] width 150 height 64
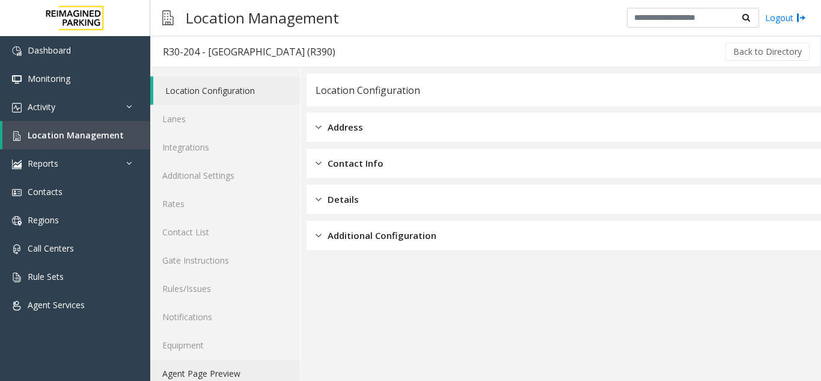
click at [194, 372] on link "Agent Page Preview" at bounding box center [225, 373] width 150 height 28
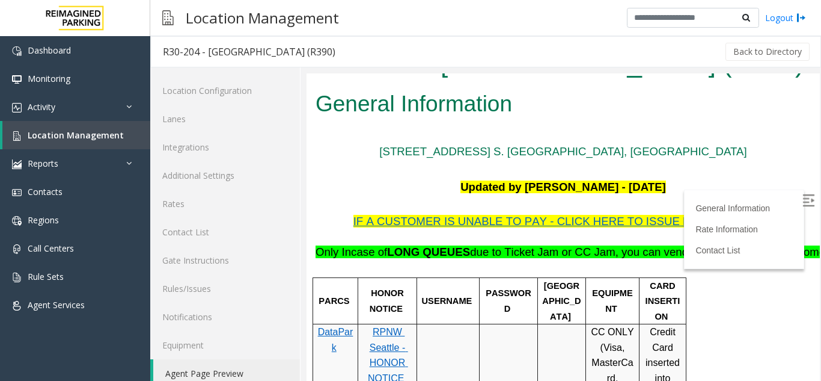
scroll to position [60, 0]
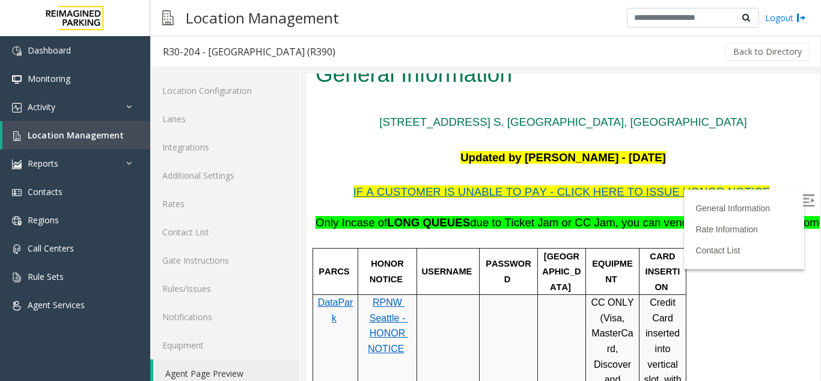
click at [801, 196] on label at bounding box center [810, 202] width 18 height 18
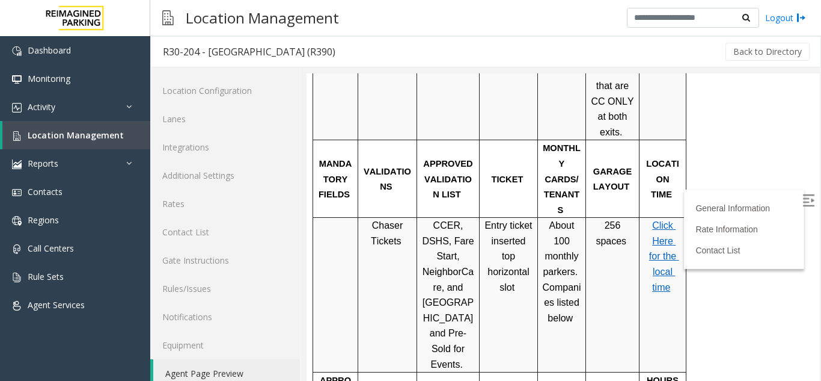
scroll to position [637, 0]
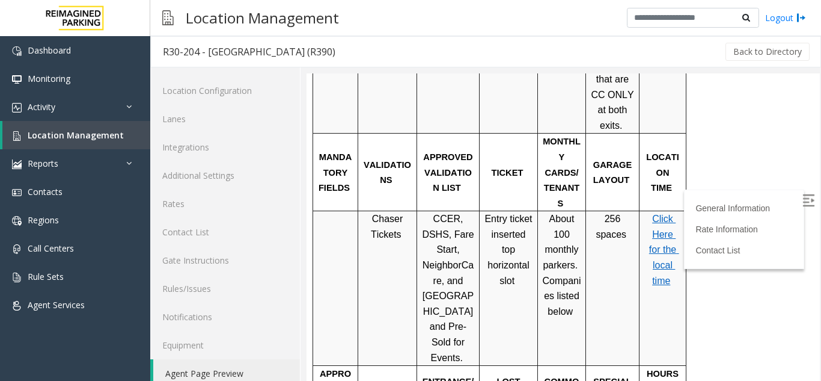
click at [663, 238] on span "Click Here for the local time" at bounding box center [664, 249] width 30 height 72
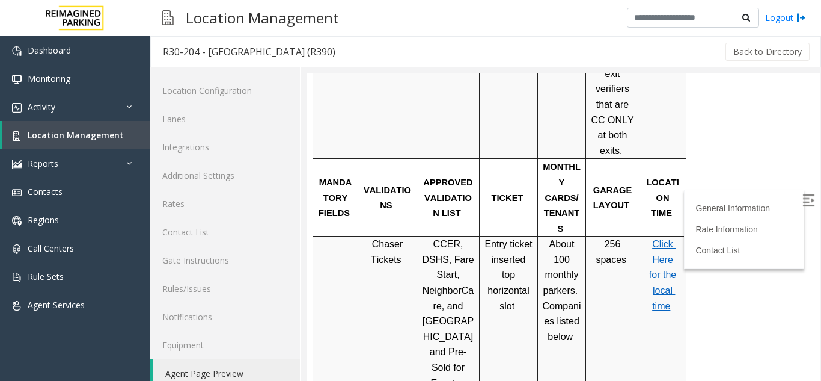
scroll to position [577, 0]
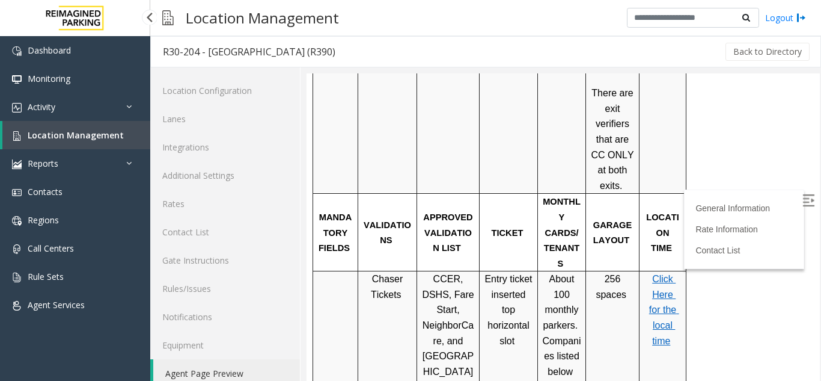
click at [131, 130] on link "Location Management" at bounding box center [76, 135] width 148 height 28
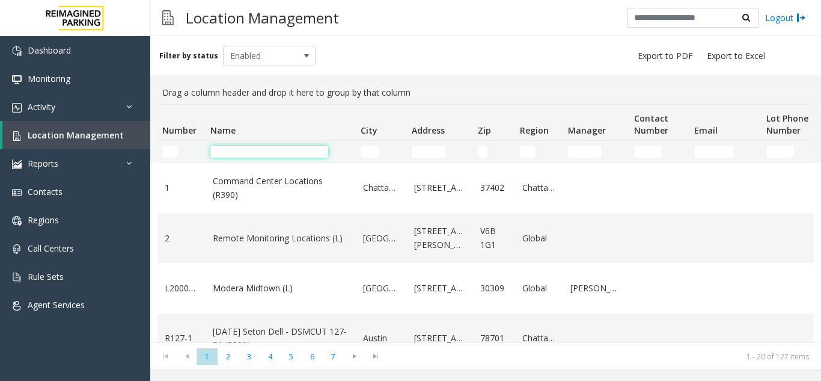
click at [271, 155] on input "Name Filter" at bounding box center [269, 152] width 118 height 12
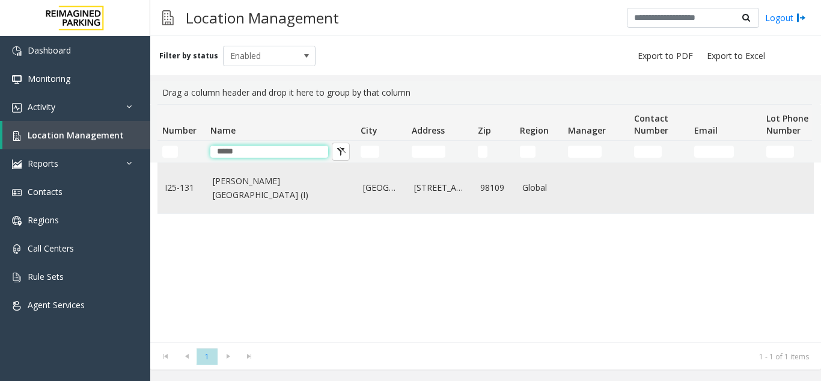
type input "*****"
click at [271, 189] on link "[PERSON_NAME][GEOGRAPHIC_DATA] (I)" at bounding box center [281, 187] width 136 height 27
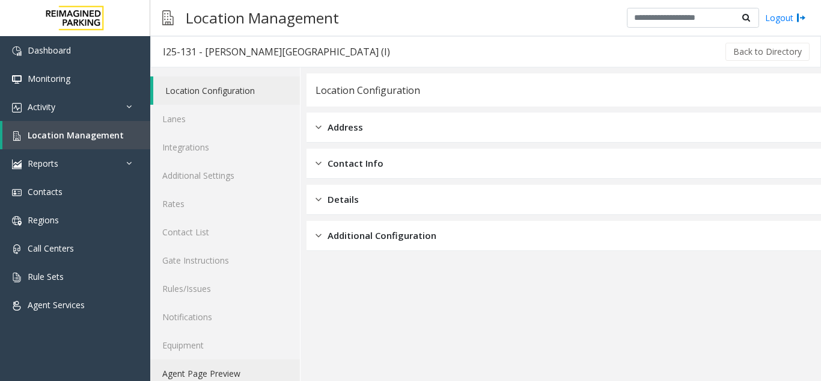
click at [208, 369] on link "Agent Page Preview" at bounding box center [225, 373] width 150 height 28
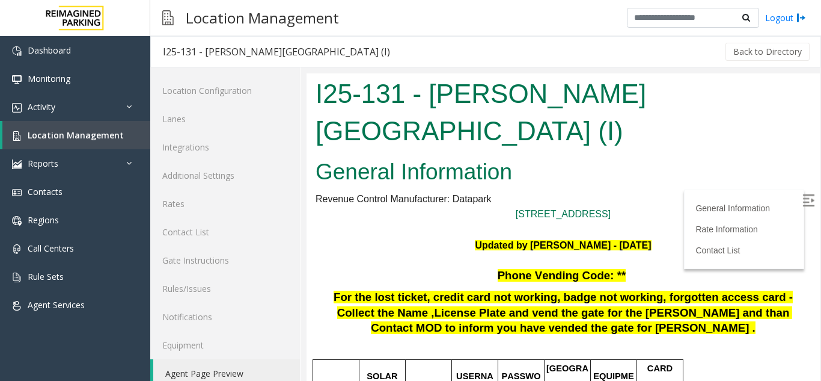
click at [803, 196] on img at bounding box center [809, 200] width 12 height 12
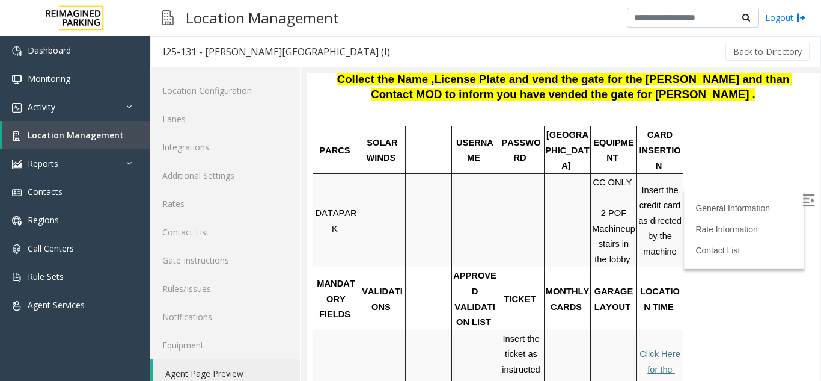
scroll to position [361, 0]
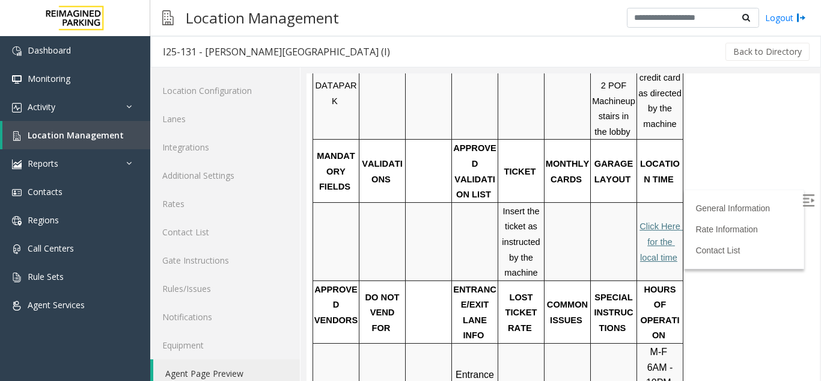
click at [657, 221] on span "Click Here for the local time" at bounding box center [661, 241] width 43 height 40
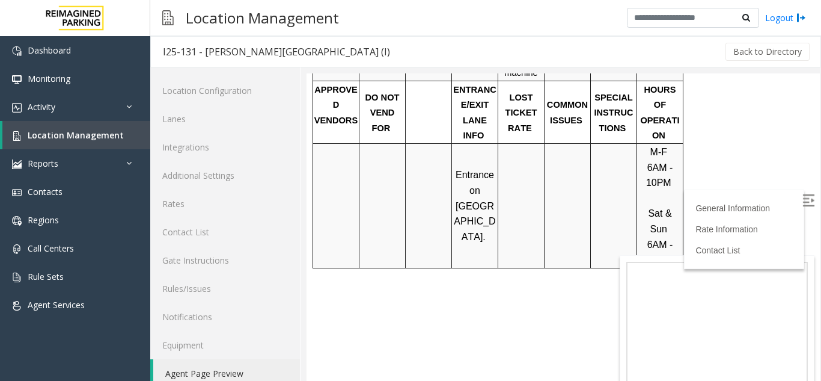
scroll to position [601, 0]
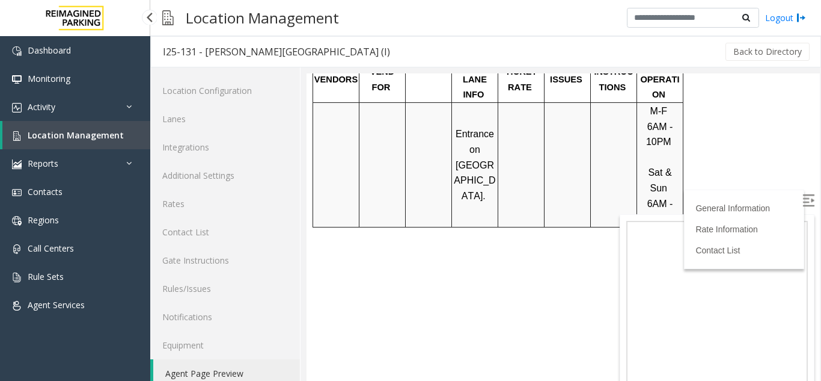
click at [78, 129] on link "Location Management" at bounding box center [76, 135] width 148 height 28
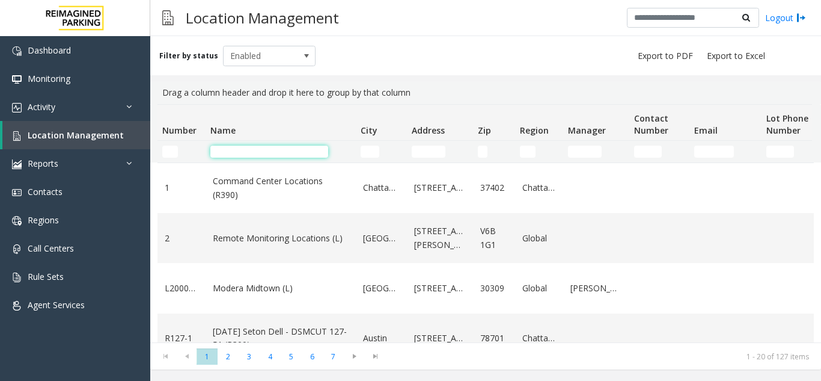
click at [241, 151] on input "Name Filter" at bounding box center [269, 152] width 118 height 12
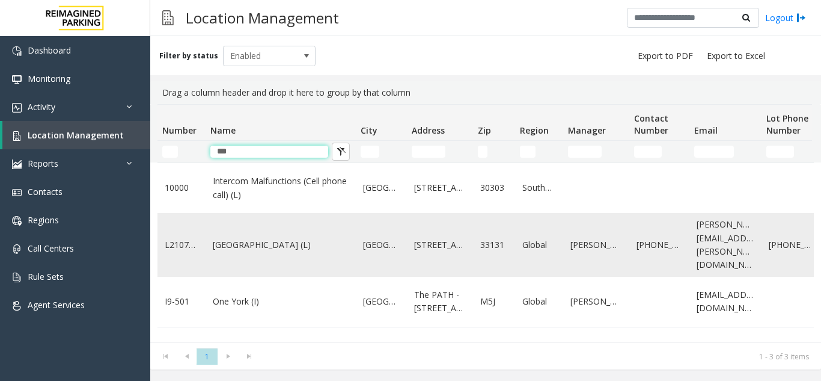
type input "***"
click at [259, 263] on td "[GEOGRAPHIC_DATA] (L)" at bounding box center [281, 245] width 150 height 64
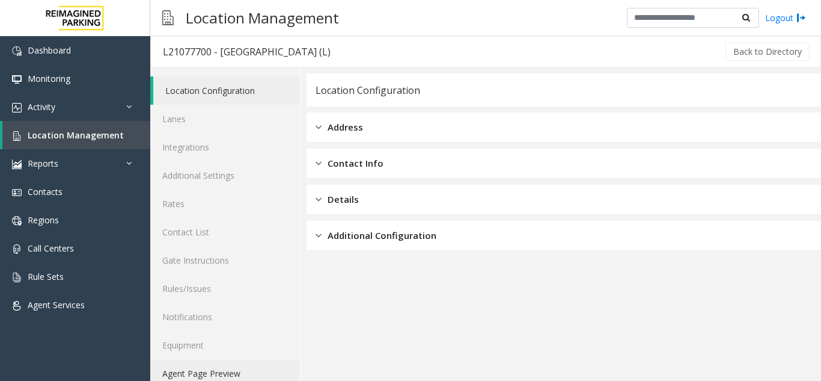
click at [222, 373] on link "Agent Page Preview" at bounding box center [225, 373] width 150 height 28
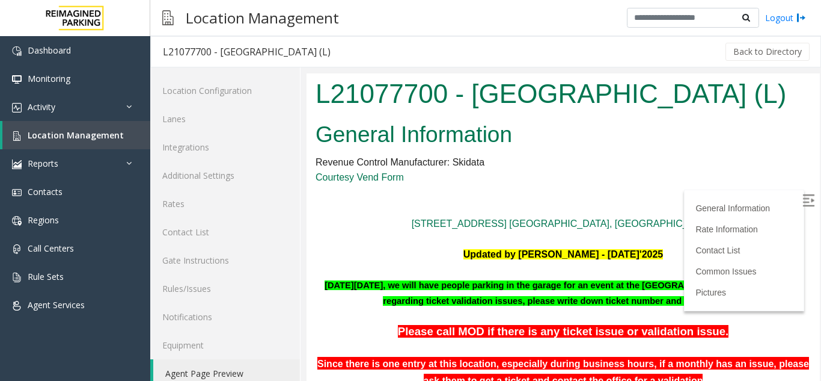
click at [803, 203] on img at bounding box center [809, 200] width 12 height 12
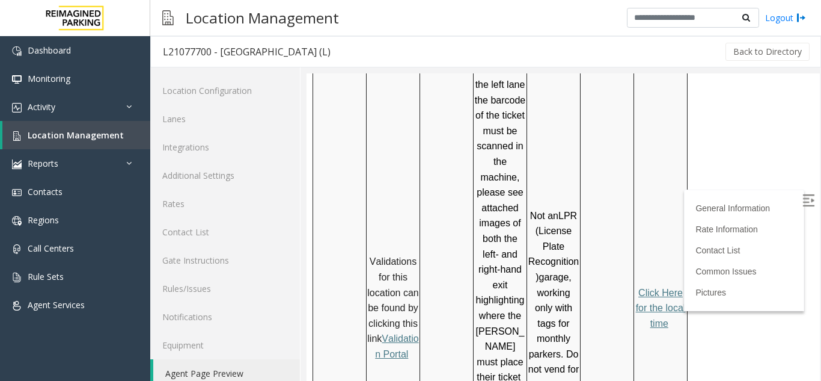
scroll to position [1034, 0]
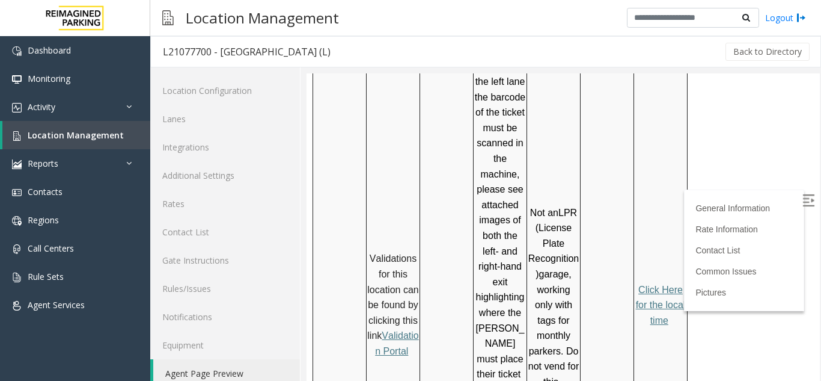
click at [641, 282] on p "Click Here for the local time" at bounding box center [661, 305] width 52 height 46
click at [649, 282] on p "Click Here for the local time" at bounding box center [661, 305] width 52 height 46
click at [663, 284] on span "Click Here for the local time" at bounding box center [661, 304] width 50 height 41
click at [54, 123] on link "Location Management" at bounding box center [76, 135] width 148 height 28
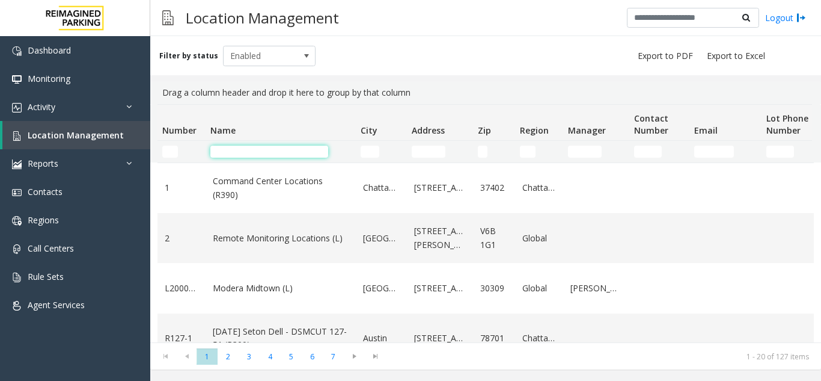
click at [216, 150] on input "Name Filter" at bounding box center [269, 152] width 118 height 12
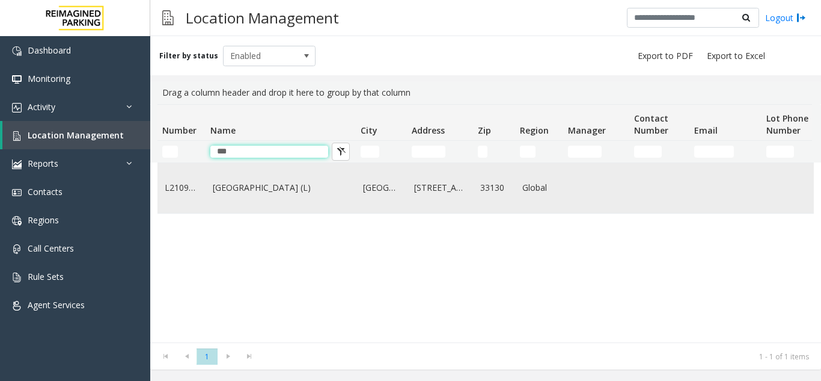
type input "***"
click at [227, 185] on link "[GEOGRAPHIC_DATA] (L)" at bounding box center [281, 187] width 136 height 13
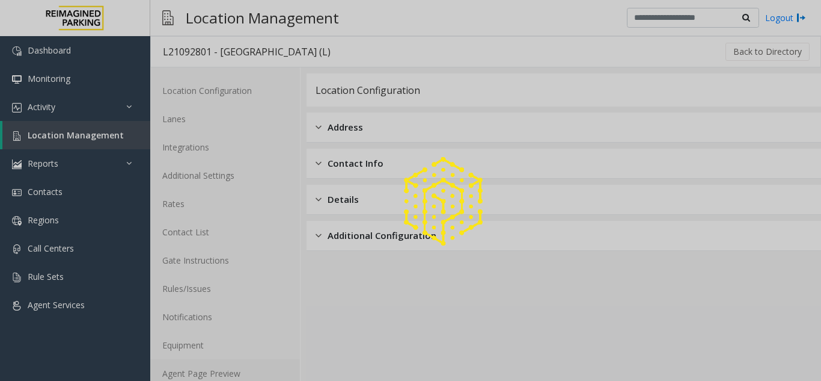
click at [204, 370] on link "Agent Page Preview" at bounding box center [225, 373] width 150 height 28
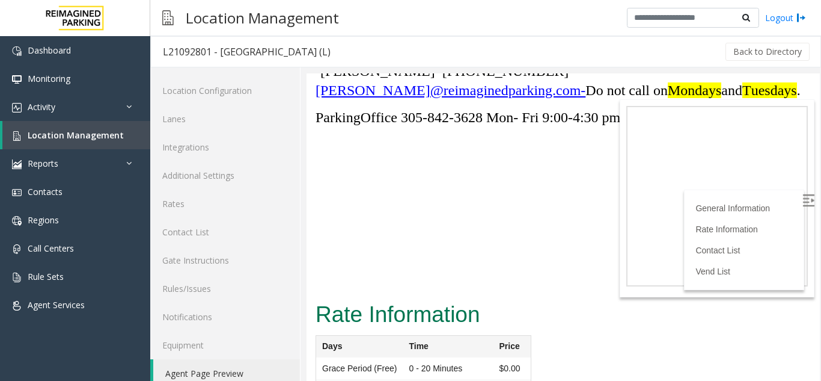
scroll to position [3765, 0]
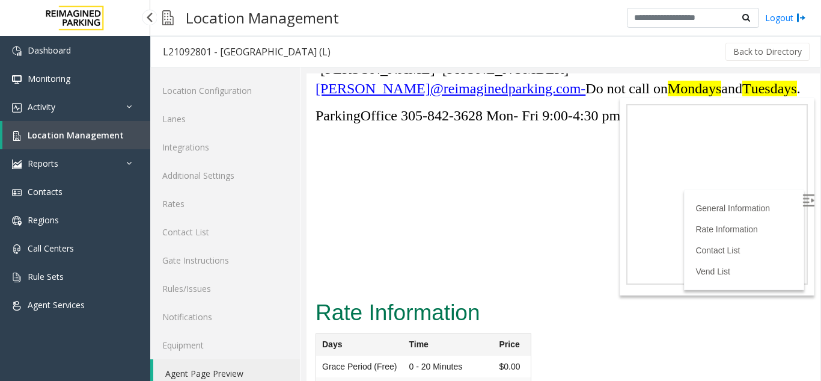
click at [93, 141] on link "Location Management" at bounding box center [76, 135] width 148 height 28
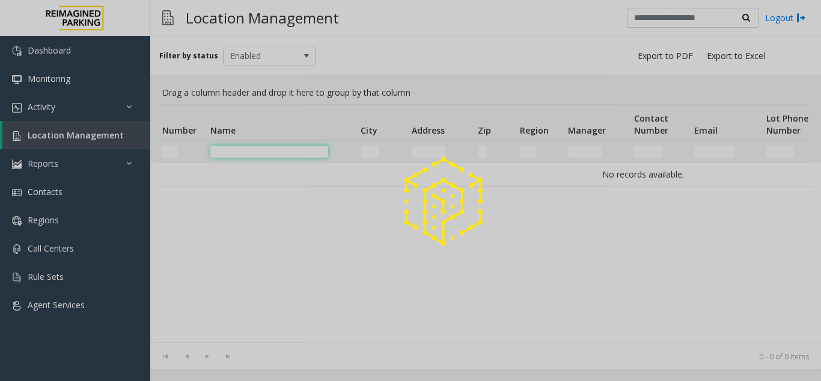
click at [239, 149] on input "Name Filter" at bounding box center [269, 152] width 118 height 12
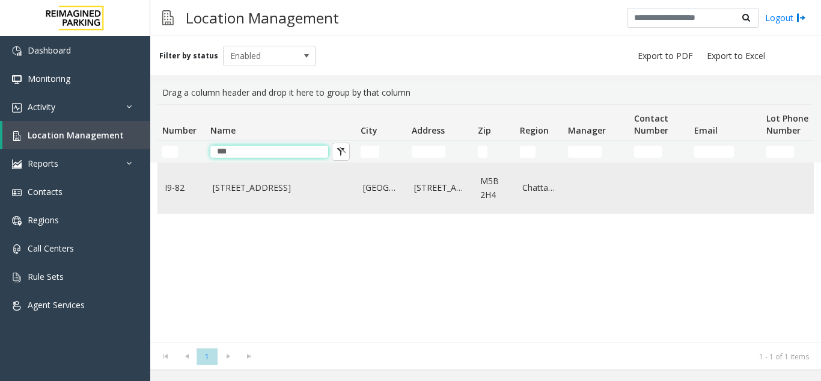
type input "***"
click at [247, 180] on td "[STREET_ADDRESS]" at bounding box center [281, 188] width 150 height 50
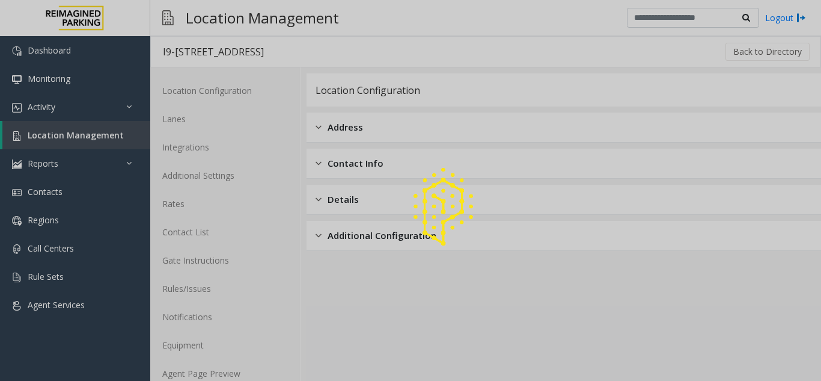
click at [223, 369] on div at bounding box center [410, 190] width 821 height 381
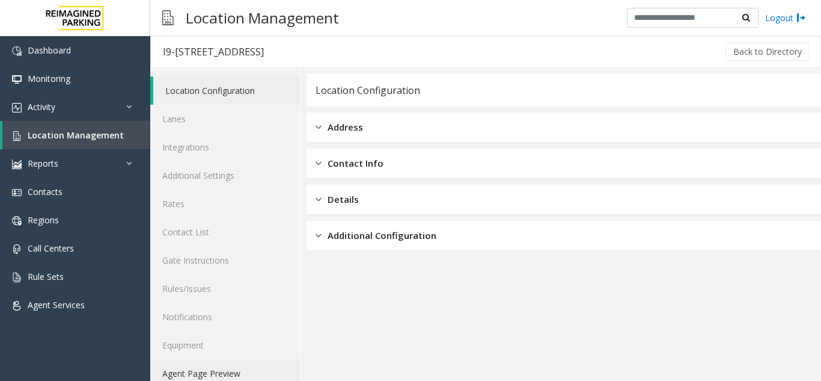
click at [268, 370] on link "Agent Page Preview" at bounding box center [225, 373] width 150 height 28
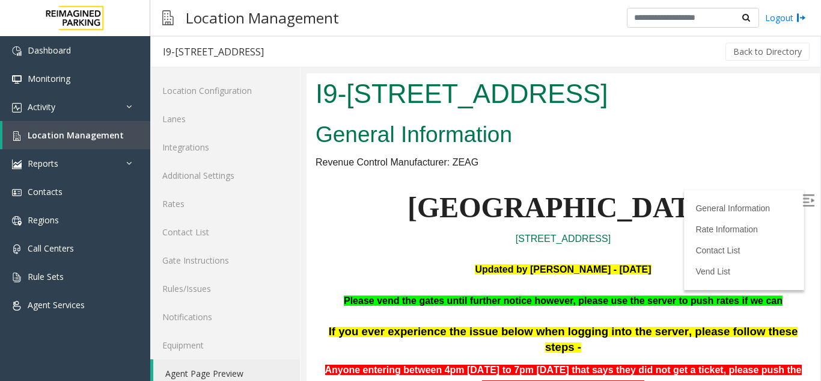
click at [801, 203] on label at bounding box center [810, 202] width 18 height 18
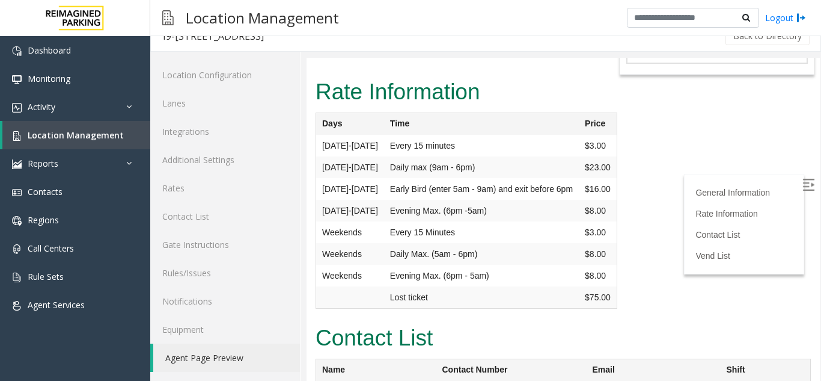
scroll to position [2613, 0]
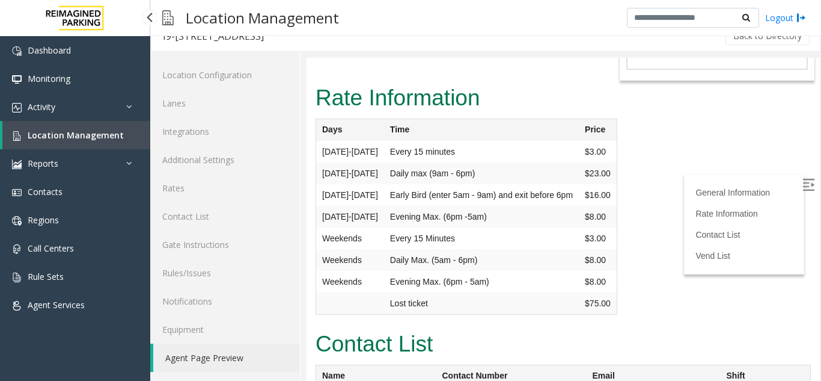
click at [87, 127] on link "Location Management" at bounding box center [76, 135] width 148 height 28
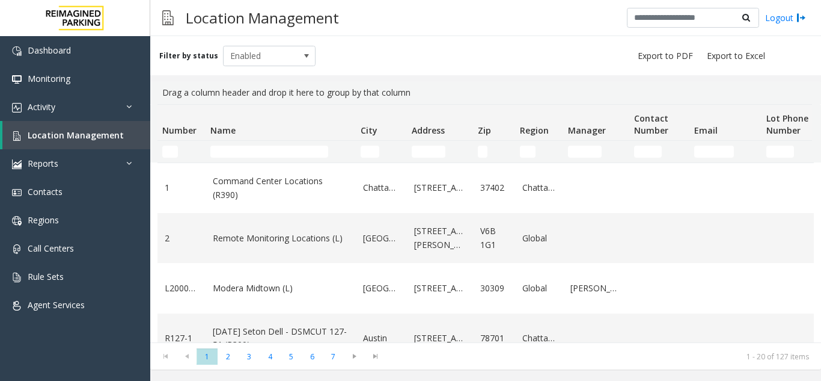
click at [251, 159] on td "Name Filter" at bounding box center [281, 152] width 150 height 22
click at [255, 146] on input "Name Filter" at bounding box center [269, 152] width 118 height 12
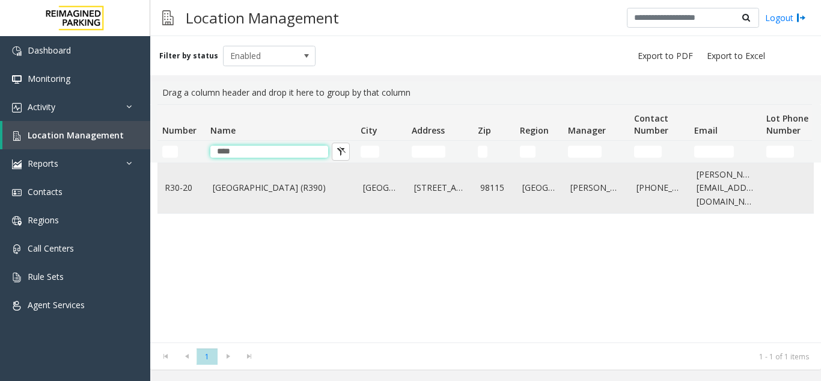
type input "****"
click at [262, 183] on link "[GEOGRAPHIC_DATA] (R390)" at bounding box center [281, 187] width 136 height 13
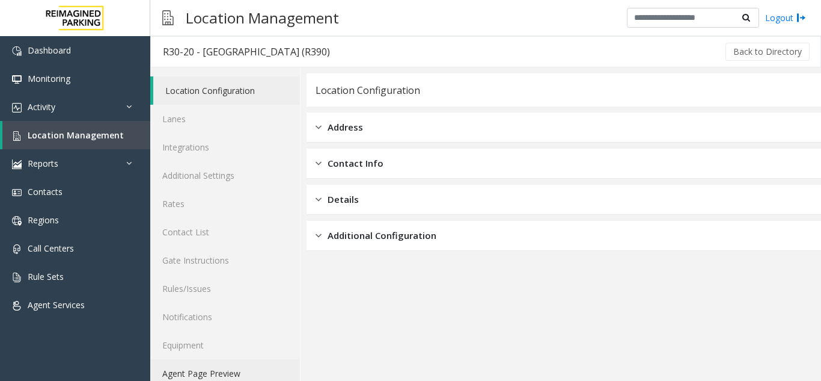
click at [197, 370] on link "Agent Page Preview" at bounding box center [225, 373] width 150 height 28
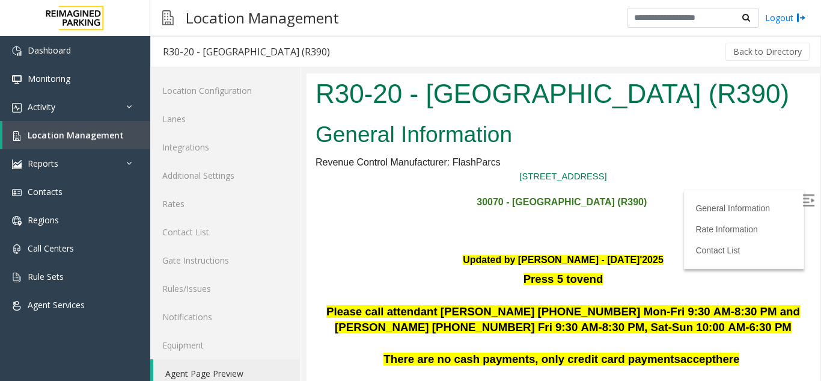
click at [803, 199] on img at bounding box center [809, 200] width 12 height 12
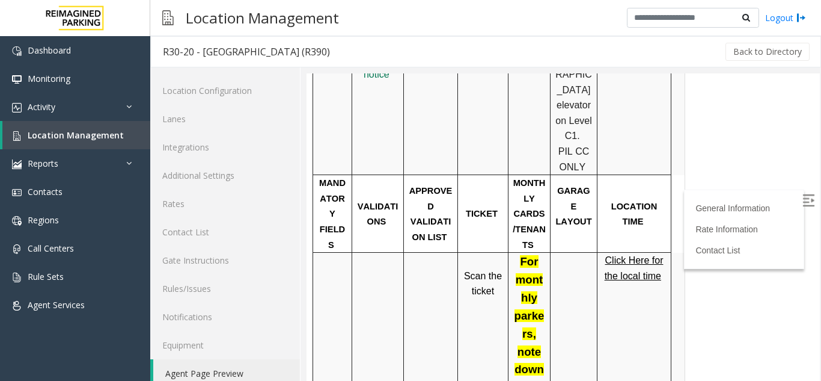
scroll to position [734, 0]
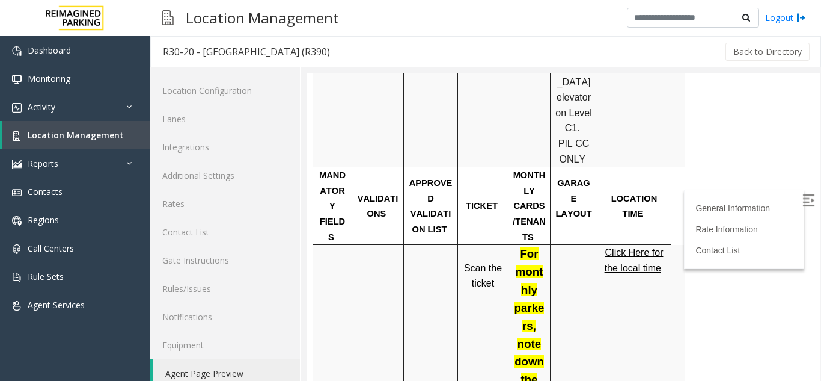
click at [619, 247] on span "Click Here for the local time" at bounding box center [634, 260] width 59 height 26
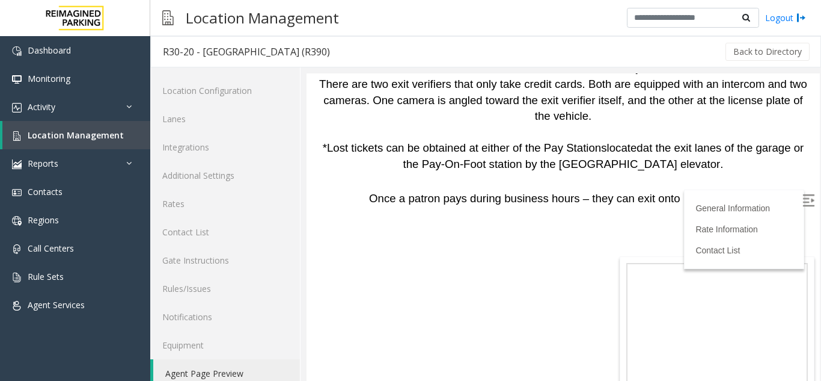
scroll to position [3334, 0]
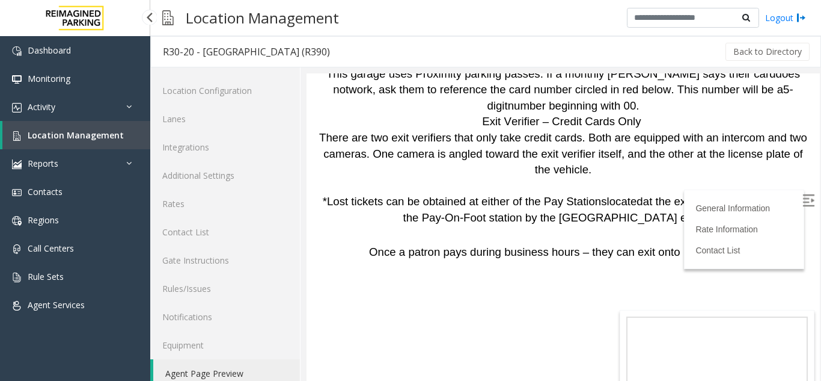
click at [97, 135] on span "Location Management" at bounding box center [76, 134] width 96 height 11
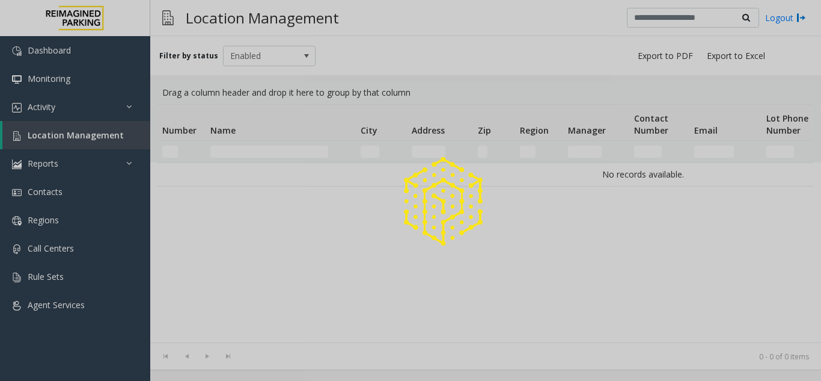
click at [245, 151] on div at bounding box center [410, 190] width 821 height 381
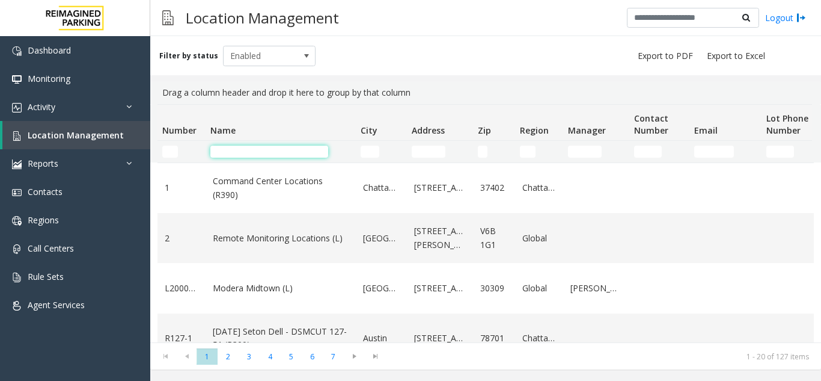
click at [246, 149] on input "Name Filter" at bounding box center [269, 152] width 118 height 12
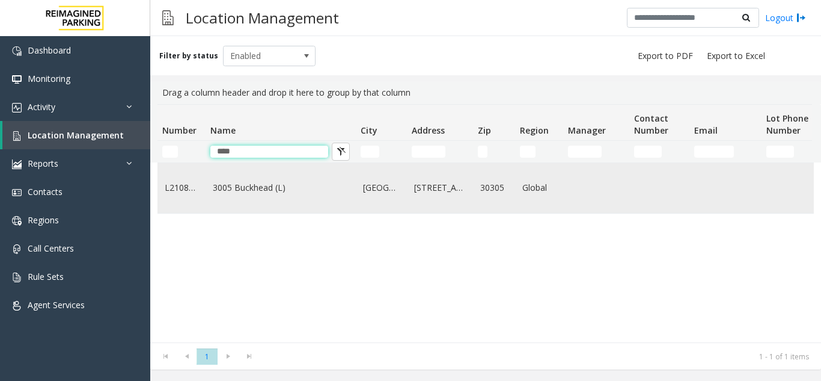
type input "****"
click at [257, 194] on link "3005 Buckhead (L)" at bounding box center [281, 187] width 136 height 13
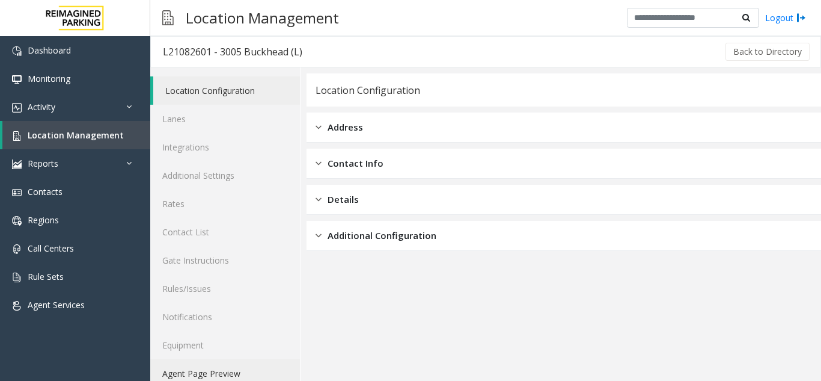
click at [192, 365] on link "Agent Page Preview" at bounding box center [225, 373] width 150 height 28
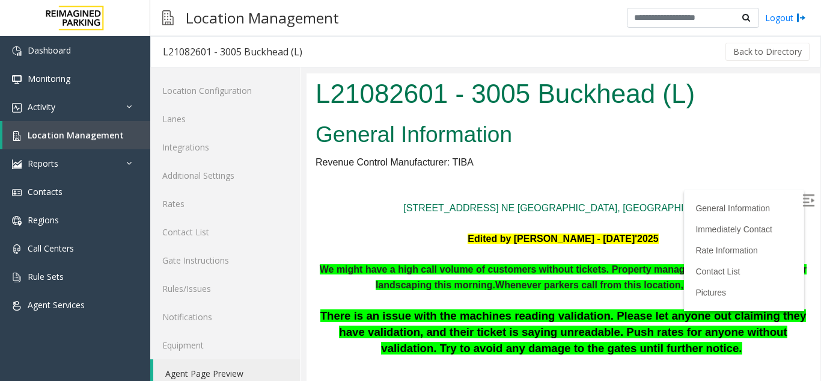
click at [803, 196] on img at bounding box center [809, 200] width 12 height 12
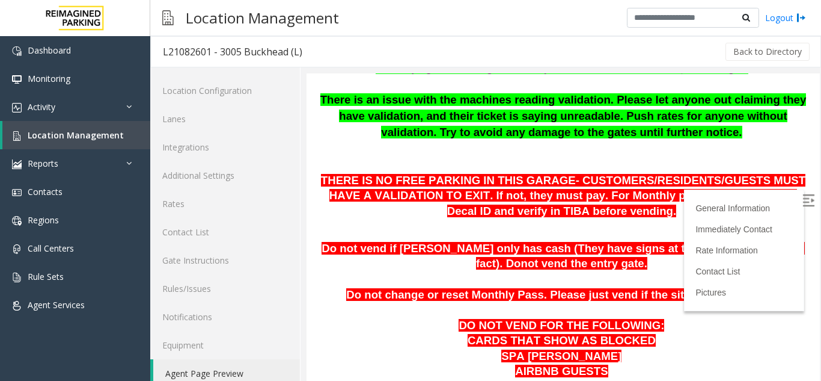
scroll to position [216, 0]
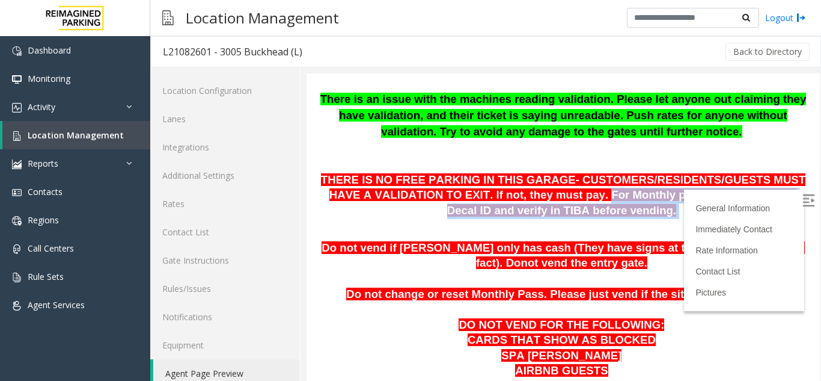
drag, startPoint x: 526, startPoint y: 195, endPoint x: 766, endPoint y: 206, distance: 240.8
click at [766, 206] on p "THERE IS NO FREE PARKING IN THIS GARAGE- CUSTOMERS/RESIDENTS/GUESTS MUST HAVE A…" at bounding box center [564, 196] width 496 height 46
copy p "For Monthly parkers please ask for Decal ID and verify in TIBA before vending."
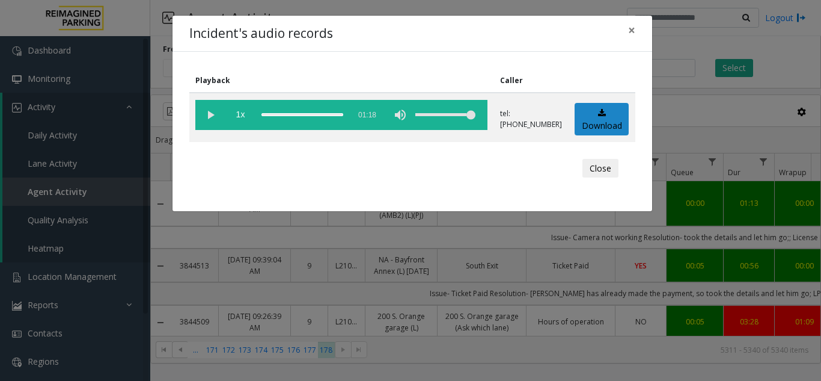
scroll to position [241, 214]
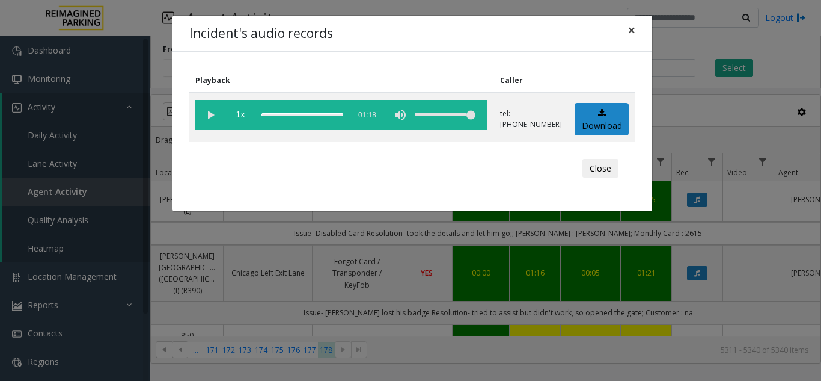
click at [631, 28] on span "×" at bounding box center [631, 30] width 7 height 17
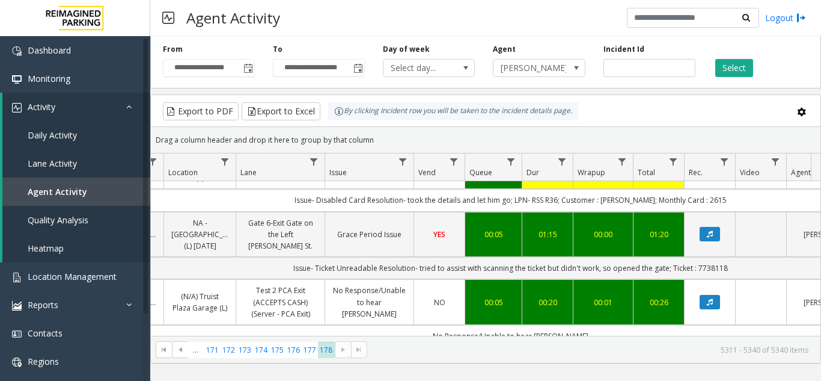
scroll to position [0, 191]
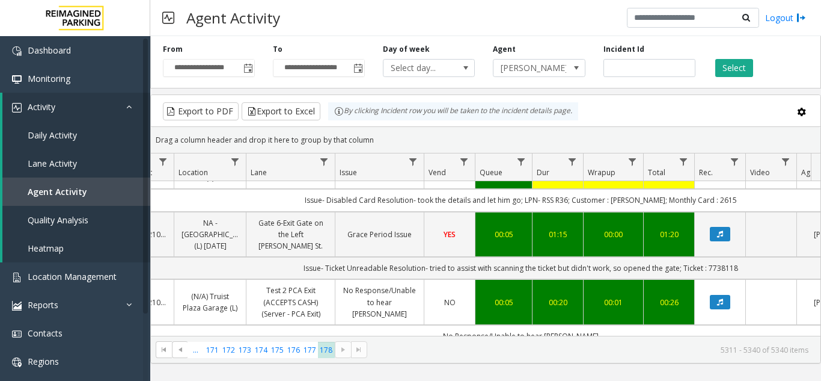
drag, startPoint x: 194, startPoint y: 278, endPoint x: 224, endPoint y: 302, distance: 38.4
drag, startPoint x: 224, startPoint y: 302, endPoint x: 336, endPoint y: 6, distance: 317.1
click at [336, 6] on div "Agent Activity Logout" at bounding box center [485, 18] width 671 height 36
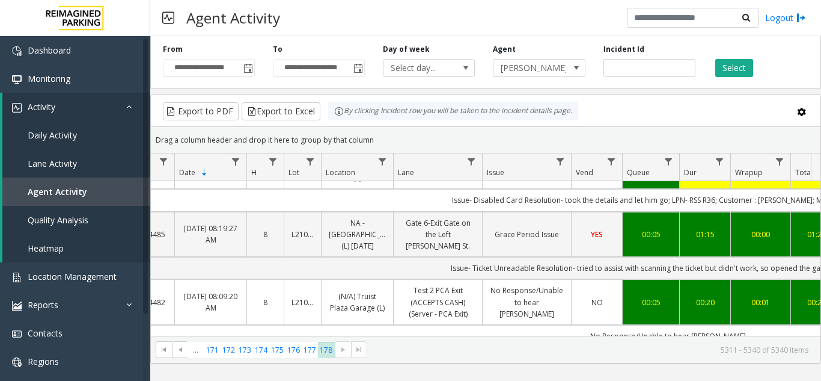
scroll to position [0, 0]
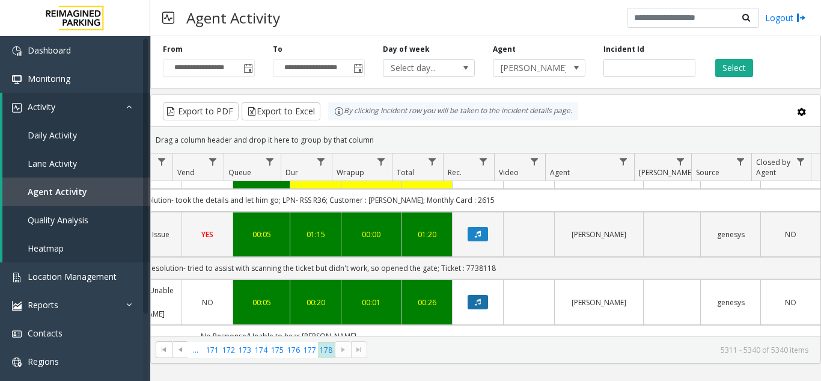
click at [468, 295] on button "Data table" at bounding box center [478, 302] width 20 height 14
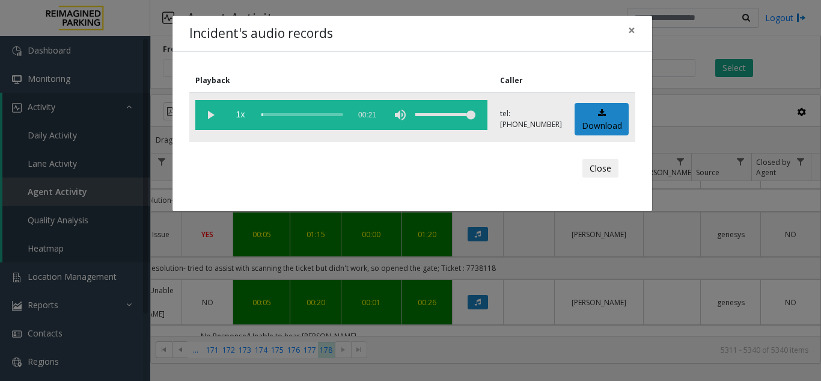
click at [212, 118] on vg-play-pause at bounding box center [210, 115] width 30 height 30
click at [634, 28] on span "×" at bounding box center [631, 30] width 7 height 17
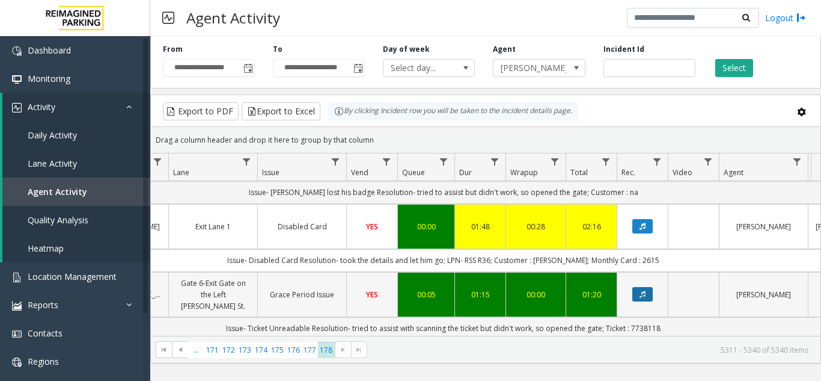
click at [645, 287] on button "Data table" at bounding box center [643, 294] width 20 height 14
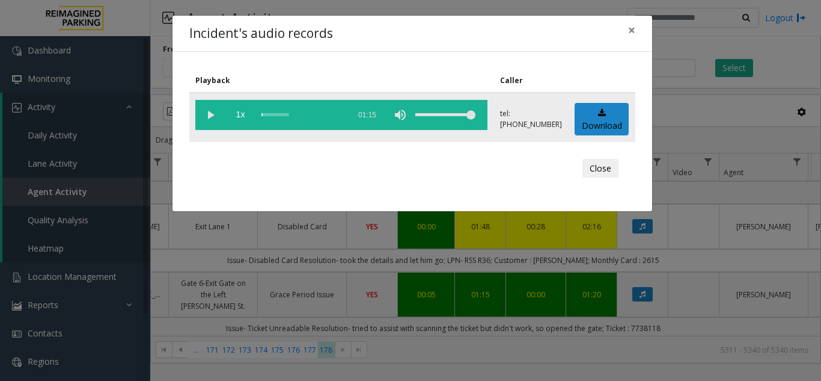
click at [212, 114] on vg-play-pause at bounding box center [210, 115] width 30 height 30
click at [629, 26] on span "×" at bounding box center [631, 30] width 7 height 17
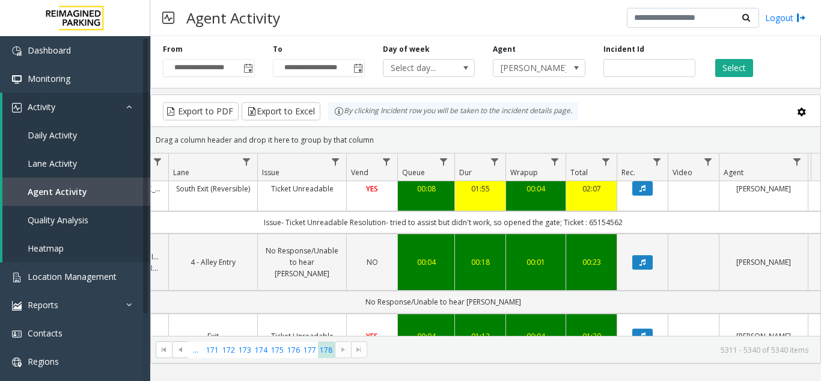
scroll to position [1443, 269]
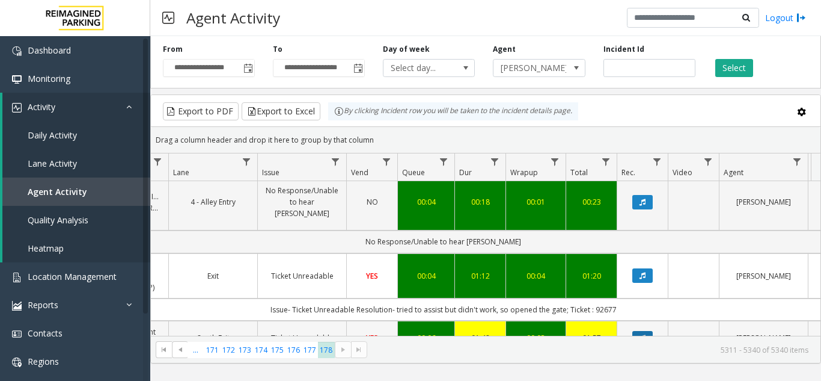
click at [646, 334] on icon "Data table" at bounding box center [643, 337] width 6 height 7
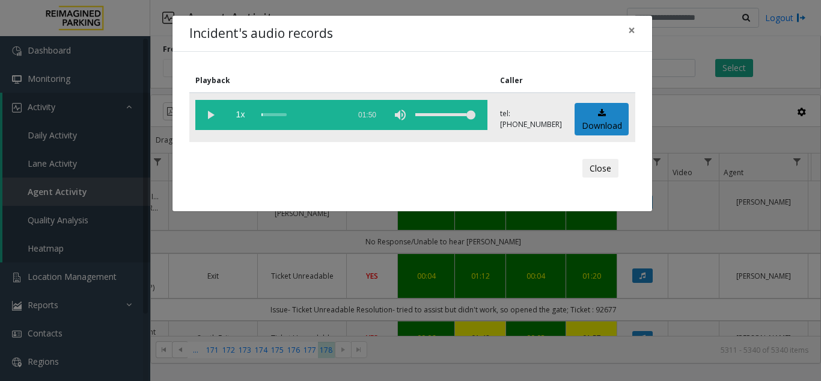
click at [206, 108] on vg-play-pause at bounding box center [210, 115] width 30 height 30
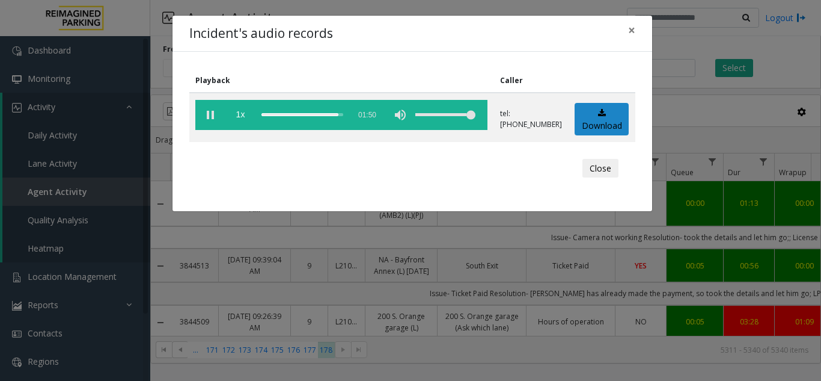
scroll to position [1443, 269]
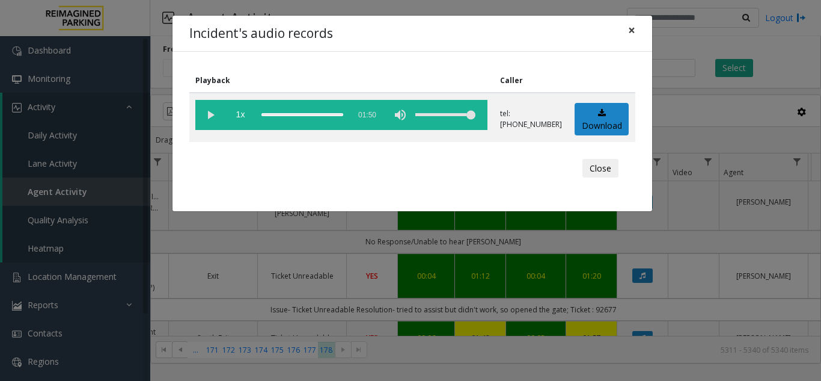
click at [628, 29] on span "×" at bounding box center [631, 30] width 7 height 17
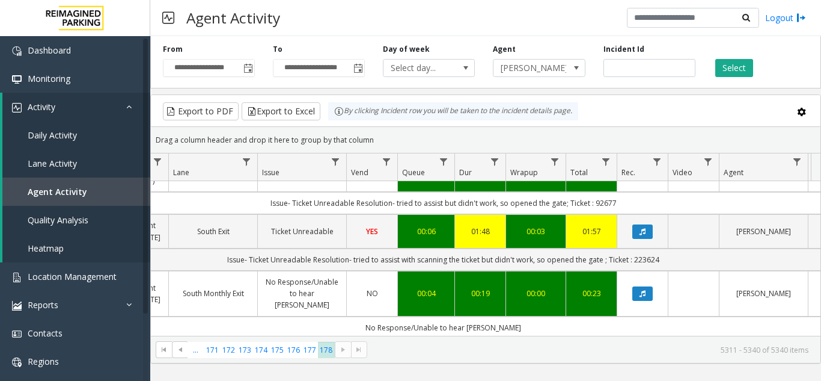
scroll to position [1564, 269]
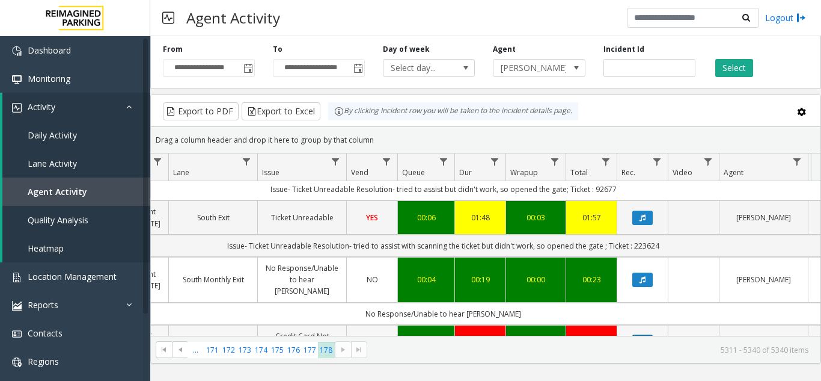
click at [637, 334] on button "Data table" at bounding box center [643, 341] width 20 height 14
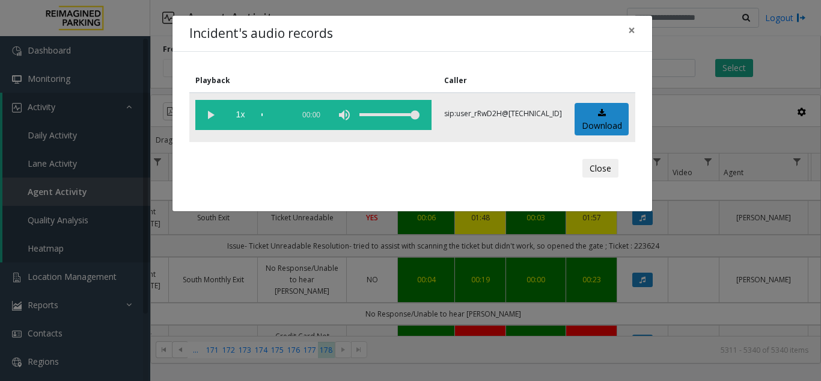
click at [212, 111] on vg-play-pause at bounding box center [210, 115] width 30 height 30
click at [209, 117] on vg-play-pause at bounding box center [210, 115] width 30 height 30
click at [632, 28] on span "×" at bounding box center [631, 30] width 7 height 17
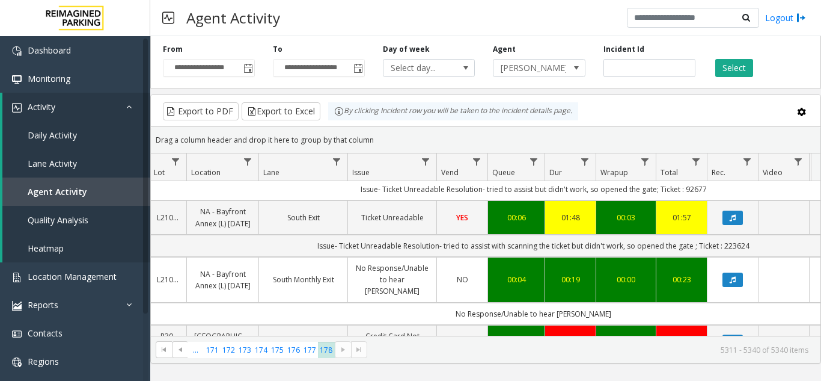
scroll to position [0, 177]
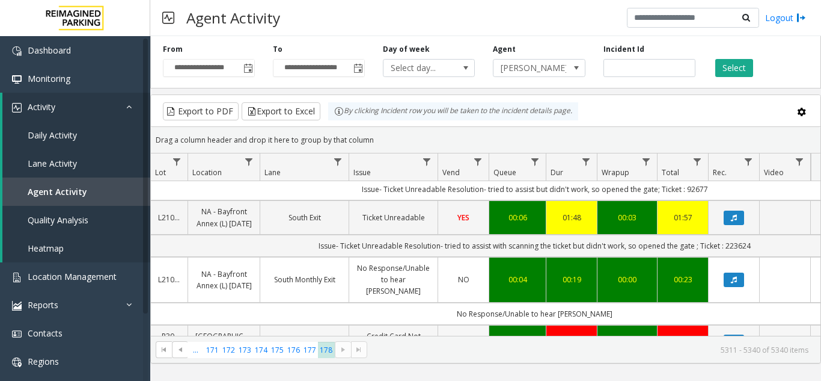
click at [733, 325] on td "Data table" at bounding box center [733, 342] width 51 height 34
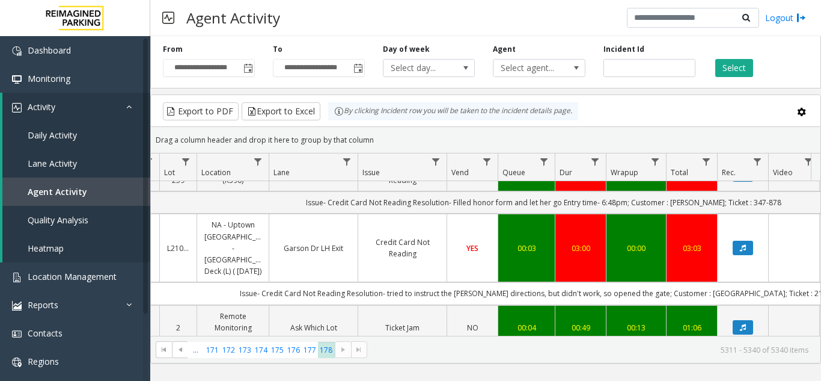
scroll to position [1785, 168]
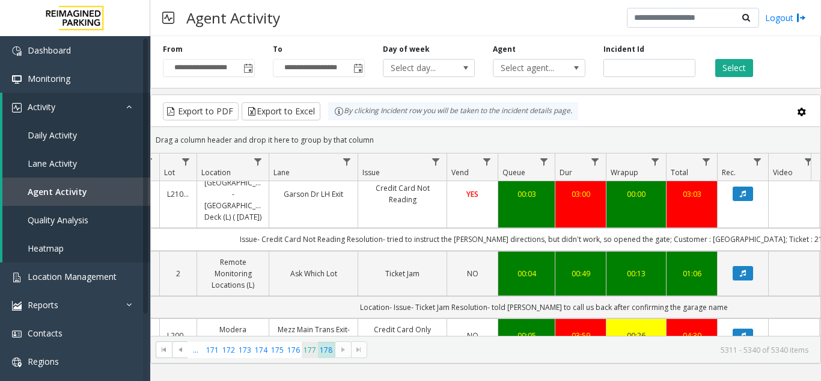
click at [318, 352] on span "177" at bounding box center [310, 350] width 16 height 16
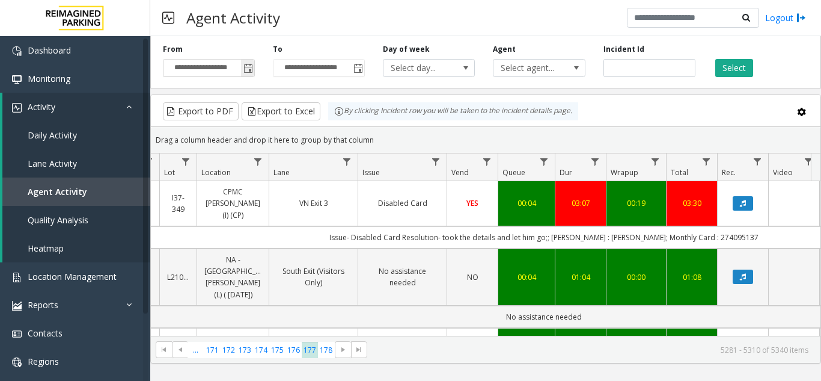
click at [245, 66] on span "Toggle popup" at bounding box center [249, 69] width 10 height 10
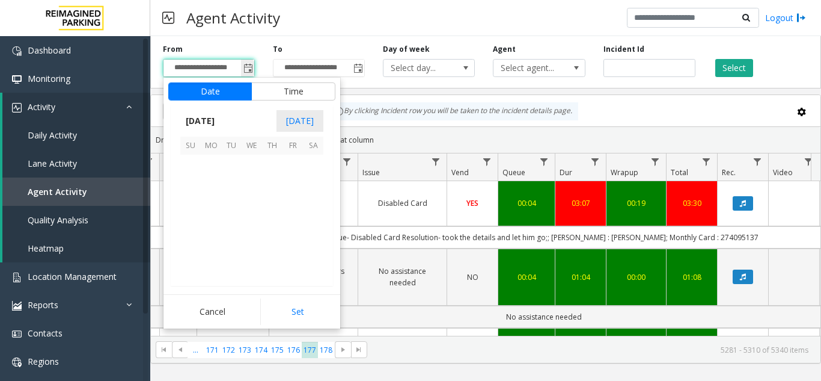
scroll to position [215832, 0]
click at [247, 215] on span "1" at bounding box center [252, 222] width 20 height 20
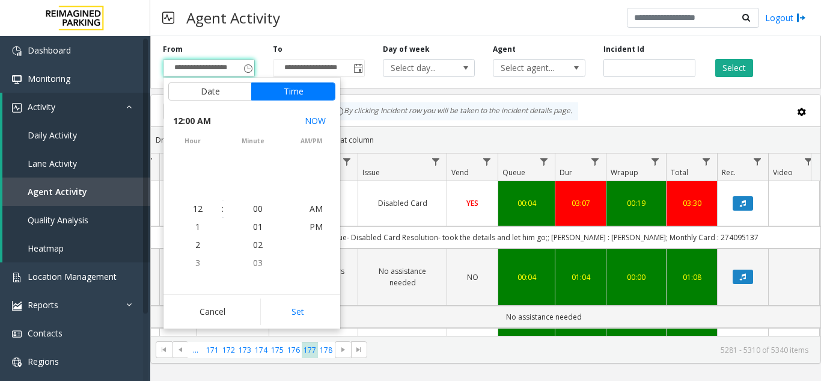
scroll to position [214687, 0]
click at [254, 262] on span "03" at bounding box center [258, 262] width 10 height 11
click at [323, 213] on li "AM" at bounding box center [316, 209] width 42 height 18
click at [312, 209] on span "AM" at bounding box center [316, 208] width 13 height 11
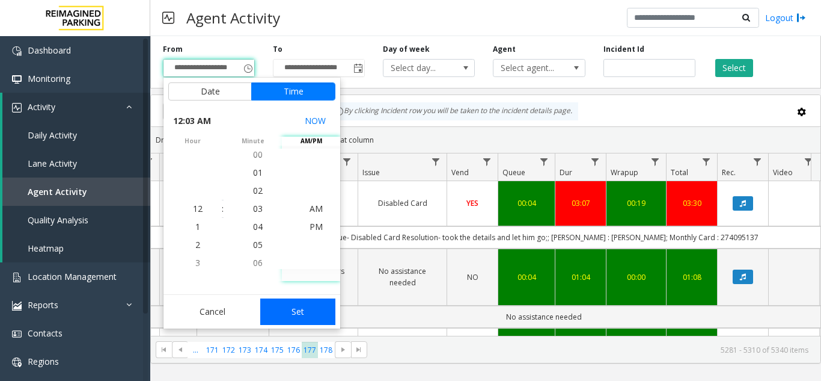
click at [299, 308] on button "Set" at bounding box center [298, 311] width 76 height 26
type input "**********"
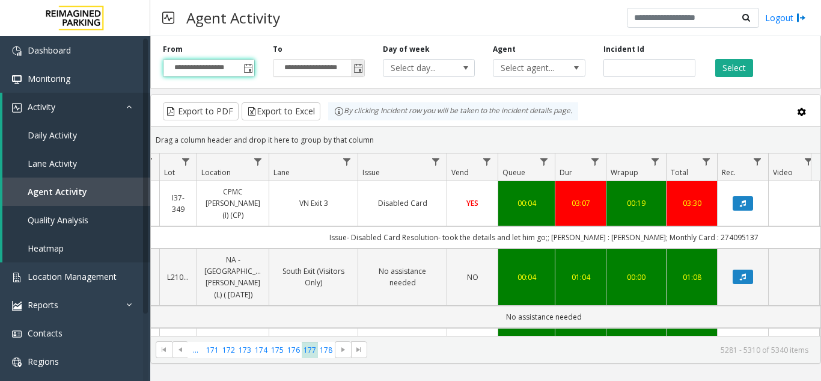
click at [355, 69] on span "Toggle popup" at bounding box center [359, 69] width 10 height 10
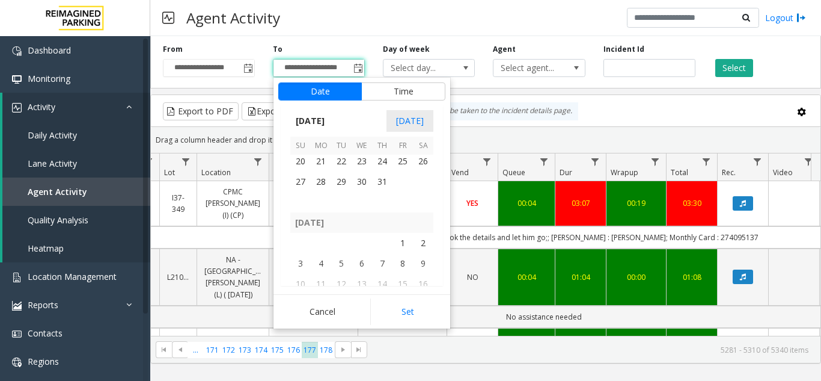
scroll to position [215592, 0]
click at [379, 206] on span "31" at bounding box center [382, 201] width 20 height 20
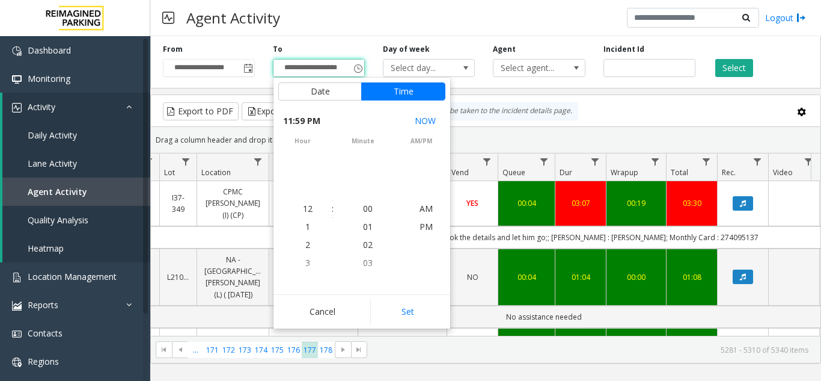
scroll to position [18, 0]
click at [369, 213] on li "59" at bounding box center [368, 209] width 42 height 18
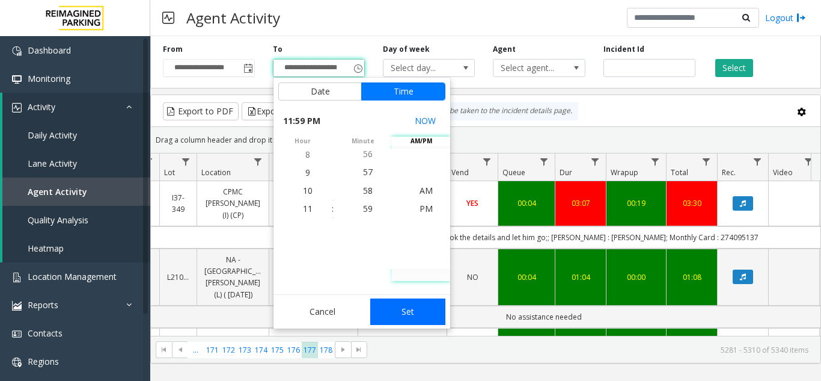
click at [412, 307] on button "Set" at bounding box center [408, 311] width 76 height 26
type input "**********"
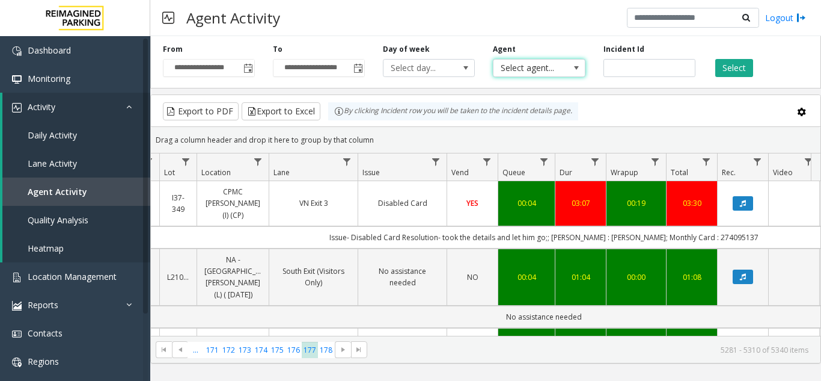
click at [526, 64] on span "Select agent..." at bounding box center [530, 68] width 73 height 17
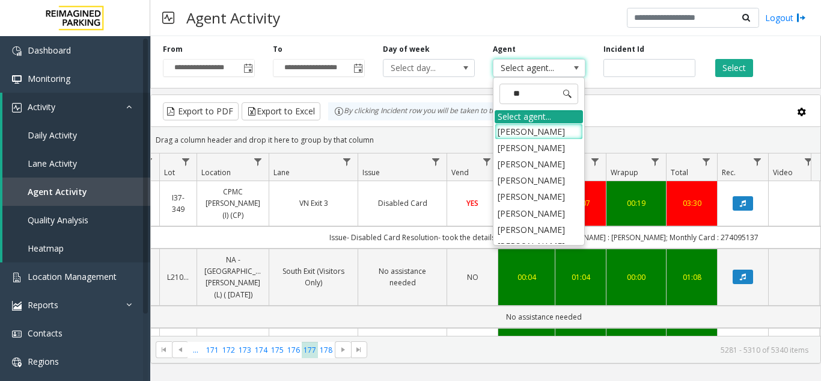
type input "***"
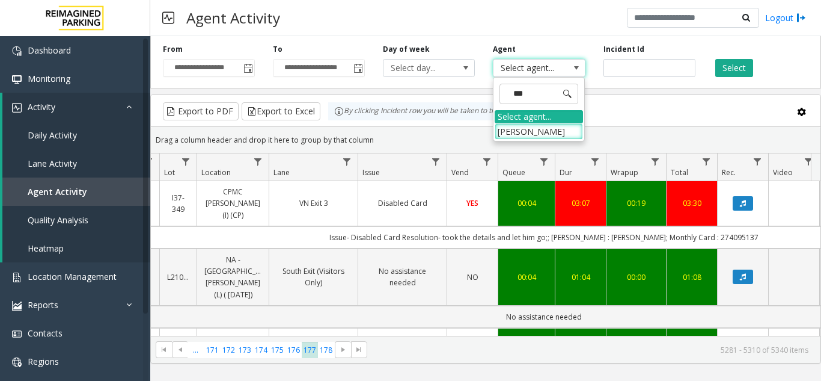
click at [526, 129] on li "[PERSON_NAME]" at bounding box center [539, 131] width 88 height 16
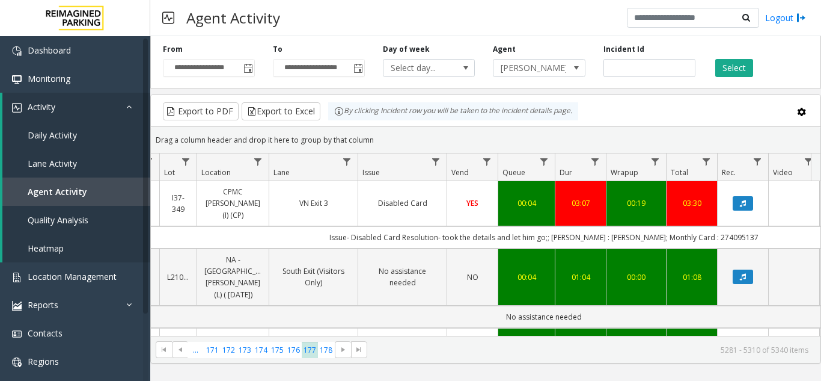
click at [719, 58] on div "Select" at bounding box center [760, 60] width 110 height 33
click at [723, 60] on button "Select" at bounding box center [735, 68] width 38 height 18
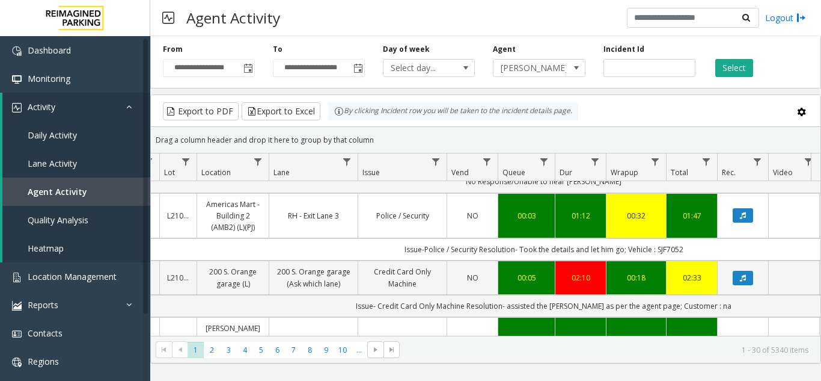
scroll to position [120, 168]
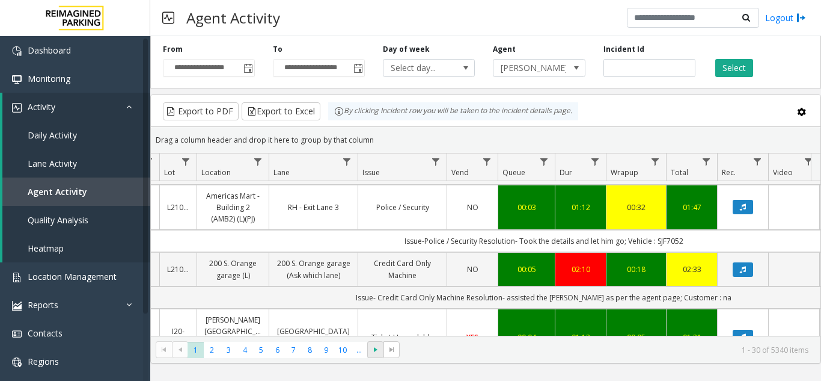
click at [369, 347] on span at bounding box center [375, 349] width 16 height 17
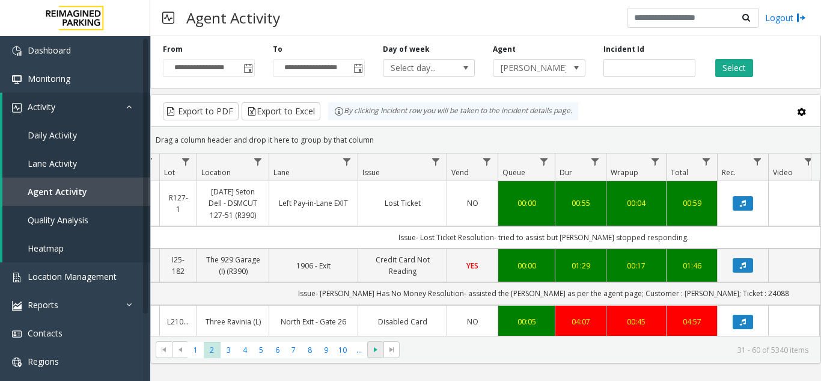
click at [369, 347] on span at bounding box center [375, 349] width 16 height 17
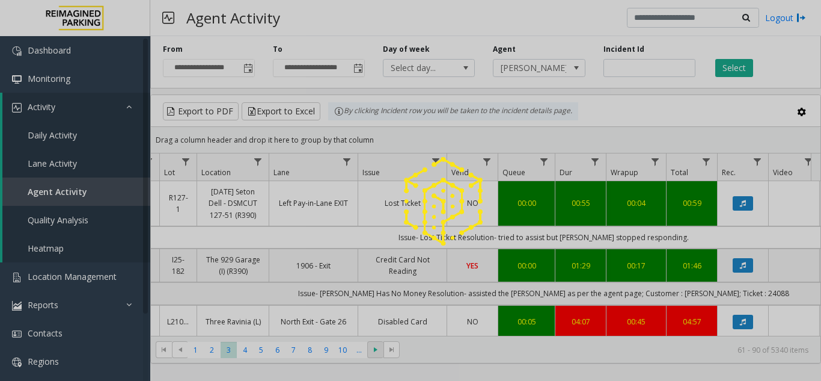
click at [369, 347] on div at bounding box center [410, 190] width 821 height 381
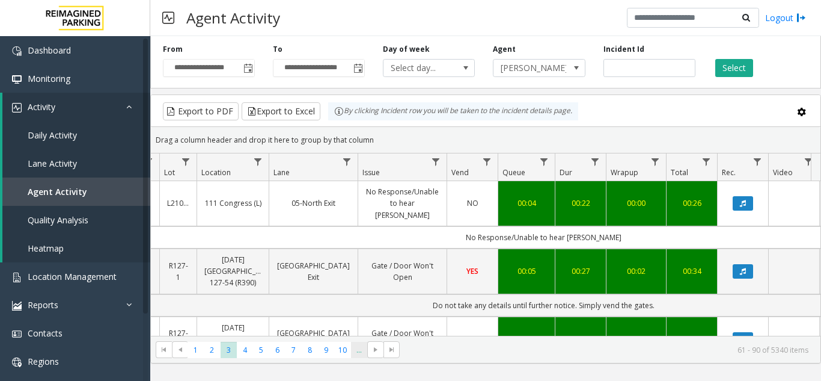
click at [360, 351] on span "..." at bounding box center [359, 350] width 16 height 16
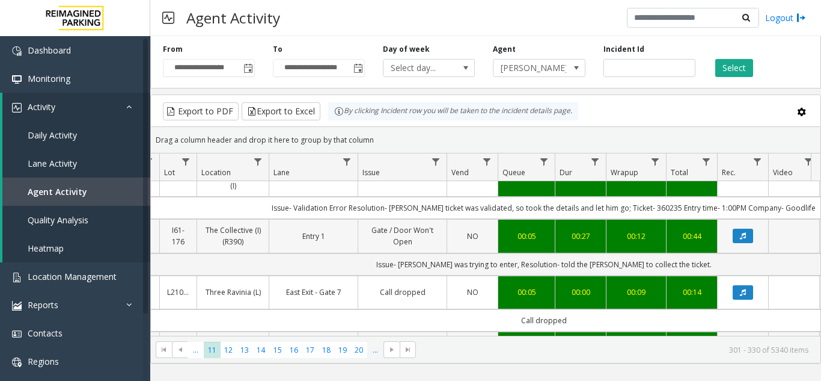
scroll to position [60, 168]
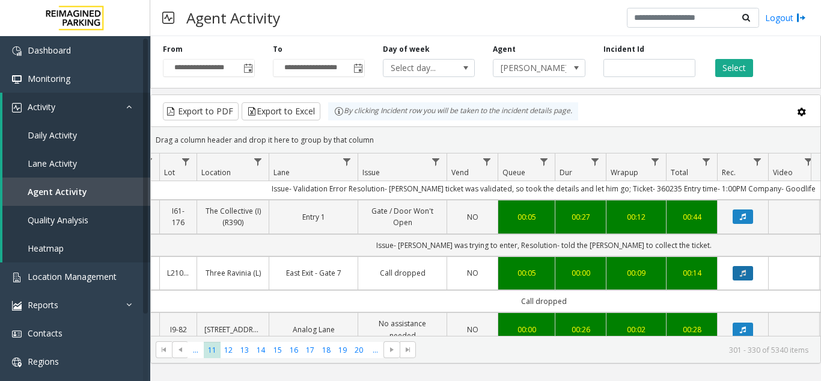
click at [744, 266] on button "Data table" at bounding box center [743, 273] width 20 height 14
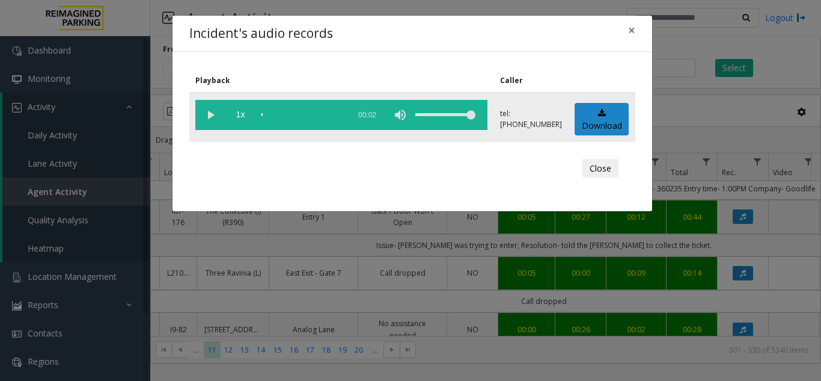
click at [213, 112] on vg-play-pause at bounding box center [210, 115] width 30 height 30
click at [630, 27] on span "×" at bounding box center [631, 30] width 7 height 17
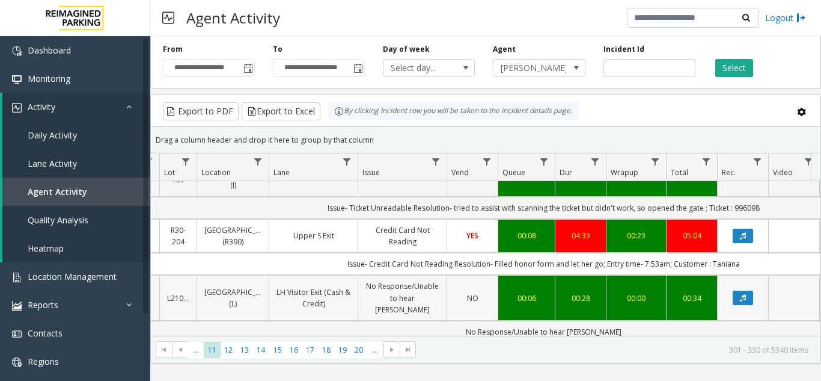
scroll to position [1635, 168]
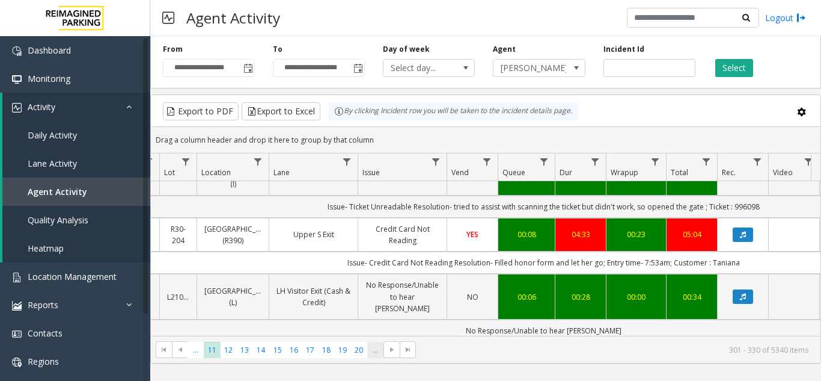
click at [378, 349] on span "..." at bounding box center [375, 350] width 16 height 16
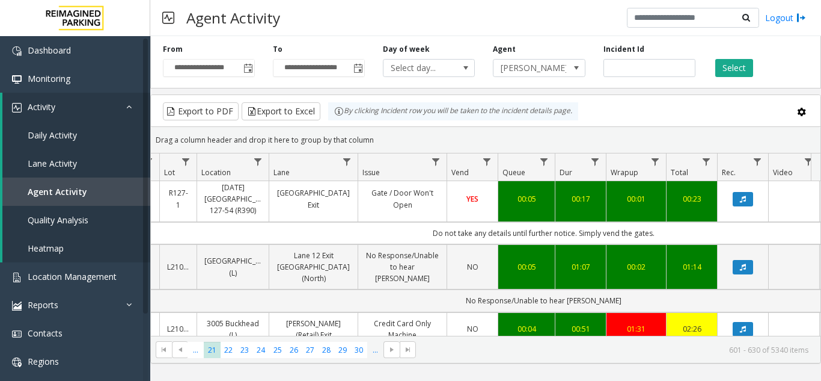
scroll to position [421, 168]
